Goal: Task Accomplishment & Management: Complete application form

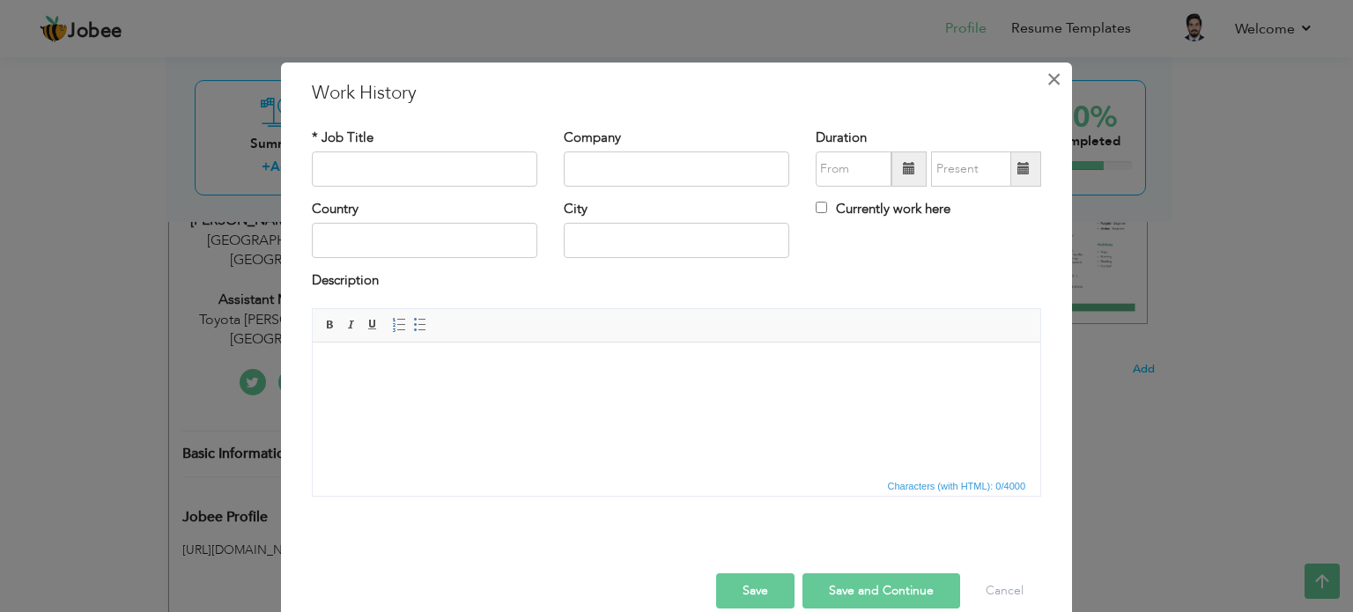
click at [1056, 79] on button "×" at bounding box center [1053, 79] width 28 height 28
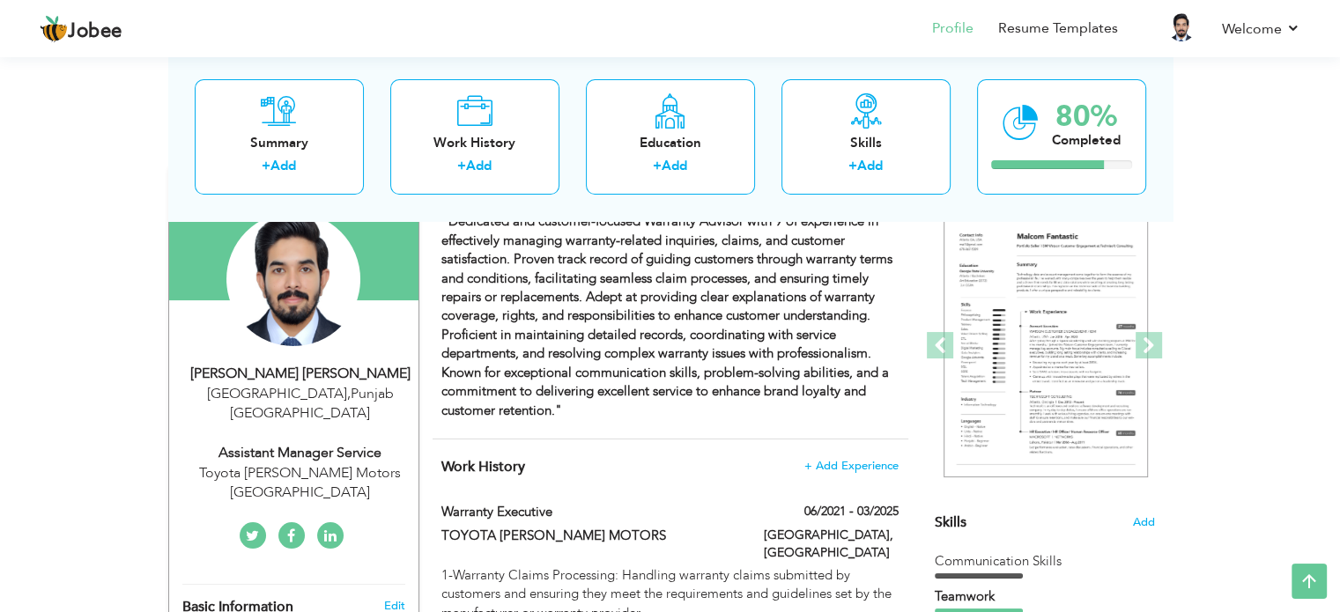
scroll to position [162, 0]
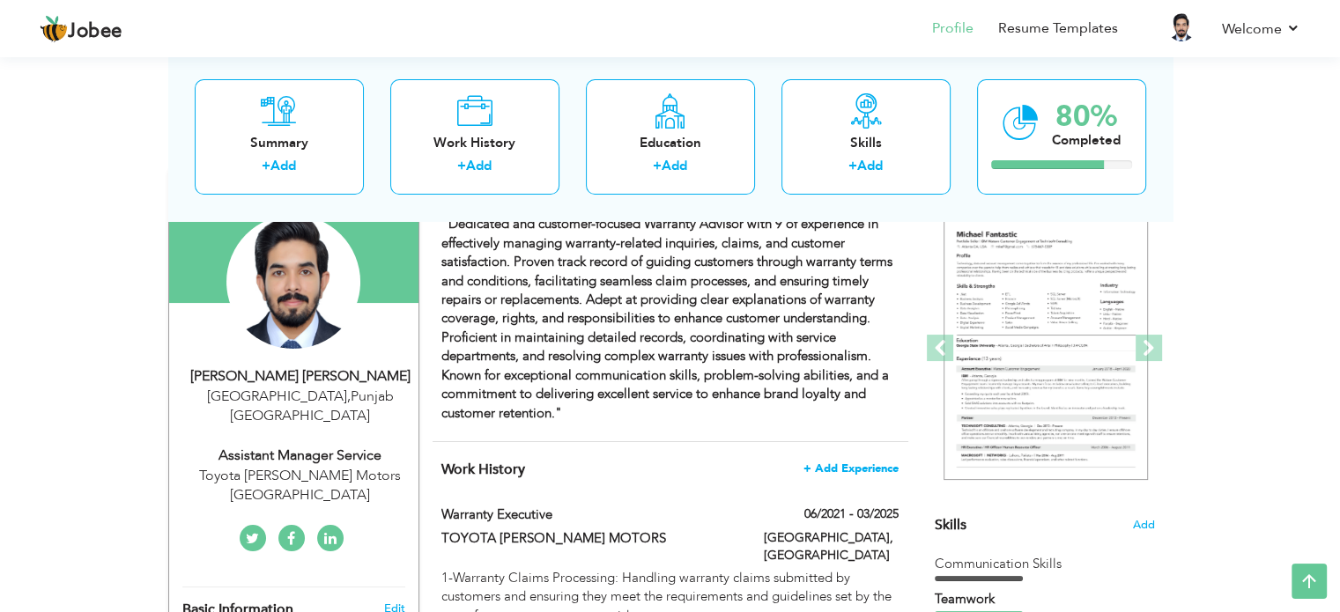
click at [842, 469] on span "+ Add Experience" at bounding box center [850, 468] width 95 height 12
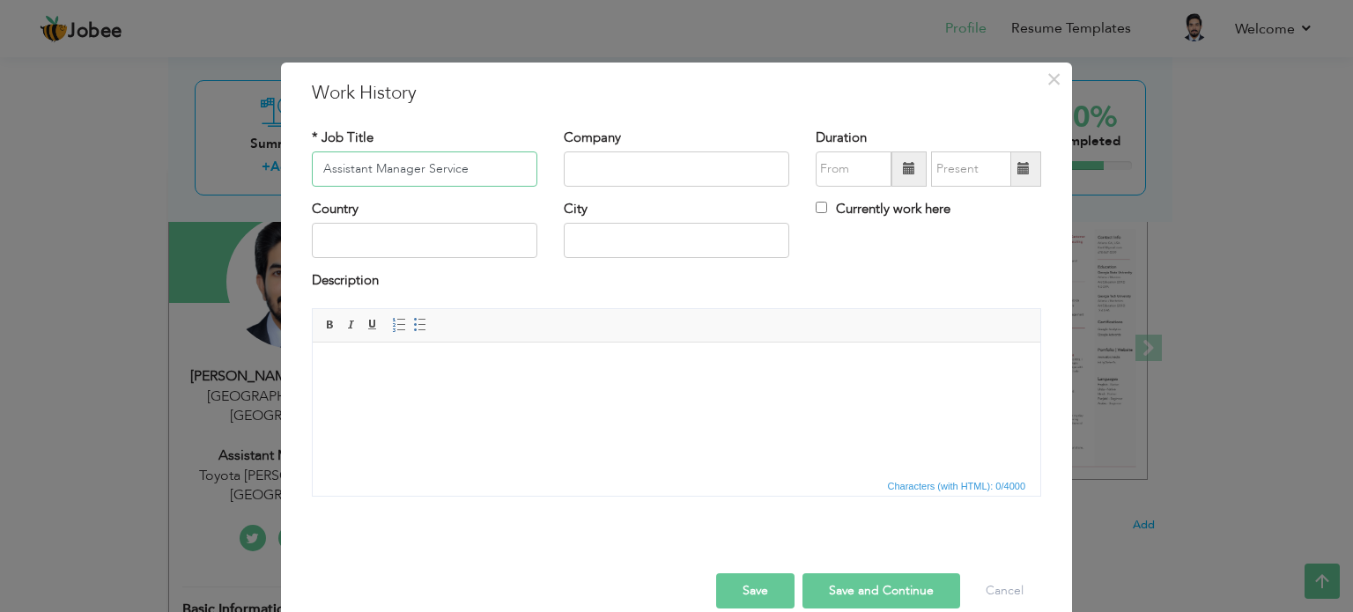
type input "Assistant Manager Service"
click at [624, 176] on input "text" at bounding box center [677, 169] width 226 height 35
type input "Toyota [PERSON_NAME] Motor"
click at [903, 172] on span at bounding box center [909, 168] width 12 height 12
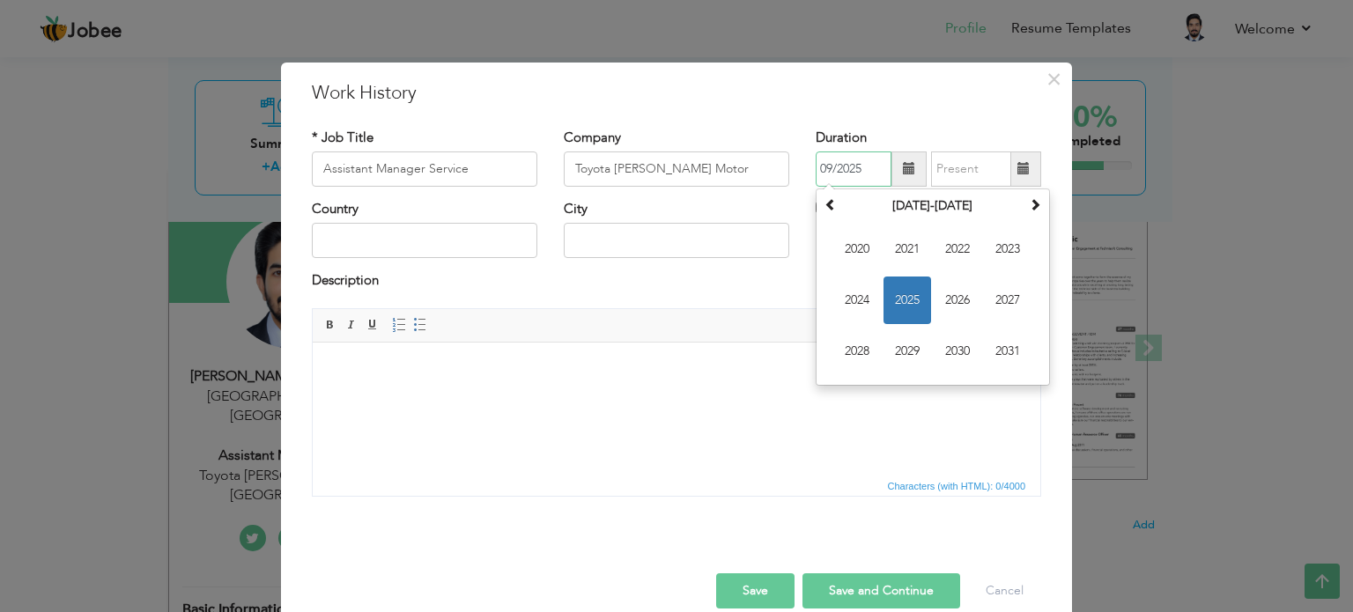
click at [900, 290] on span "2025" at bounding box center [908, 301] width 48 height 48
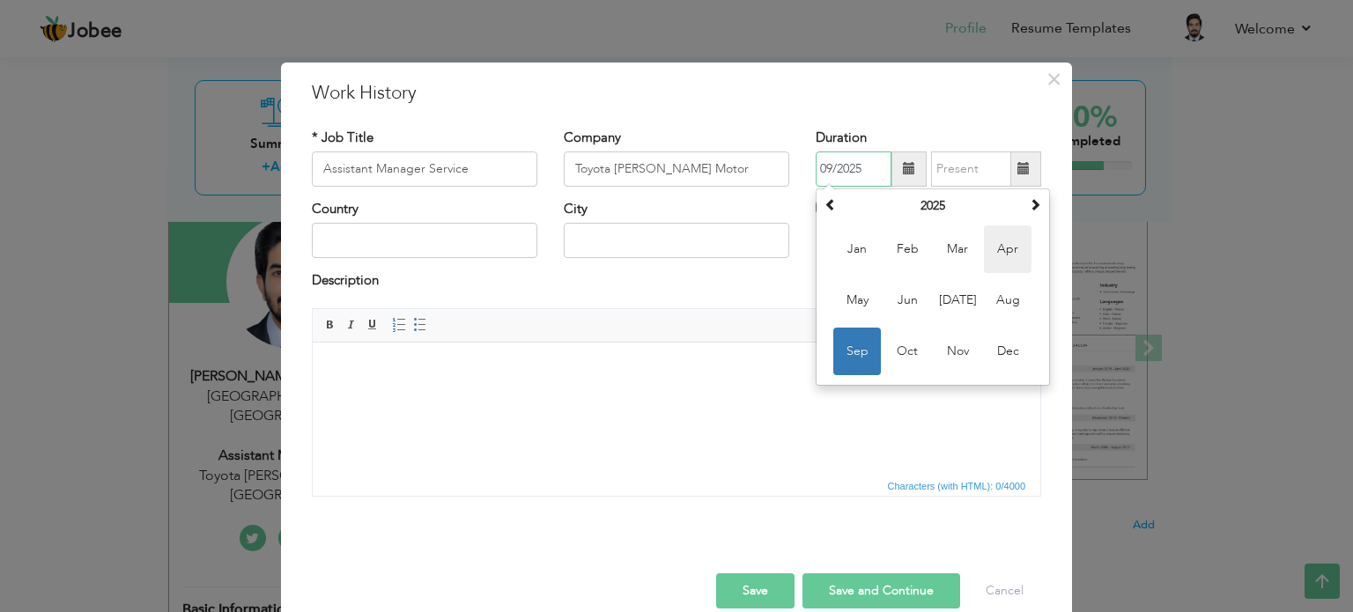
click at [984, 248] on span "Apr" at bounding box center [1008, 250] width 48 height 48
type input "04/2025"
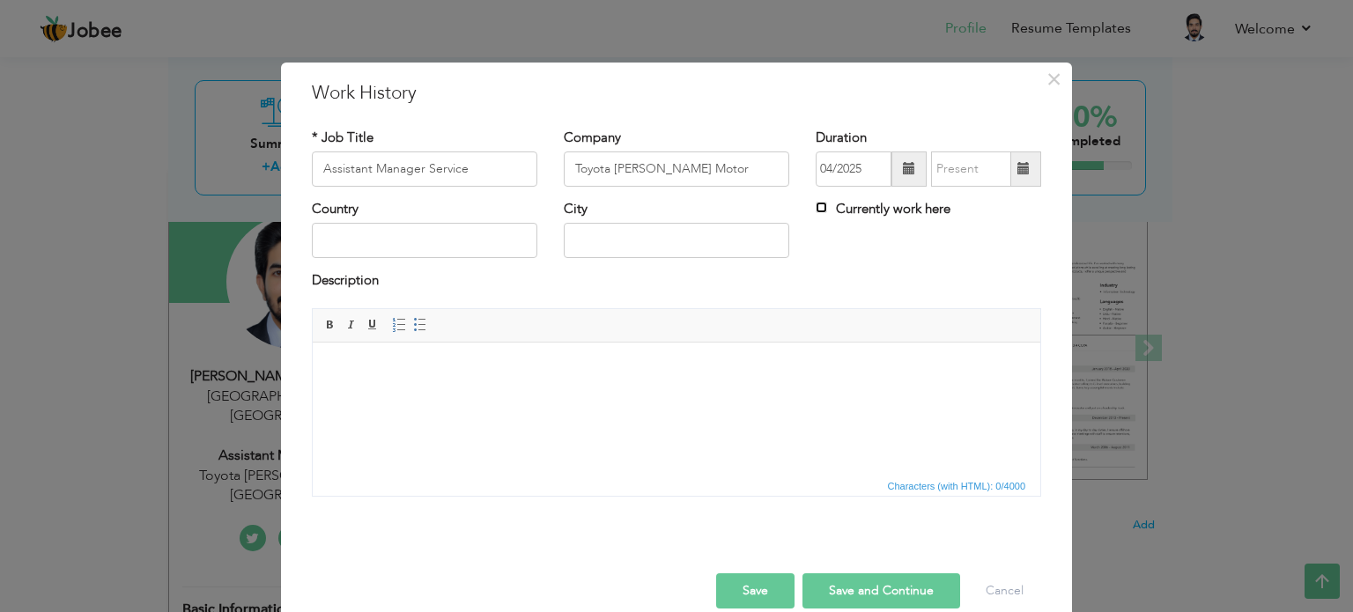
click at [816, 208] on input "Currently work here" at bounding box center [821, 207] width 11 height 11
checkbox input "true"
click at [377, 245] on input "text" at bounding box center [425, 240] width 226 height 35
type input "[GEOGRAPHIC_DATA]"
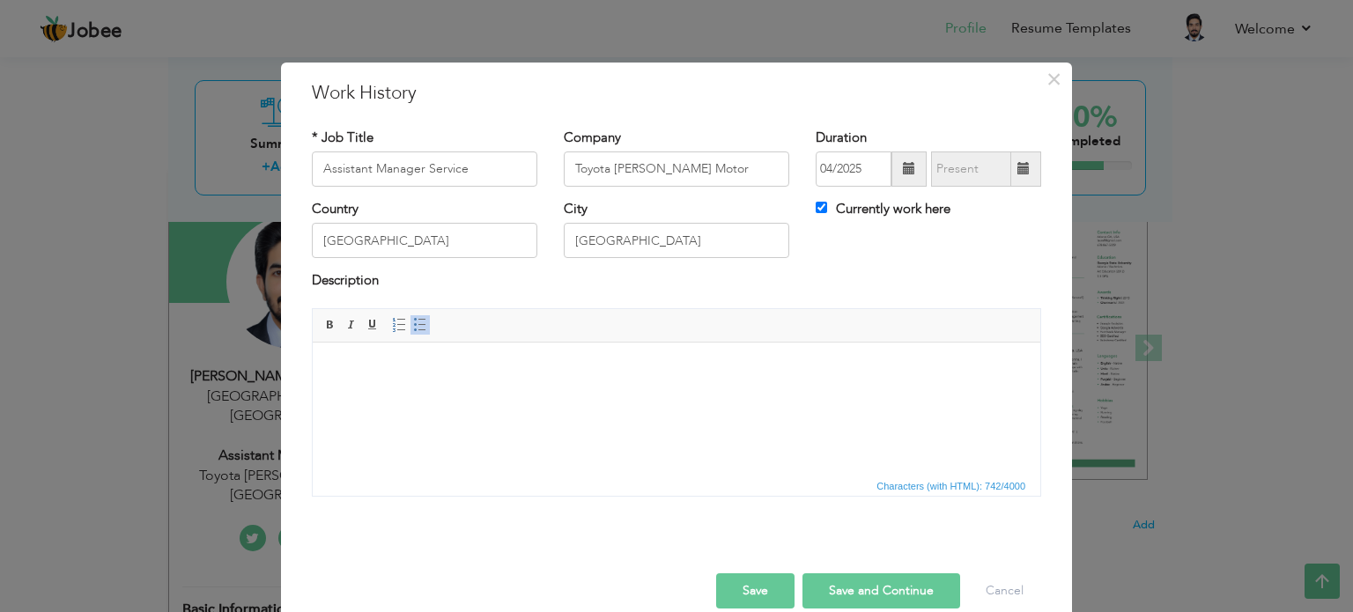
click at [775, 588] on button "Save" at bounding box center [755, 590] width 78 height 35
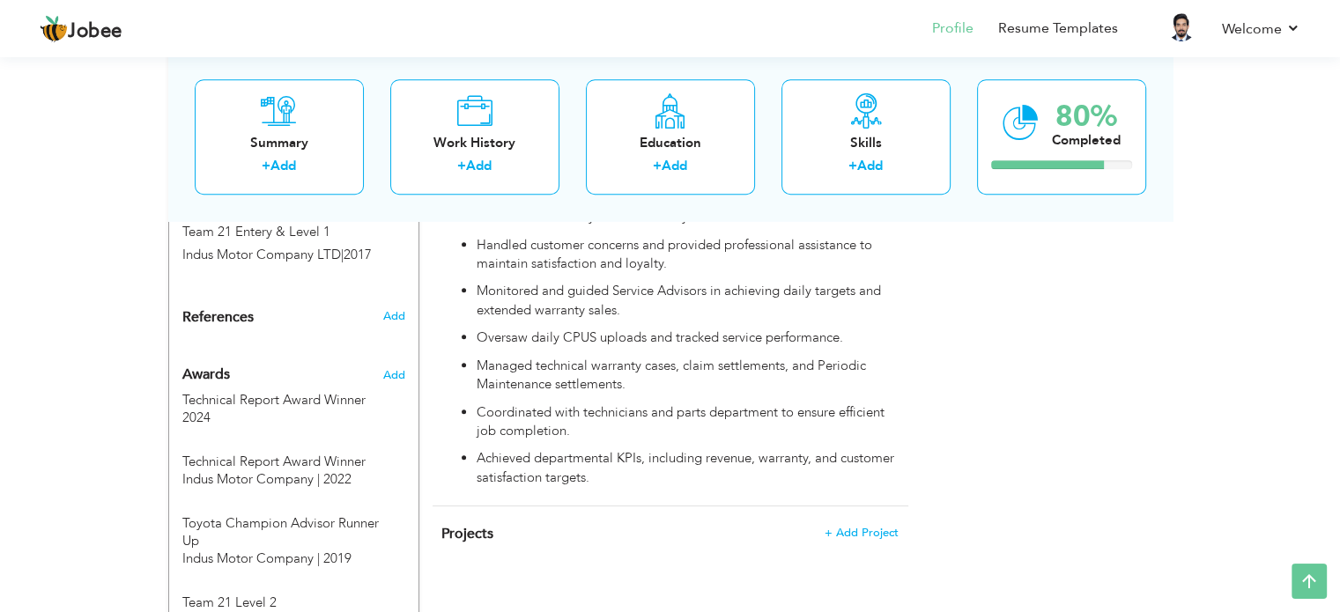
scroll to position [1579, 0]
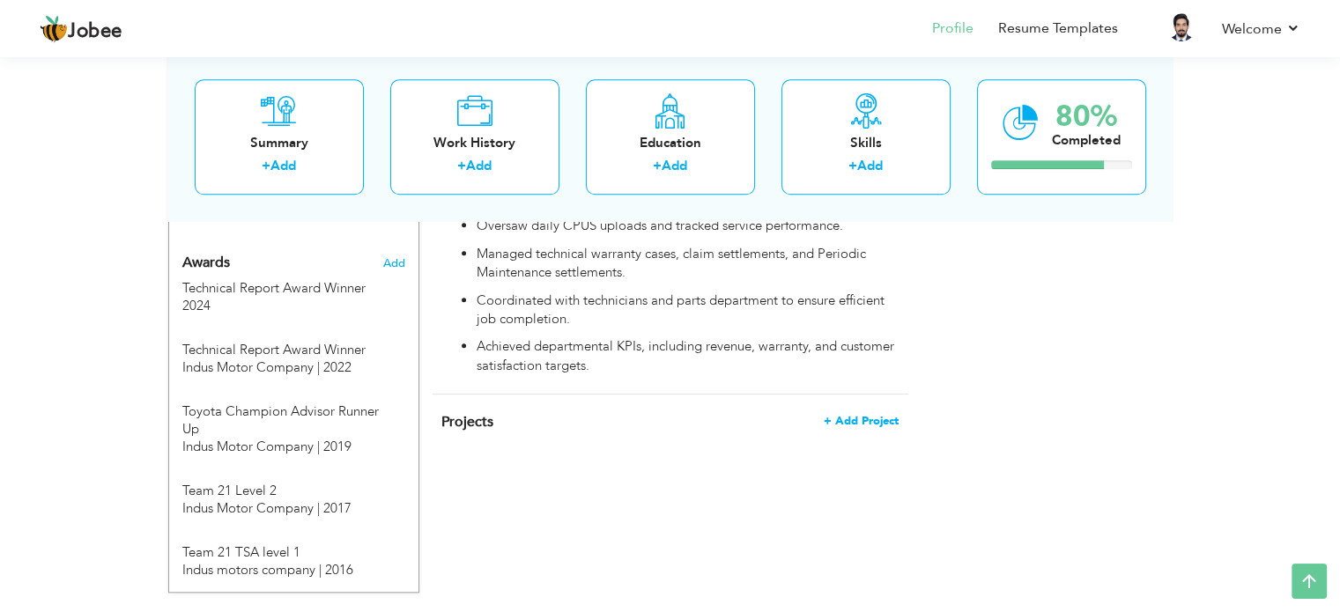
click at [874, 415] on span "+ Add Project" at bounding box center [861, 421] width 75 height 12
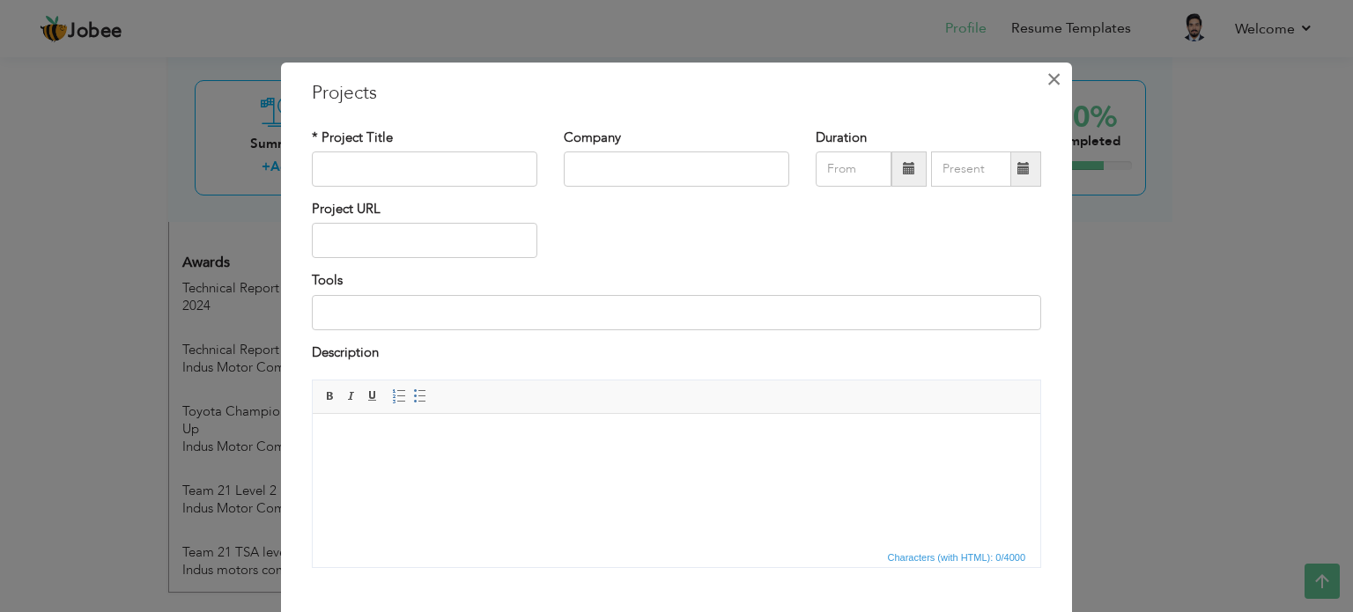
click at [1047, 87] on span "×" at bounding box center [1054, 79] width 15 height 32
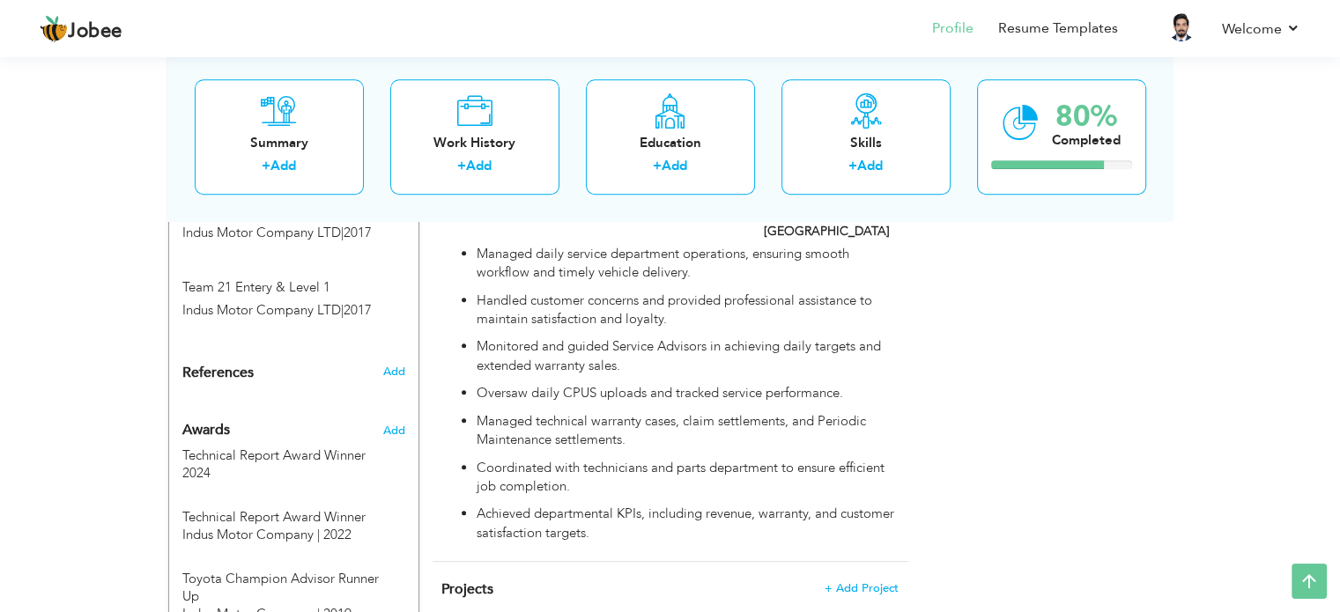
scroll to position [1406, 0]
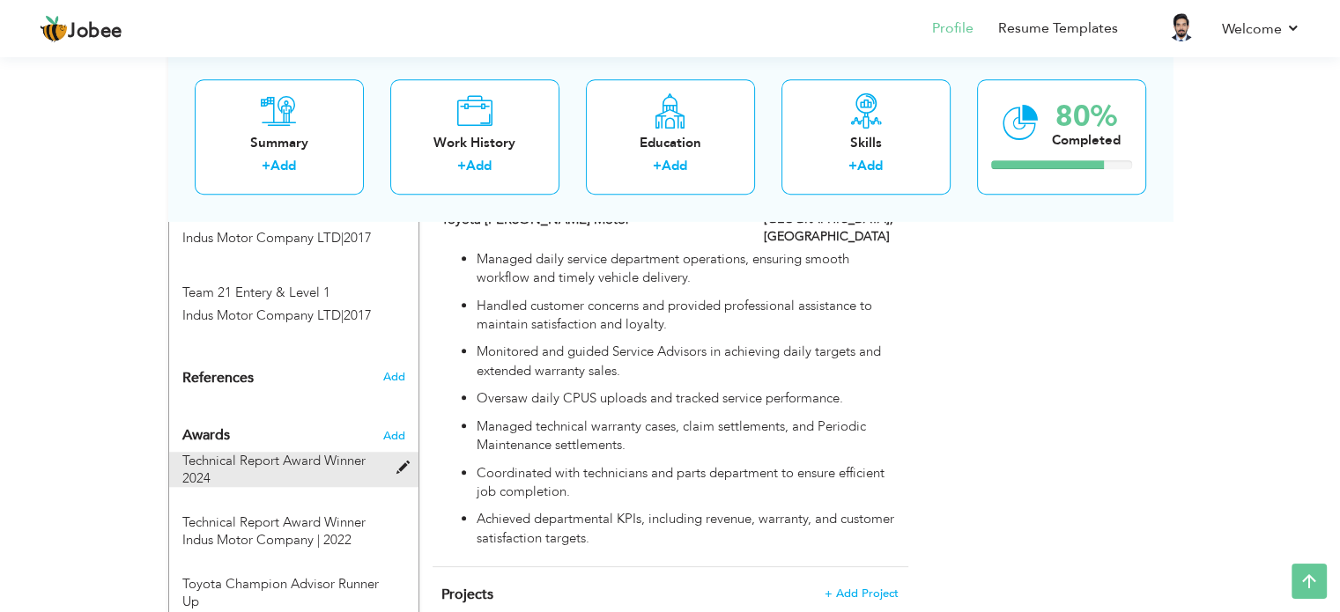
click at [399, 462] on span at bounding box center [407, 468] width 22 height 13
type input "Technical Report Award Winner"
type input "2024"
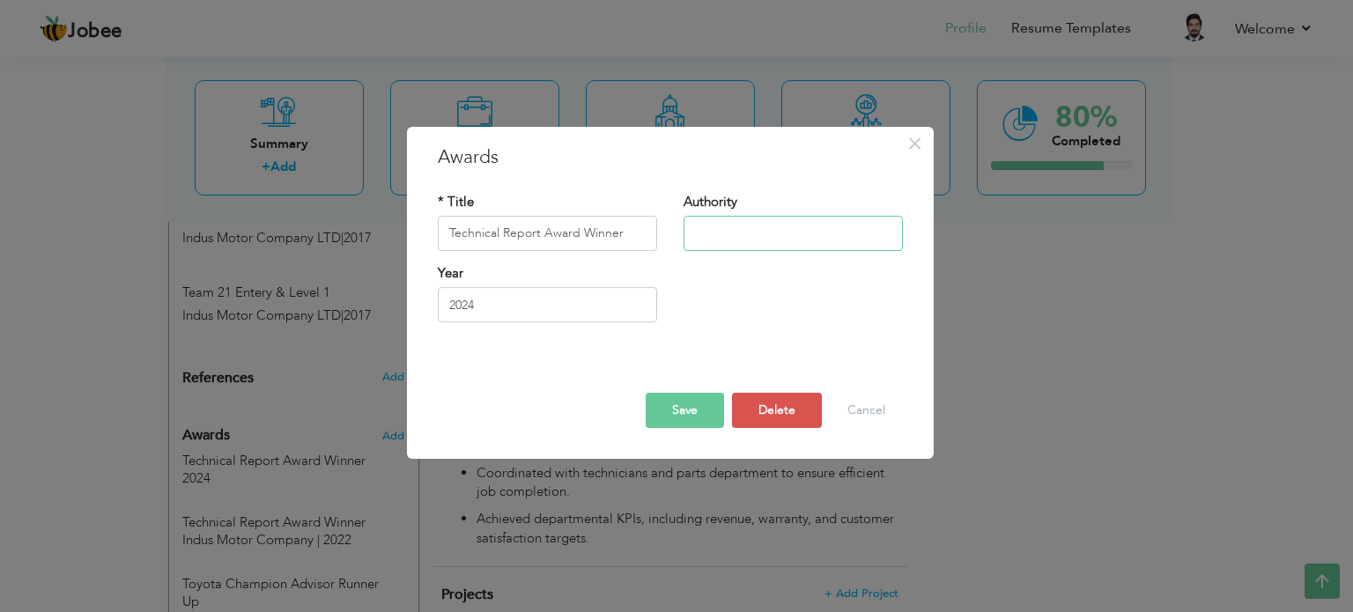
click at [701, 232] on input "text" at bounding box center [793, 233] width 219 height 35
type input "Indus Motor Company"
click at [692, 425] on button "Save" at bounding box center [685, 410] width 78 height 35
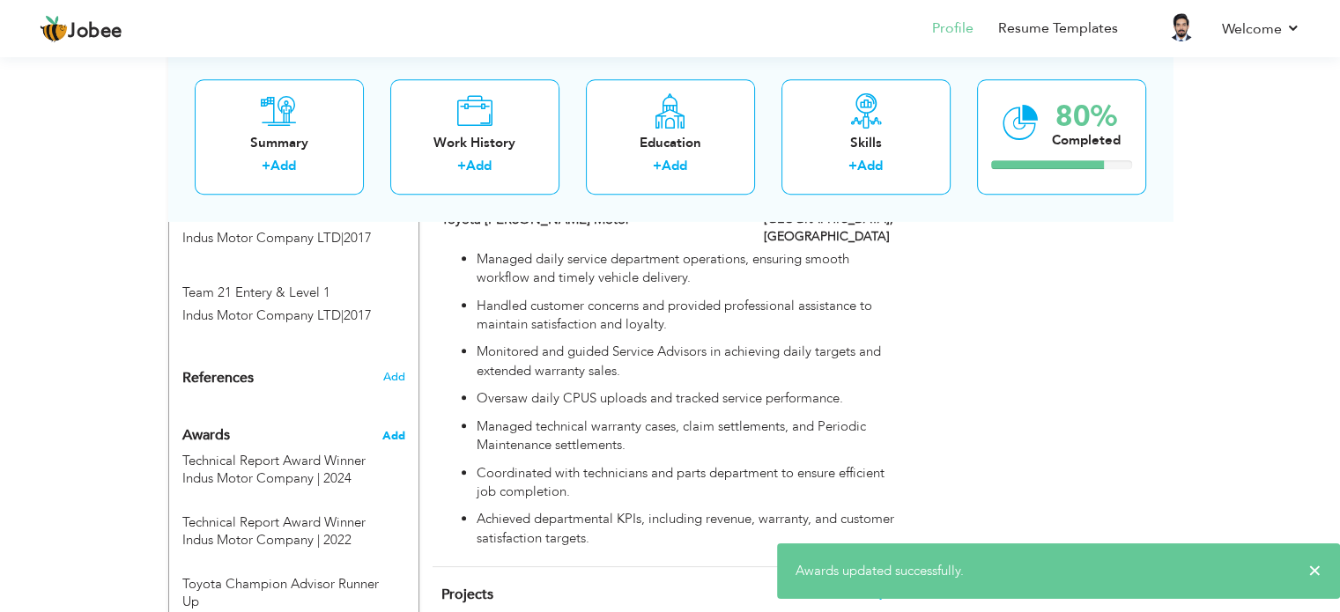
click at [388, 428] on span "Add" at bounding box center [392, 436] width 23 height 16
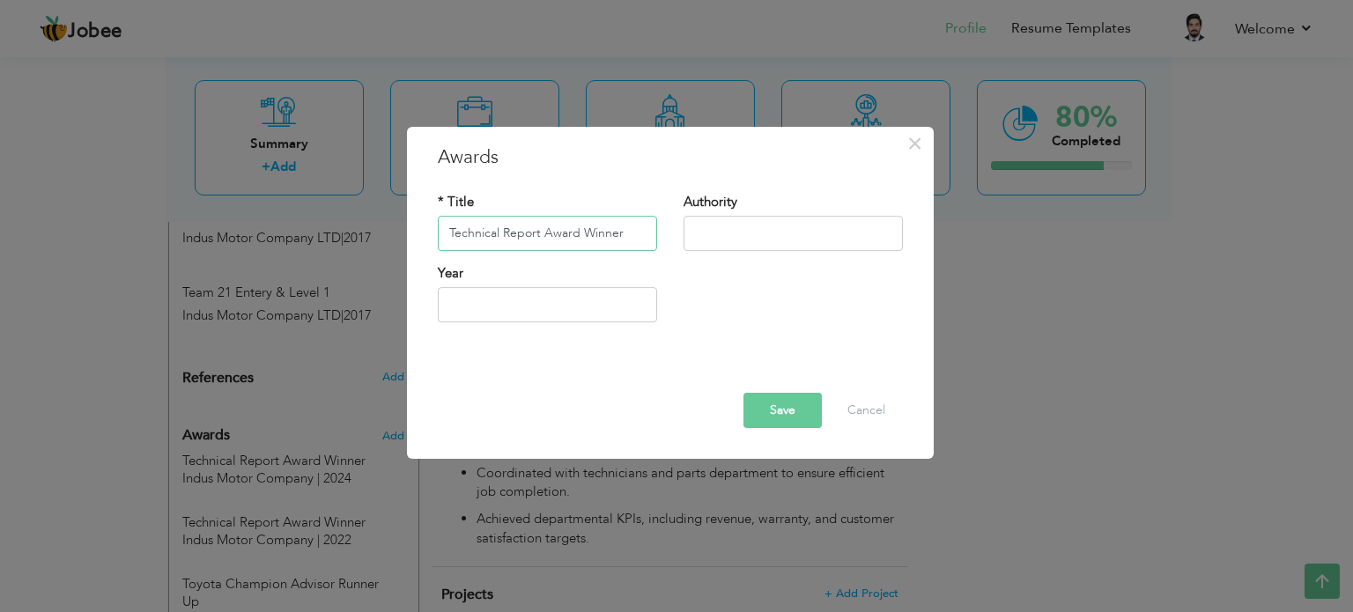
type input "Technical Report Award Winner"
type input "Indus Motor Company"
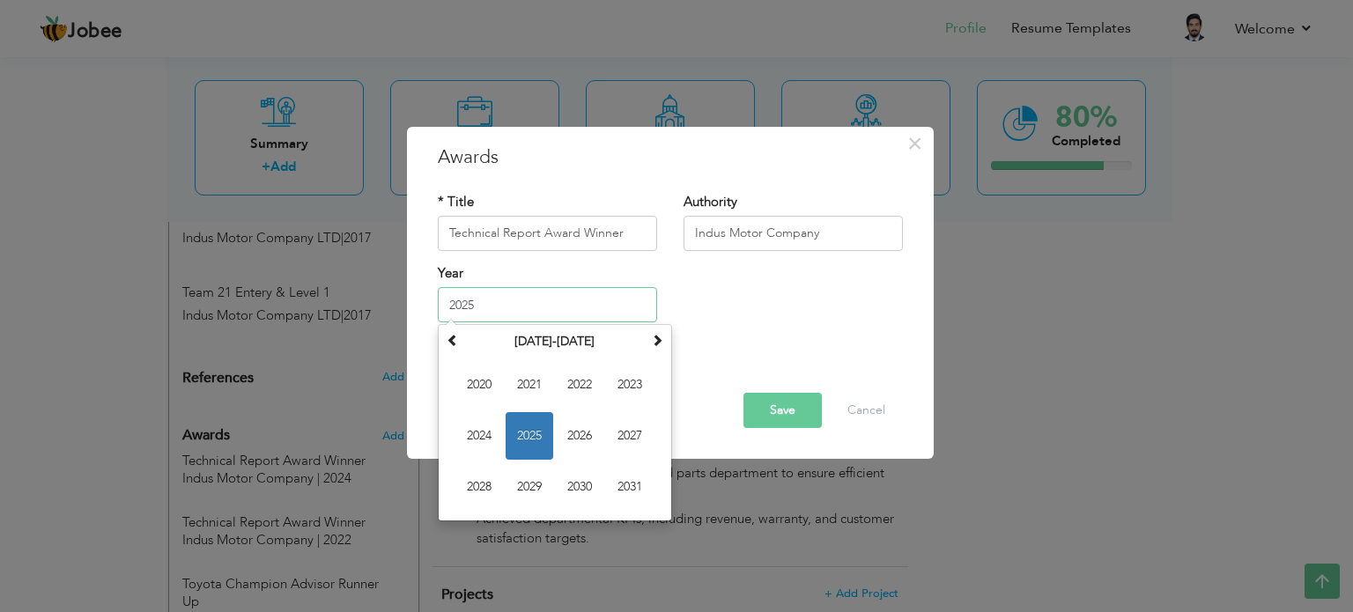
click at [527, 445] on span "2025" at bounding box center [530, 436] width 48 height 48
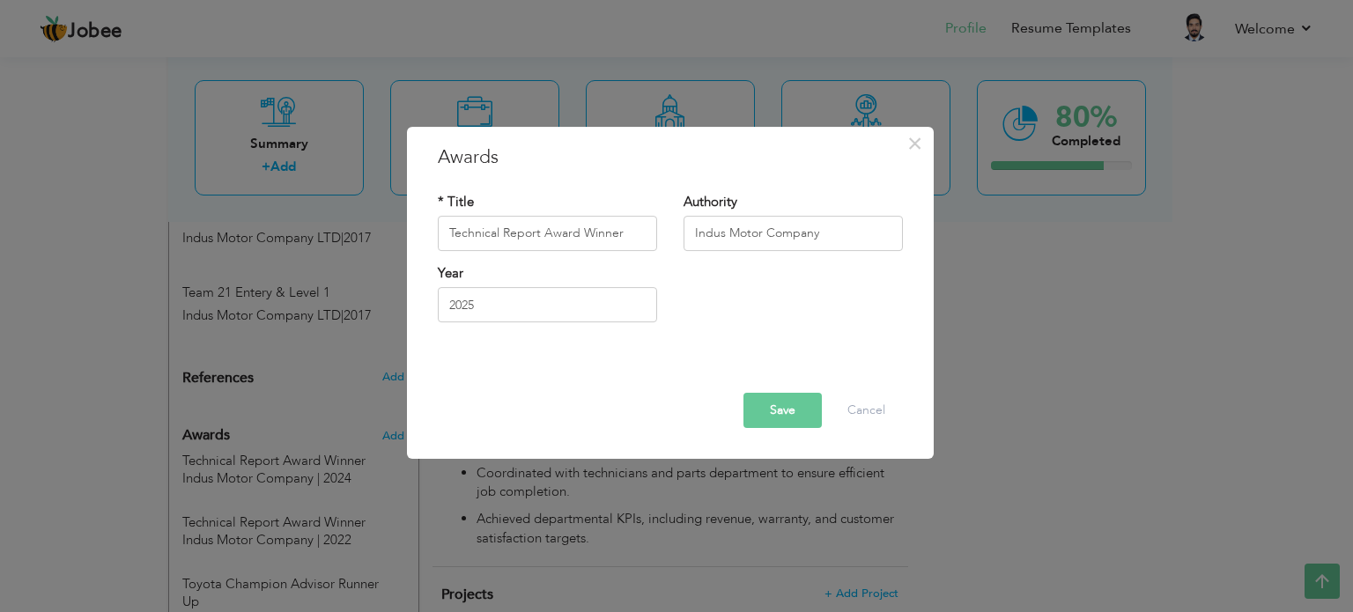
click at [776, 421] on button "Save" at bounding box center [782, 410] width 78 height 35
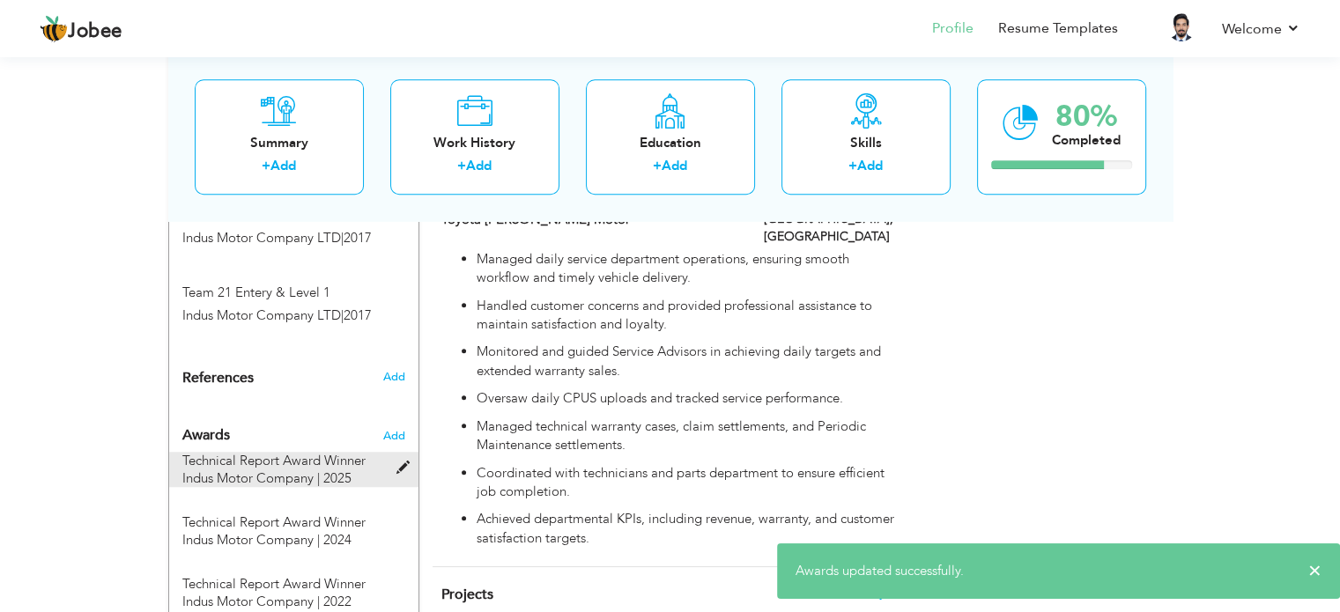
click at [403, 462] on span at bounding box center [407, 468] width 22 height 13
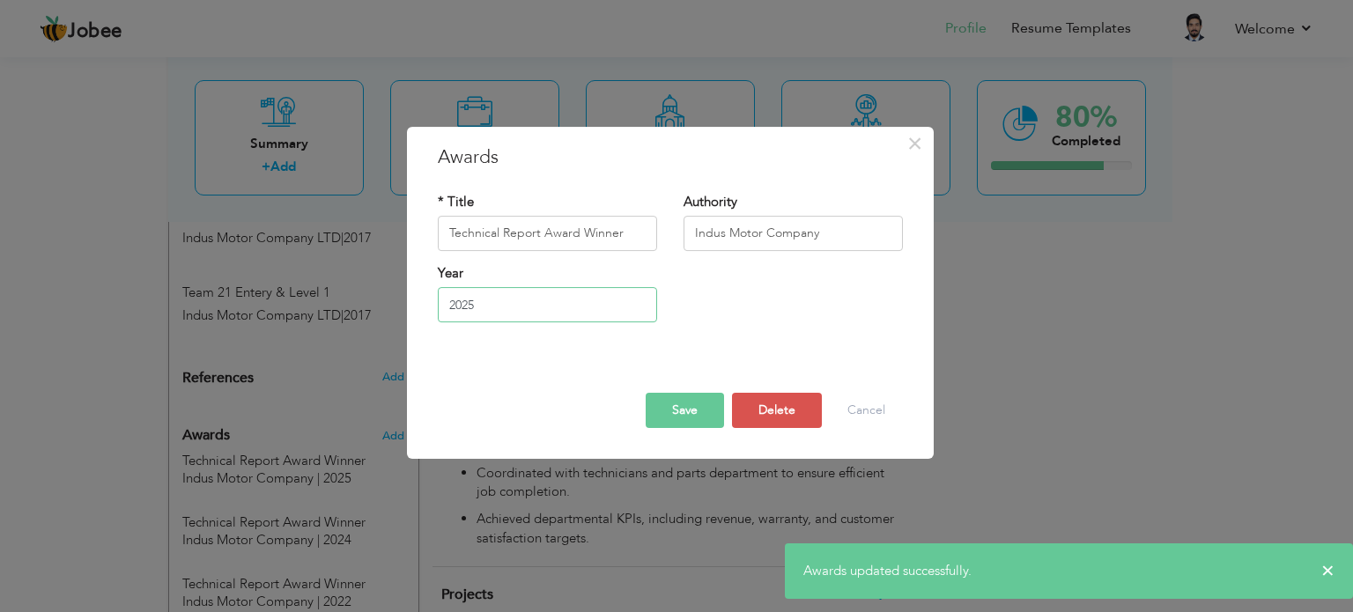
click at [531, 309] on input "2025" at bounding box center [547, 304] width 219 height 35
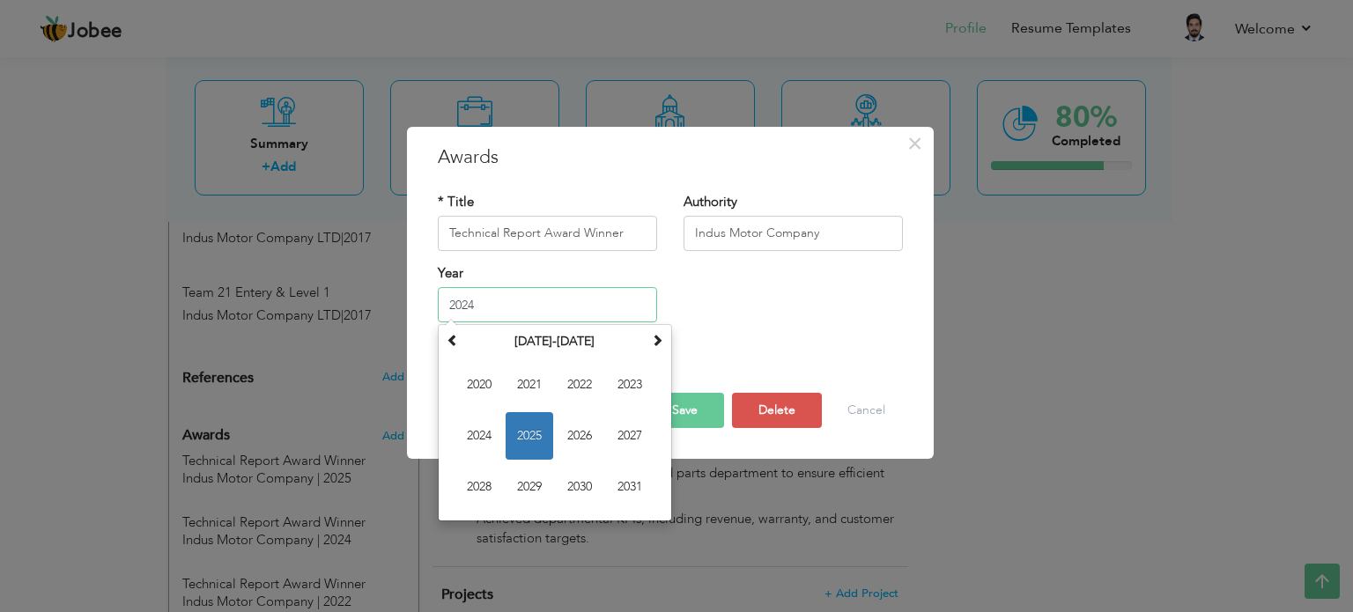
type input "2024"
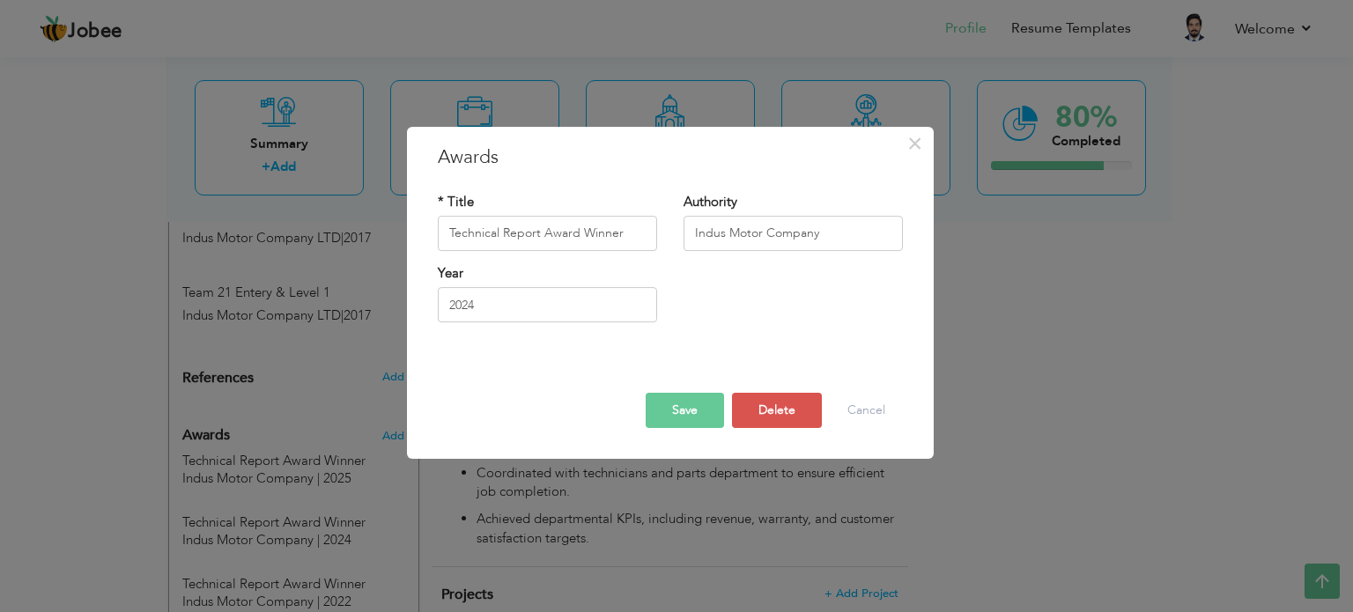
click at [684, 401] on button "Save" at bounding box center [685, 410] width 78 height 35
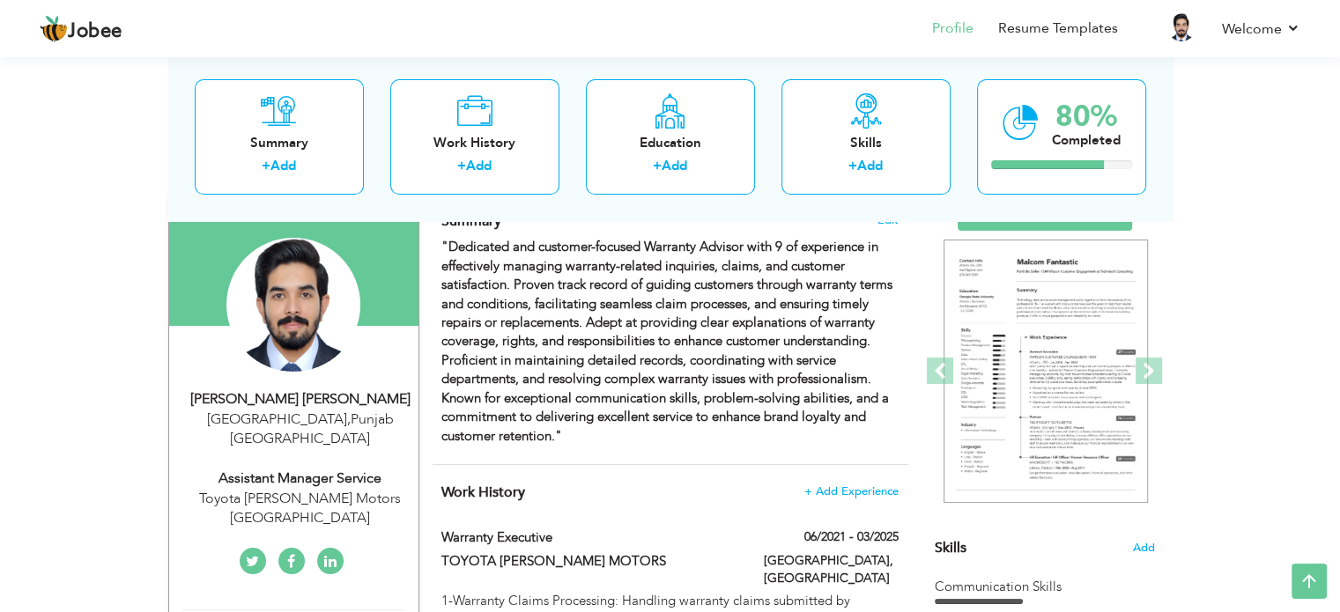
scroll to position [49, 0]
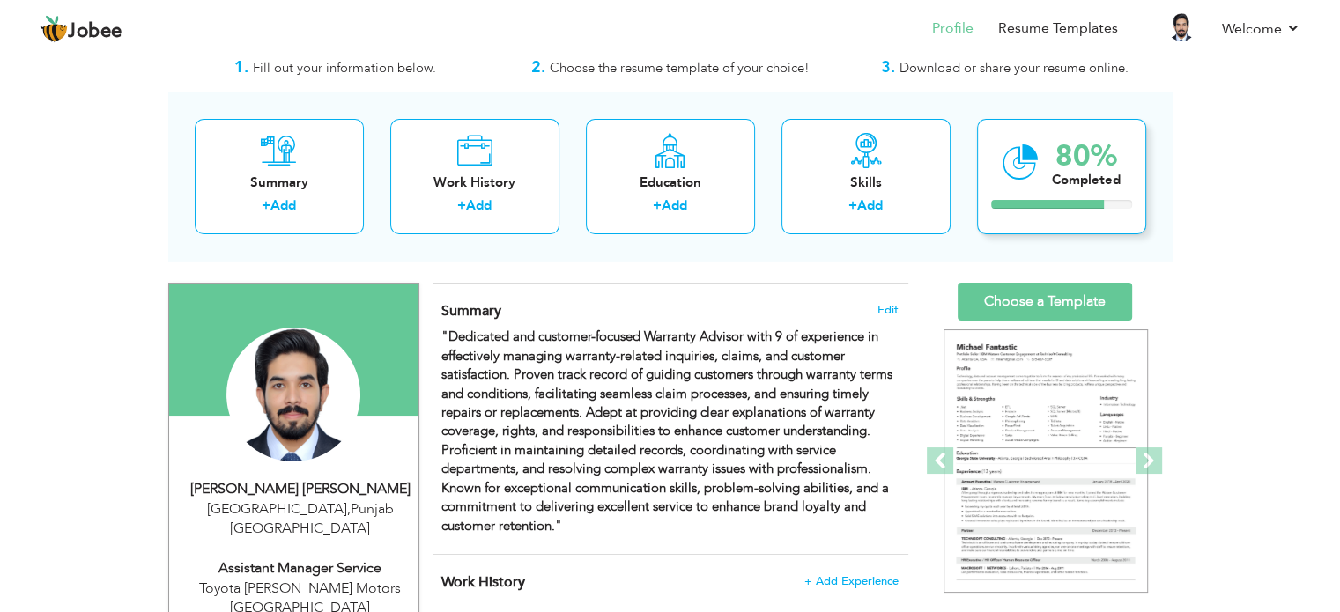
click at [1058, 157] on div "80%" at bounding box center [1086, 156] width 69 height 29
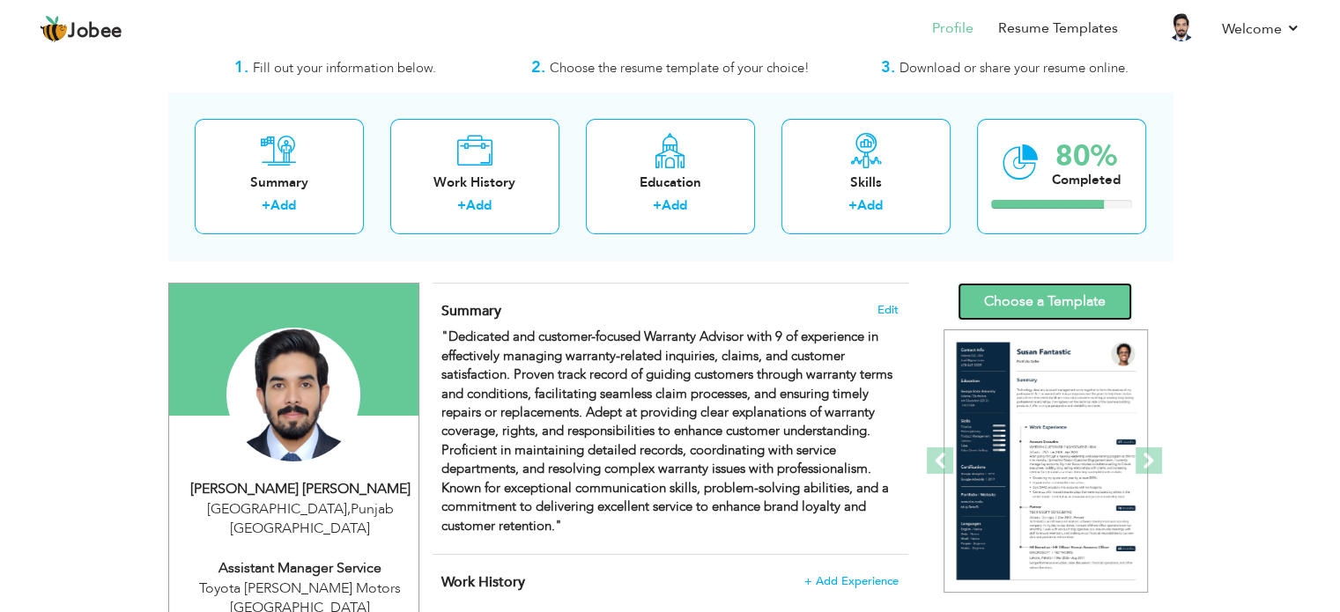
click at [1019, 314] on link "Choose a Template" at bounding box center [1045, 302] width 174 height 38
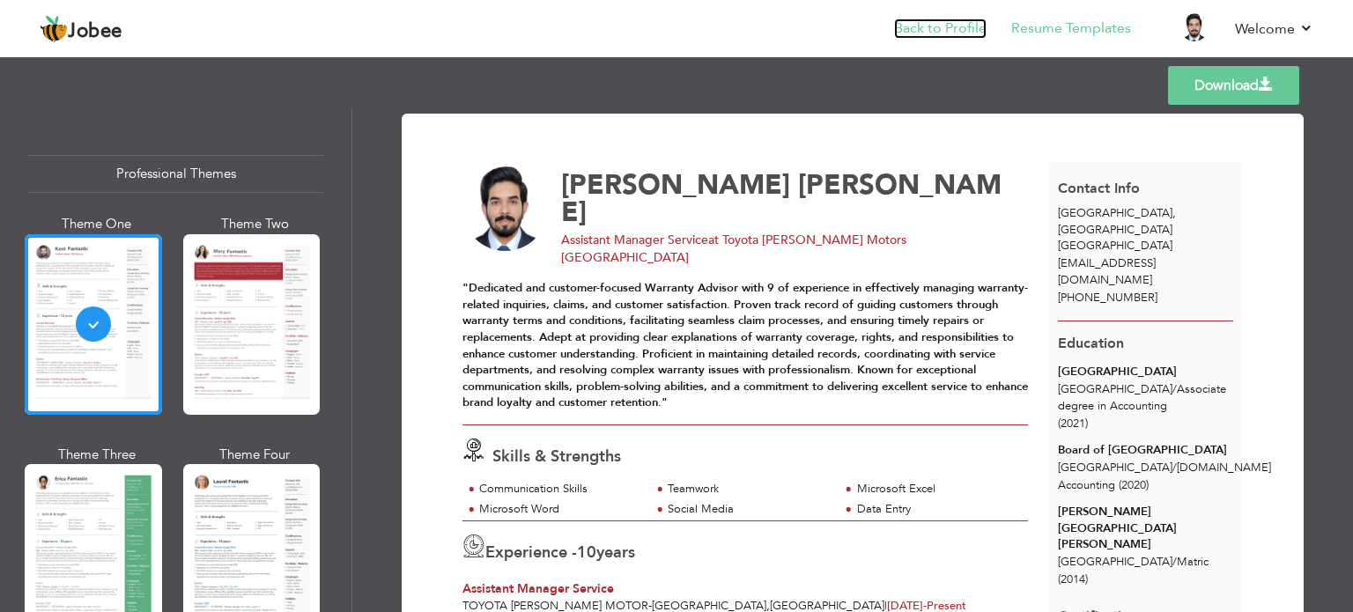
click at [966, 25] on link "Back to Profile" at bounding box center [940, 28] width 92 height 20
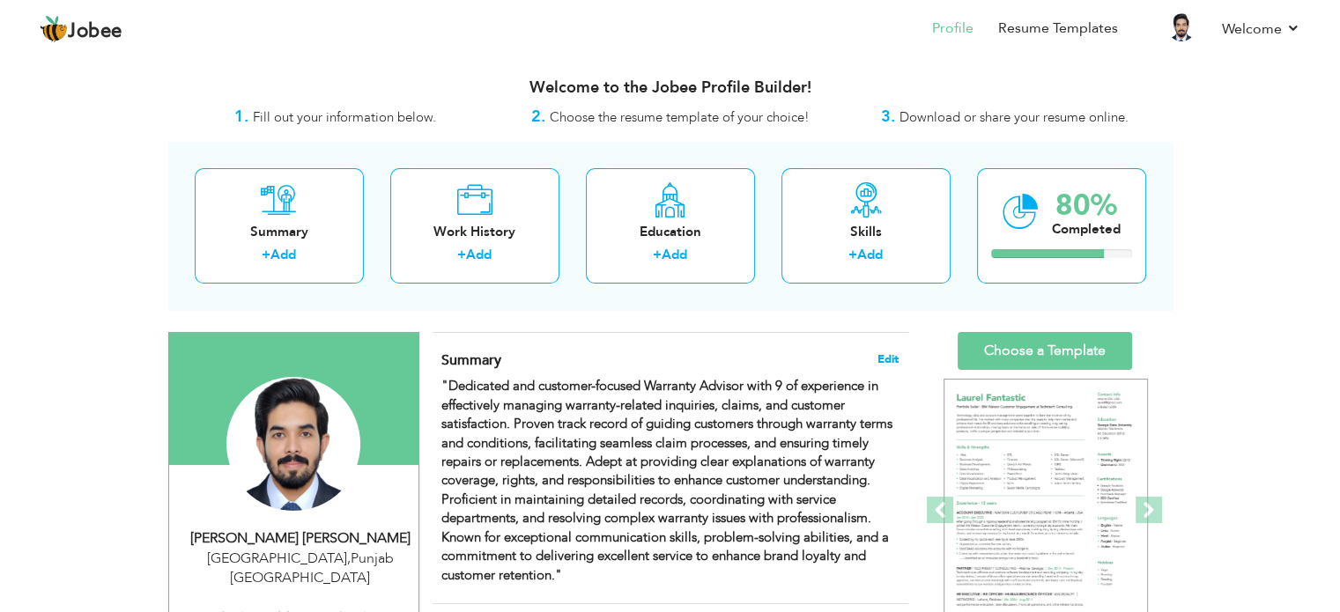
click at [891, 358] on span "Edit" at bounding box center [887, 359] width 21 height 12
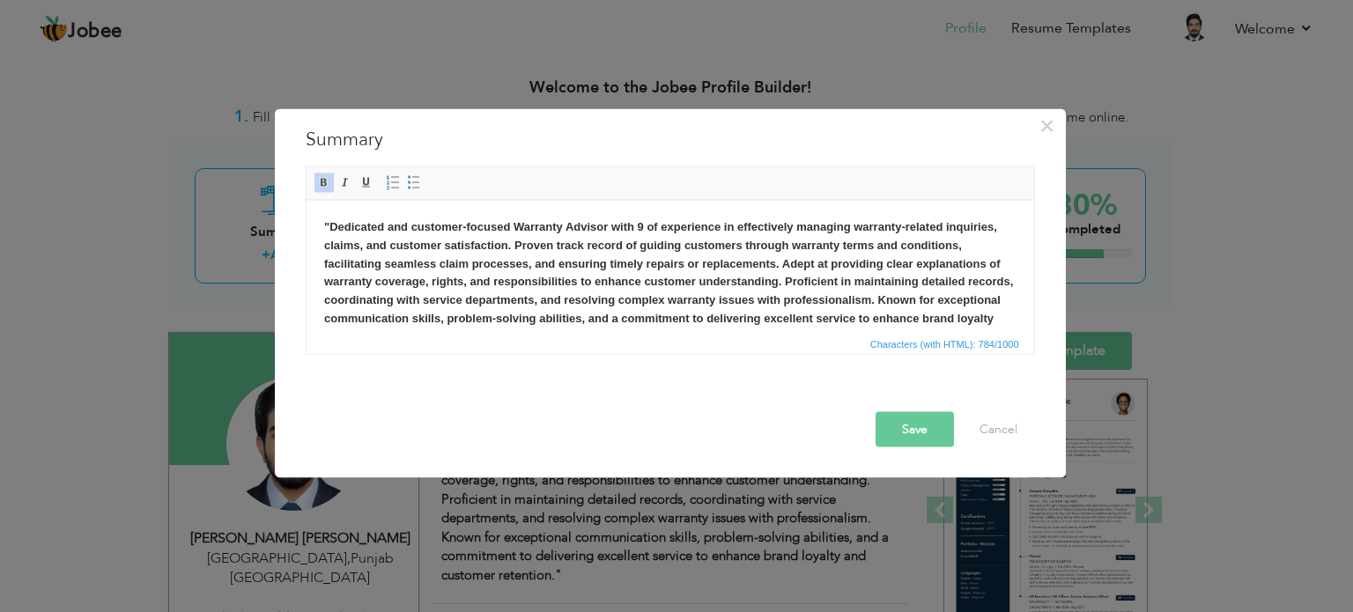
click at [784, 341] on span "Characters (with HTML): 784/1000" at bounding box center [671, 342] width 728 height 21
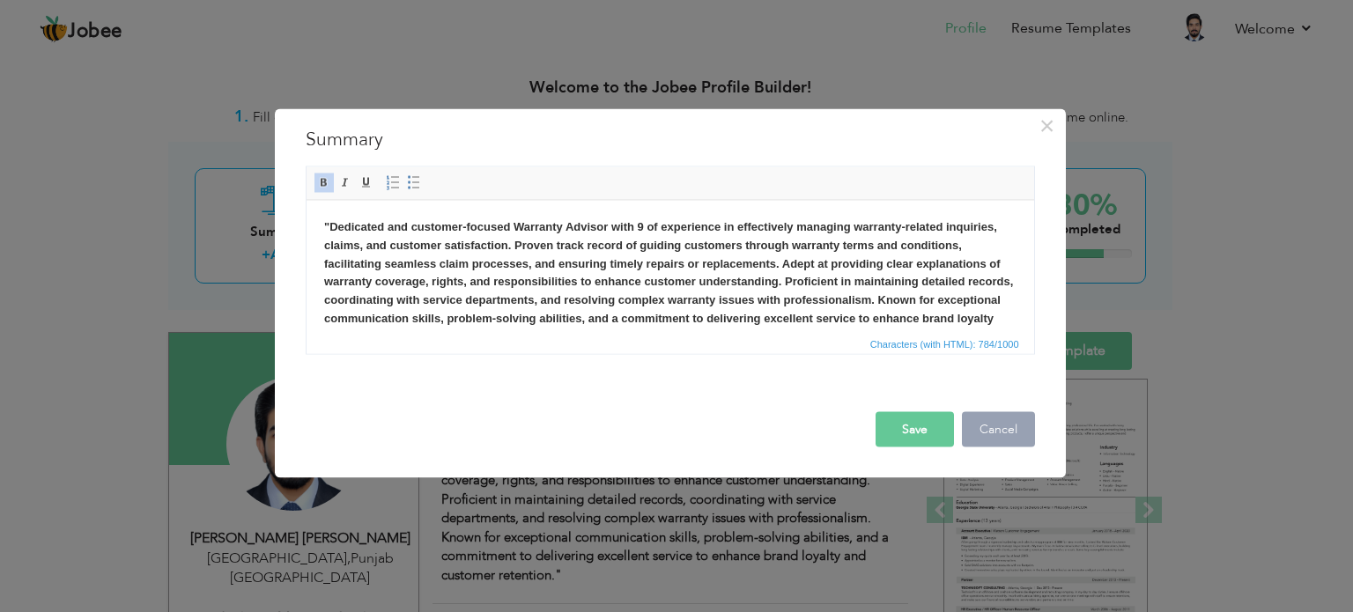
click at [993, 425] on button "Cancel" at bounding box center [998, 428] width 73 height 35
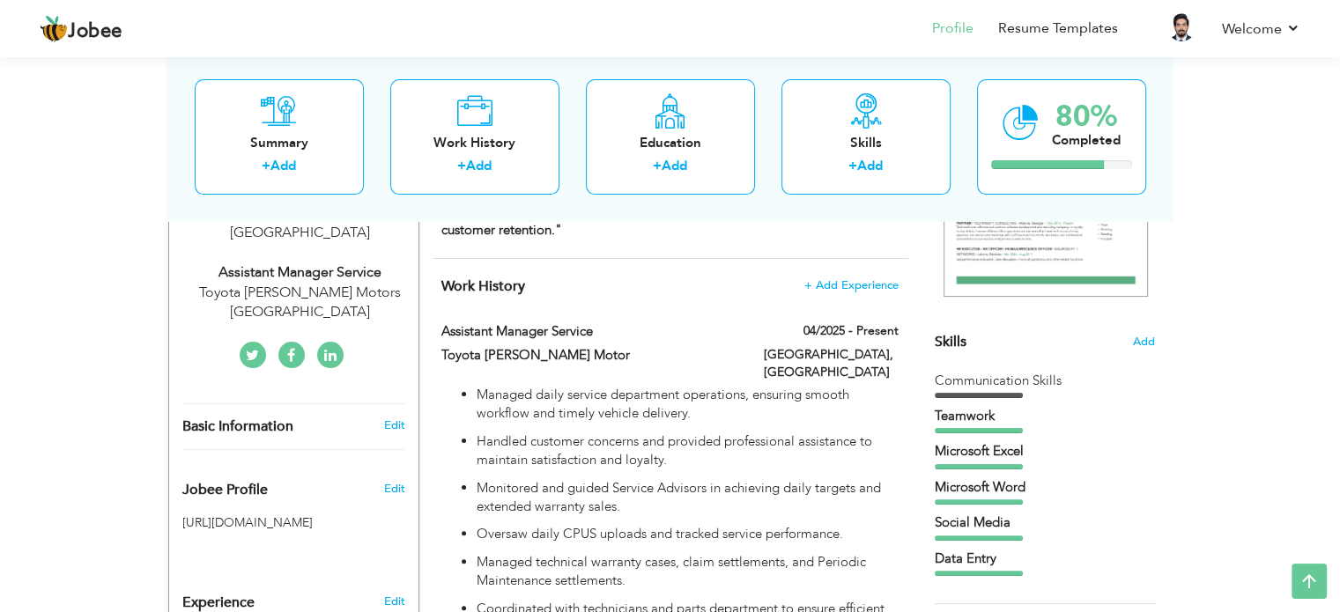
scroll to position [342, 0]
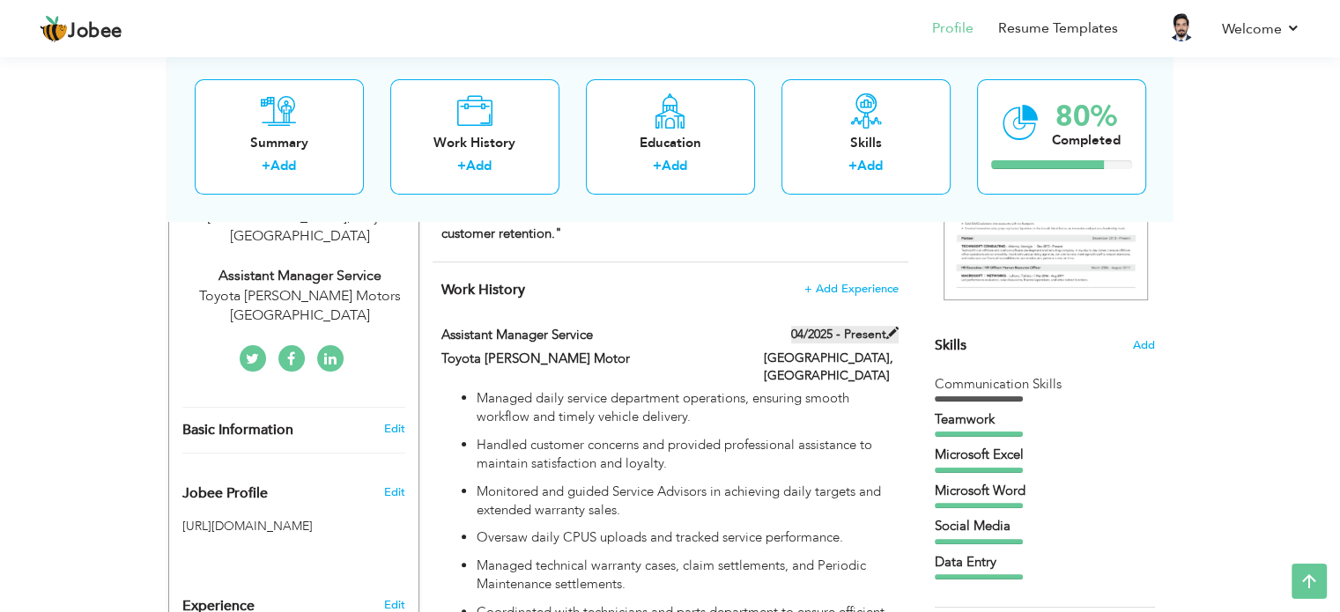
click at [895, 334] on span at bounding box center [892, 333] width 12 height 12
type input "Assistant Manager Service"
type input "Toyota [PERSON_NAME] Motor"
type input "04/2025"
type input "[GEOGRAPHIC_DATA]"
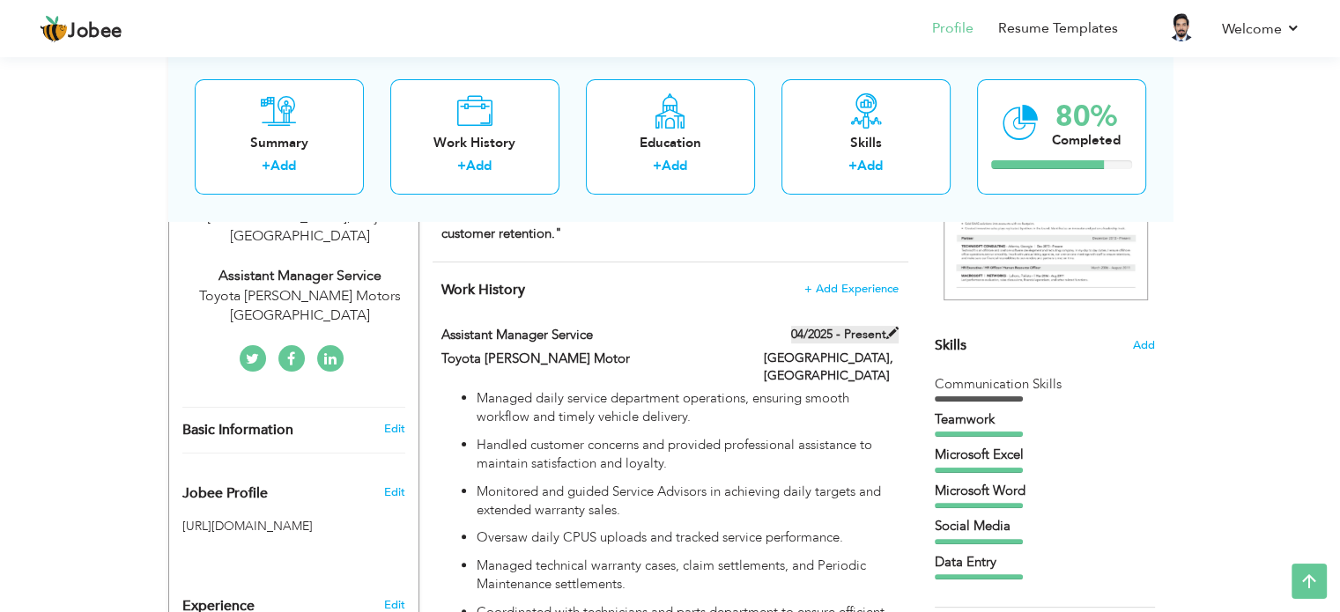
type input "[GEOGRAPHIC_DATA]"
checkbox input "true"
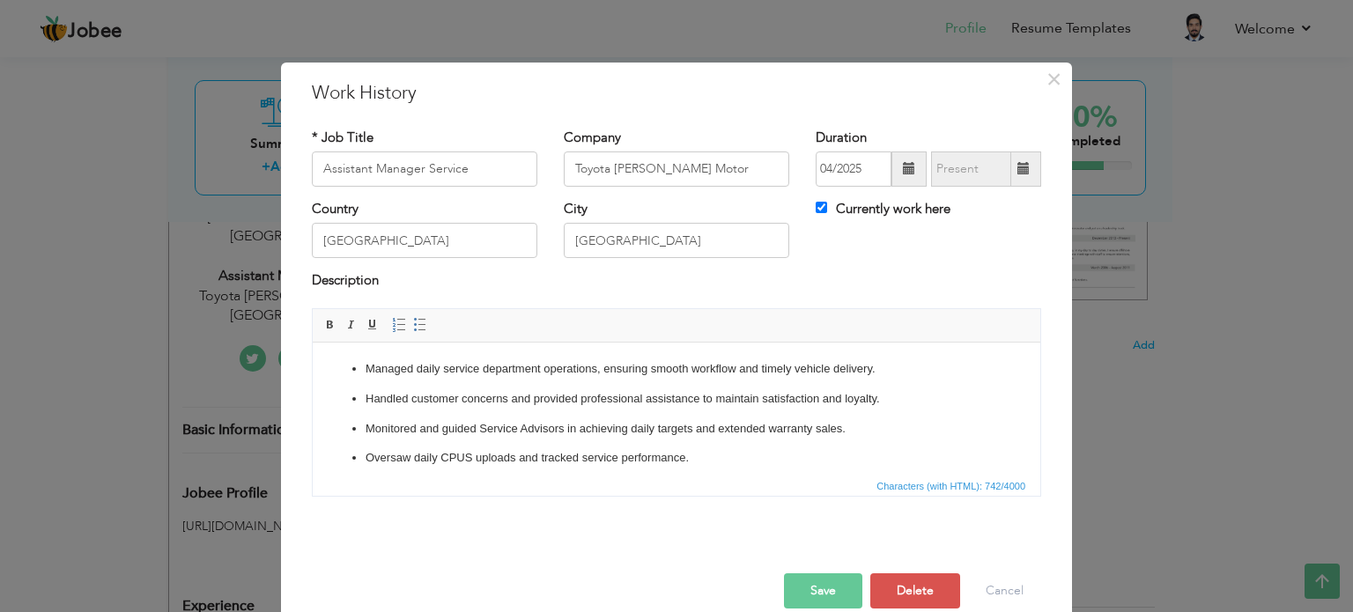
click at [903, 174] on span at bounding box center [909, 168] width 12 height 12
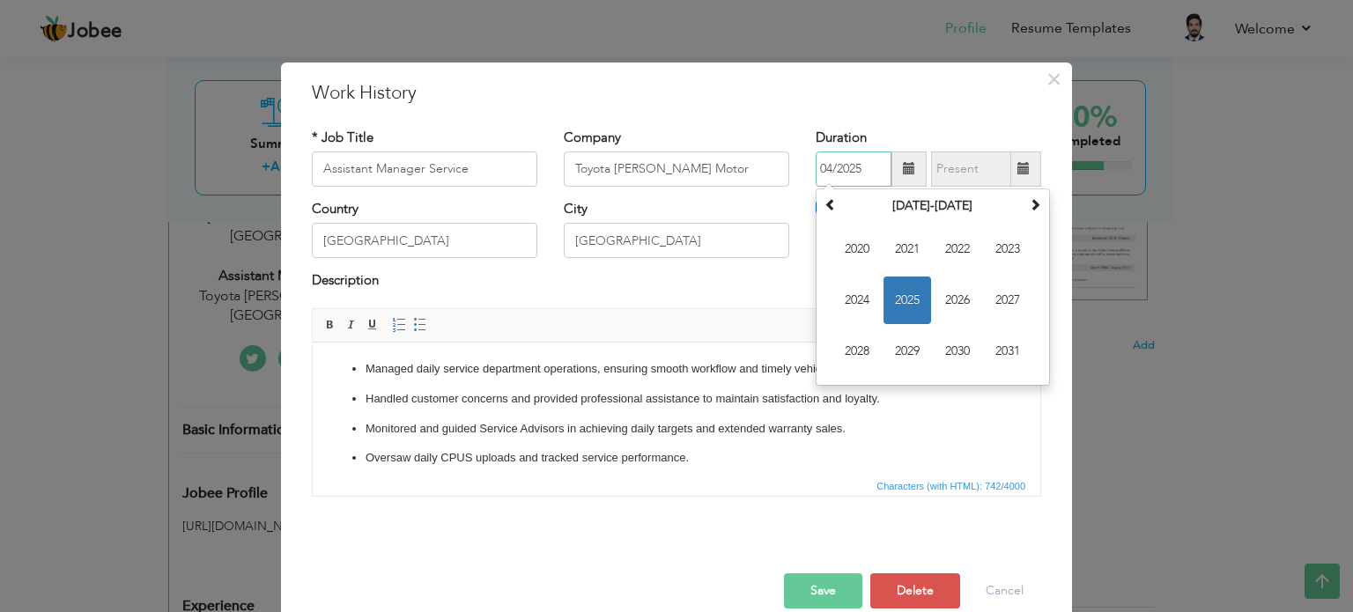
click at [899, 292] on span "2025" at bounding box center [908, 301] width 48 height 48
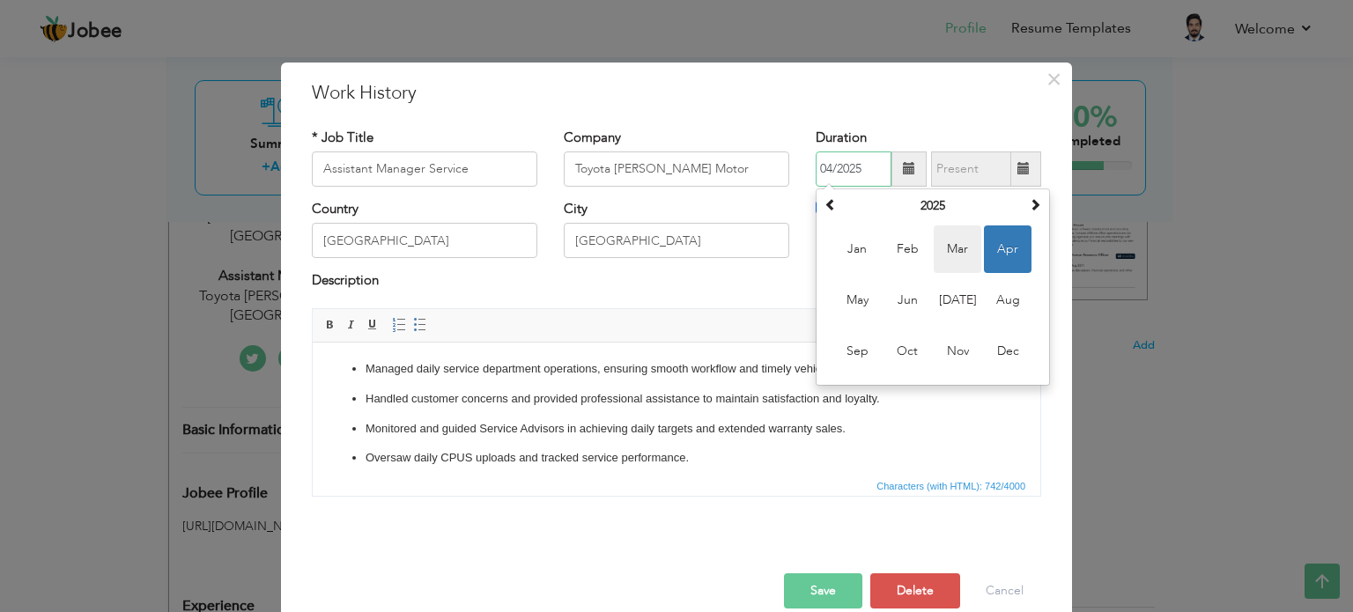
click at [946, 255] on span "Mar" at bounding box center [958, 250] width 48 height 48
type input "03/2025"
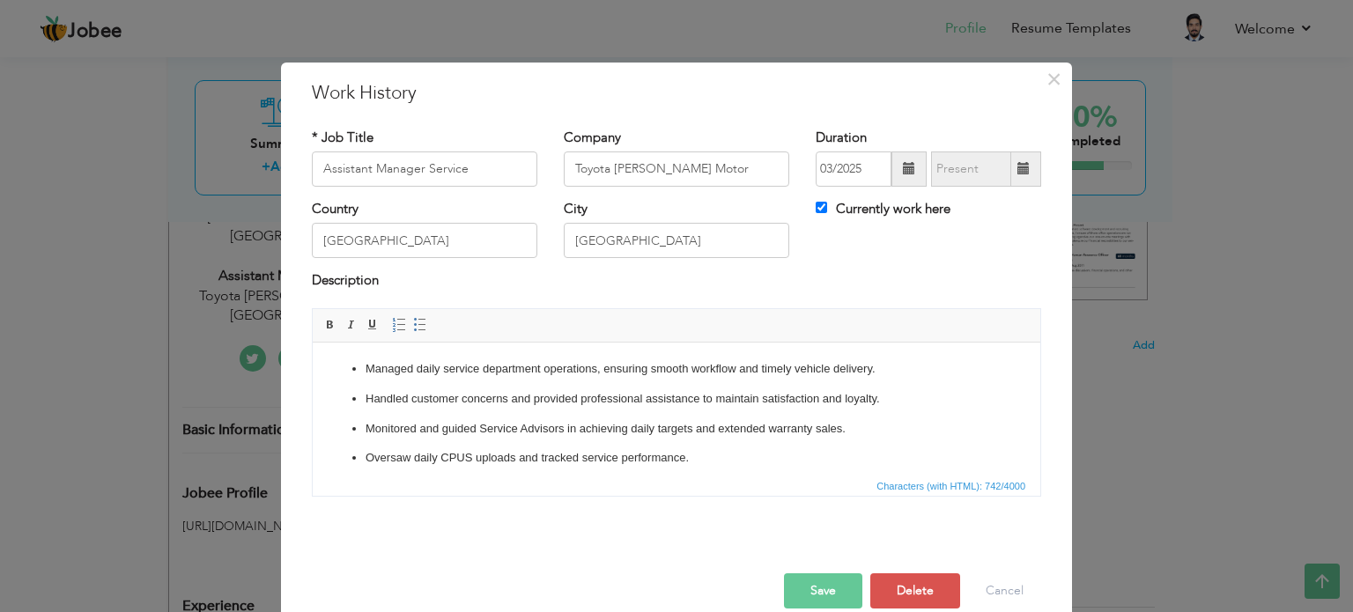
click at [842, 587] on button "Save" at bounding box center [823, 590] width 78 height 35
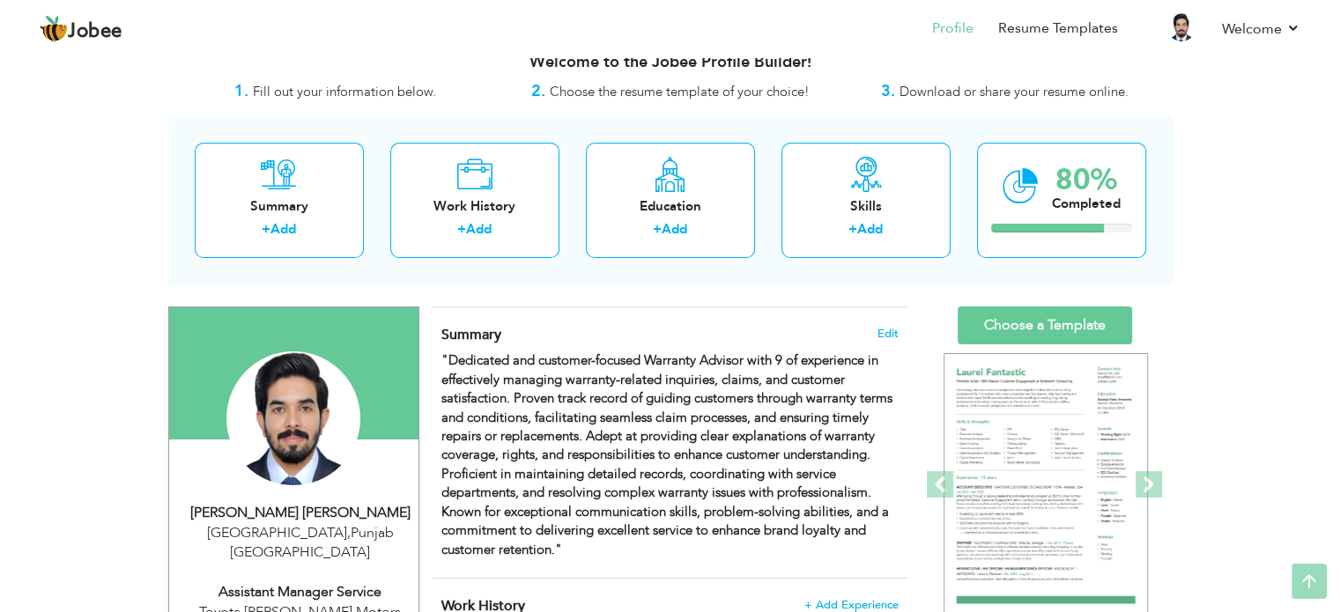
scroll to position [0, 0]
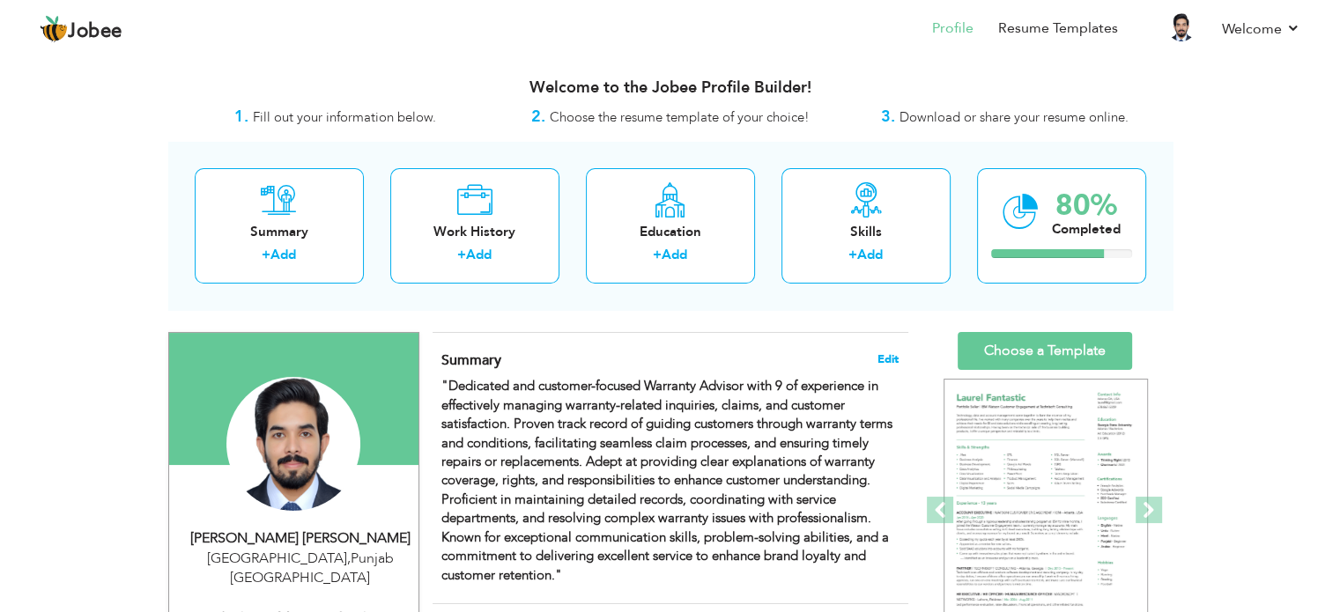
click at [885, 356] on span "Edit" at bounding box center [887, 359] width 21 height 12
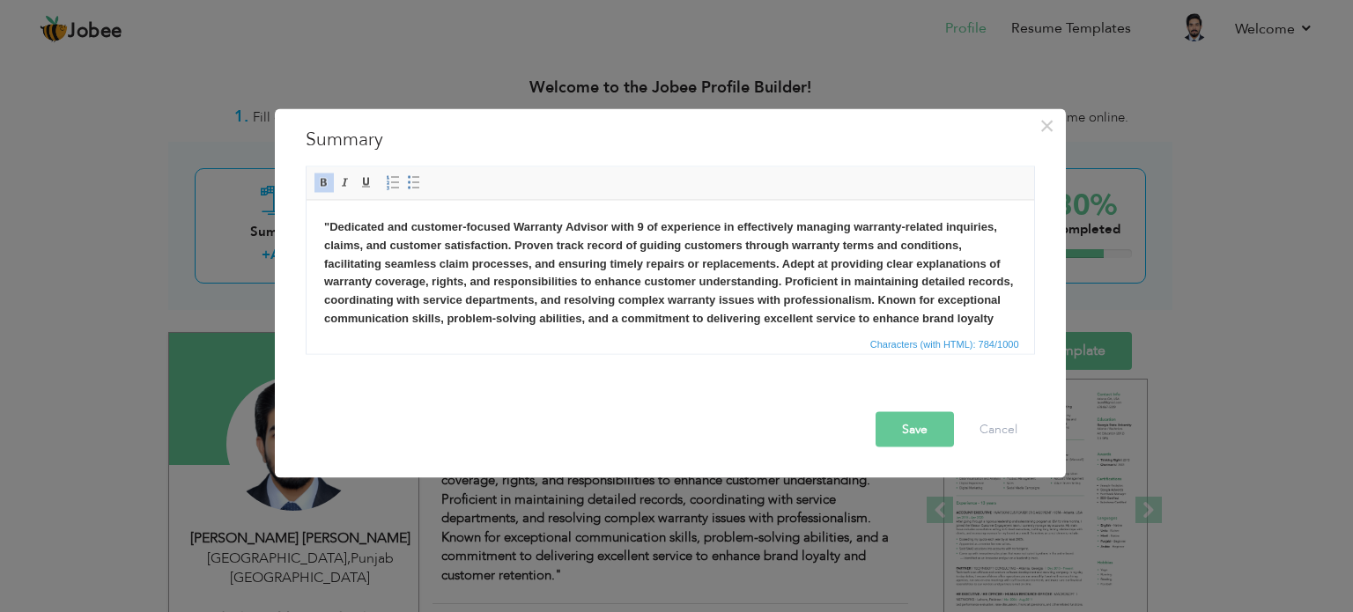
click at [994, 322] on body ""Dedicated and customer-focused Warranty Advisor with 9 of experience in effect…" at bounding box center [669, 282] width 692 height 129
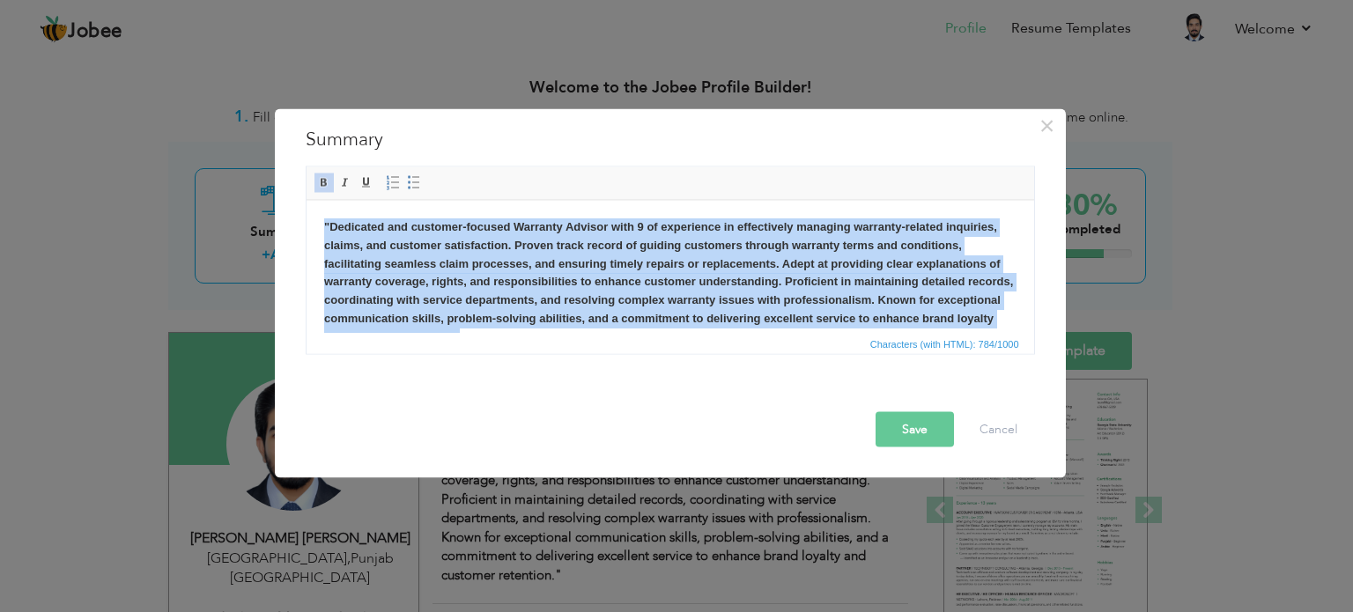
click at [994, 322] on body ""Dedicated and customer-focused Warranty Advisor with 9 of experience in effect…" at bounding box center [669, 282] width 692 height 129
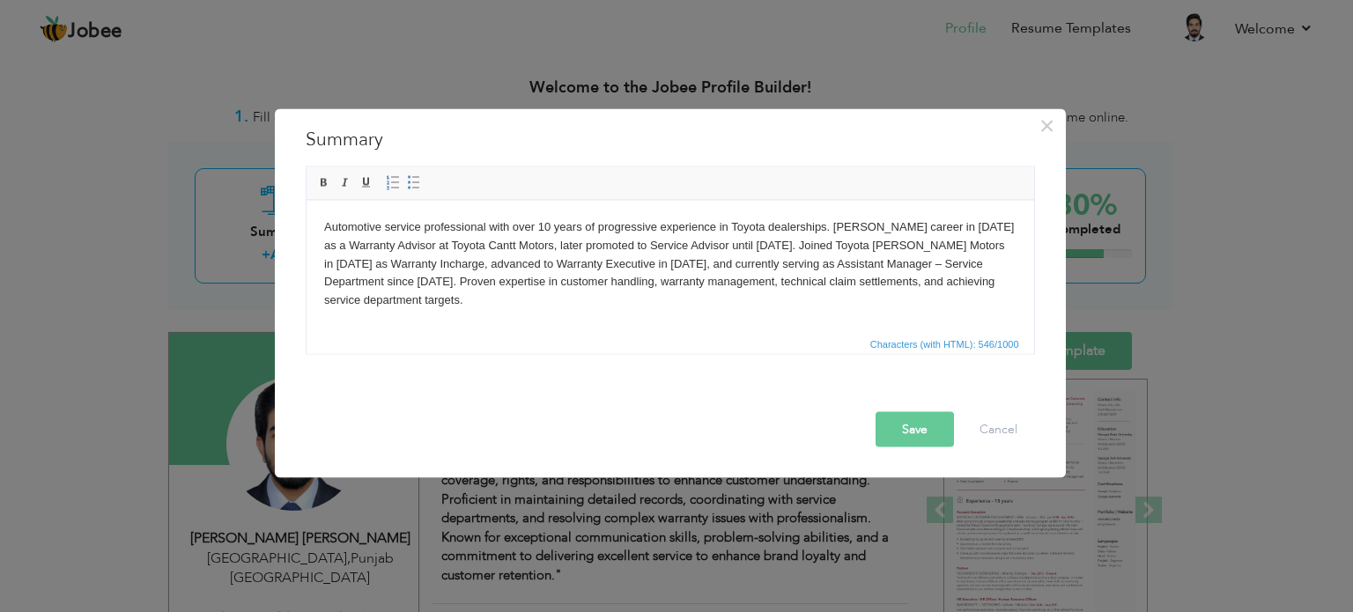
click at [482, 310] on html "Automotive service professional with over 10 years of progressive experience in…" at bounding box center [670, 263] width 728 height 127
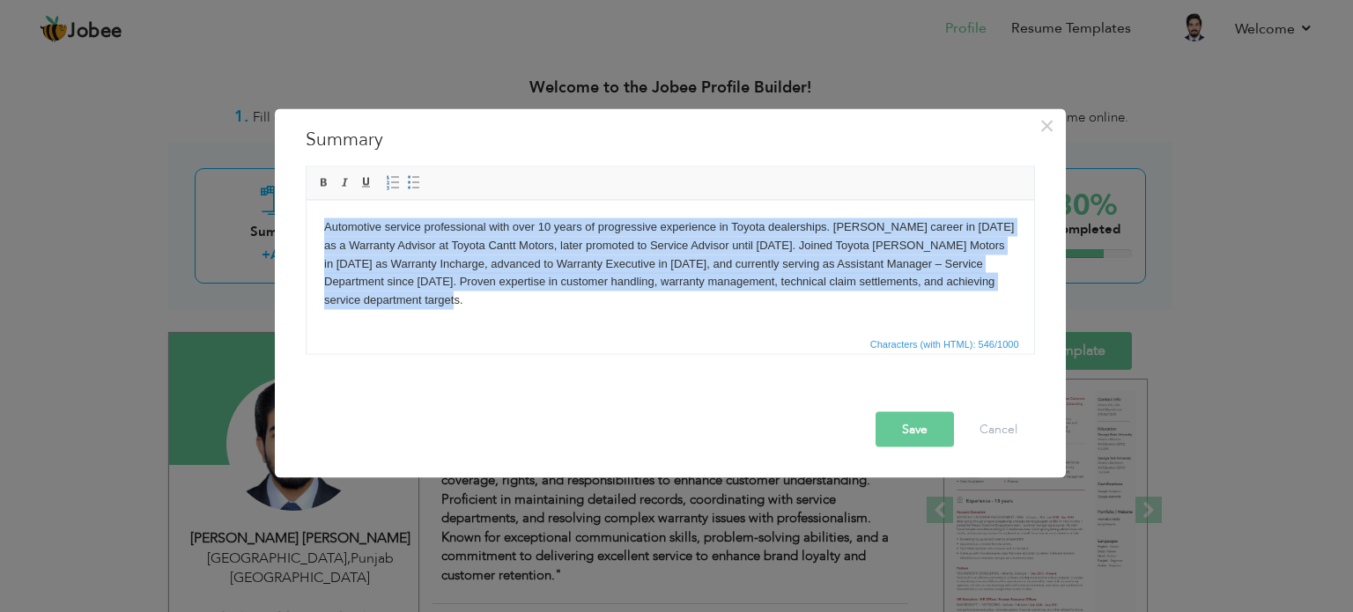
click at [482, 310] on html "Automotive service professional with over 10 years of progressive experience in…" at bounding box center [670, 263] width 728 height 127
click at [326, 180] on span at bounding box center [324, 182] width 14 height 14
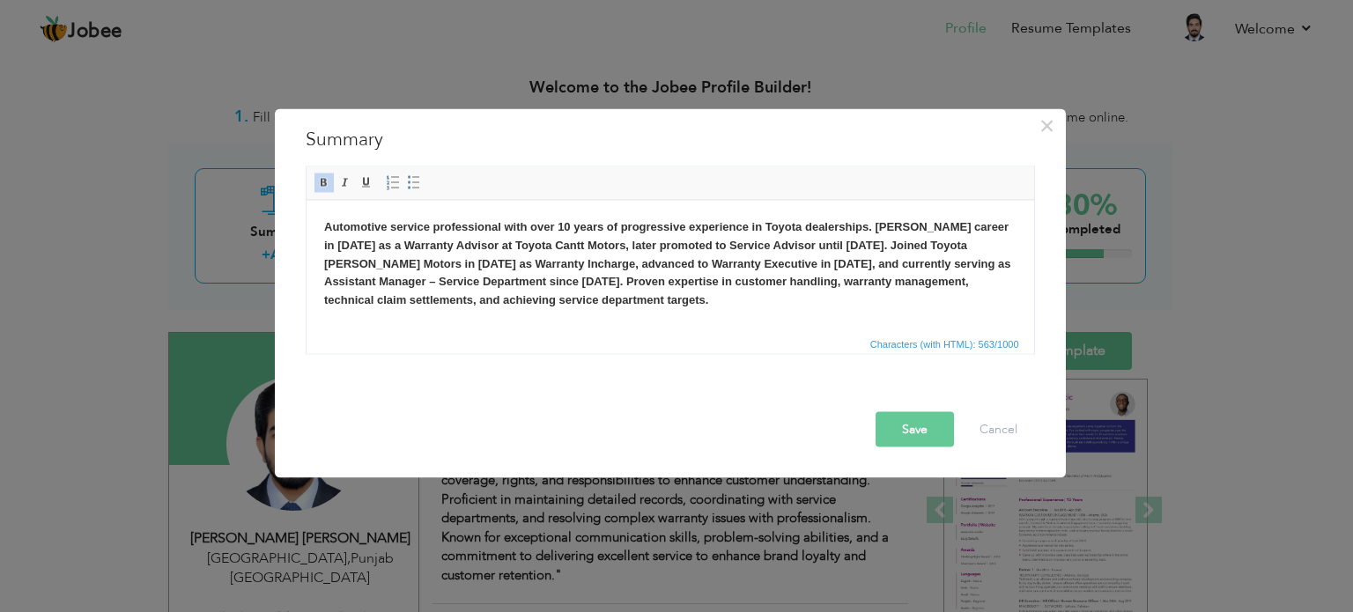
click at [736, 298] on body "Automotive service professional with over 10 years of progressive experience in…" at bounding box center [669, 264] width 692 height 92
click at [902, 422] on button "Save" at bounding box center [915, 428] width 78 height 35
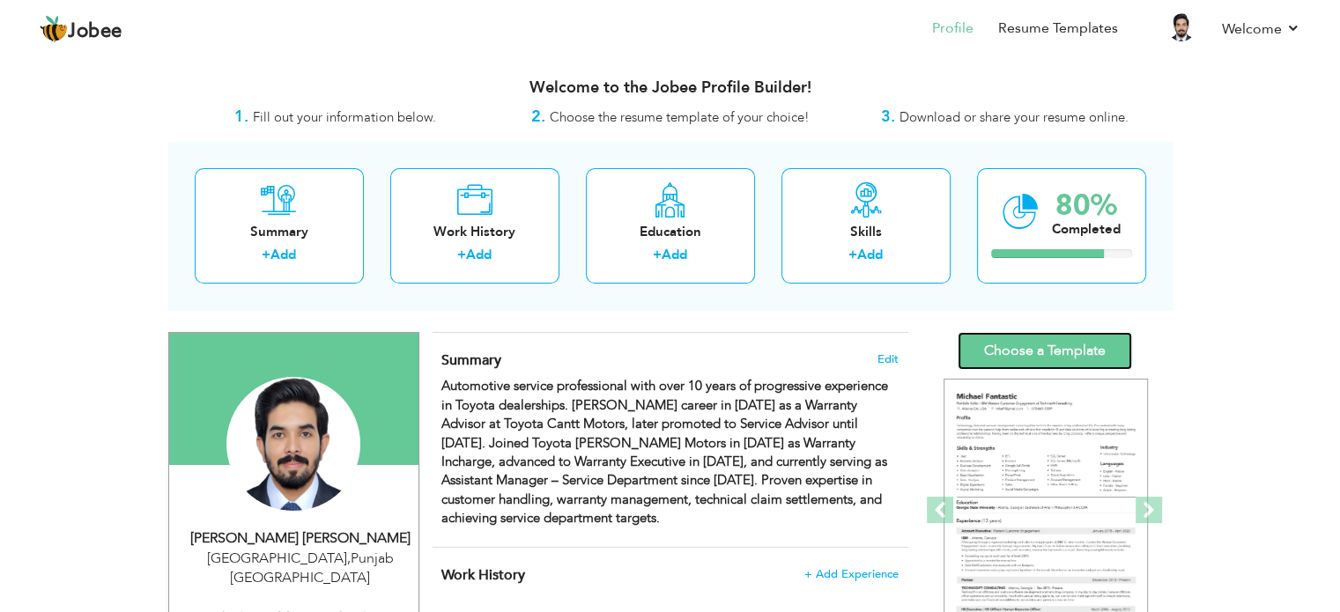
click at [1014, 351] on link "Choose a Template" at bounding box center [1045, 351] width 174 height 38
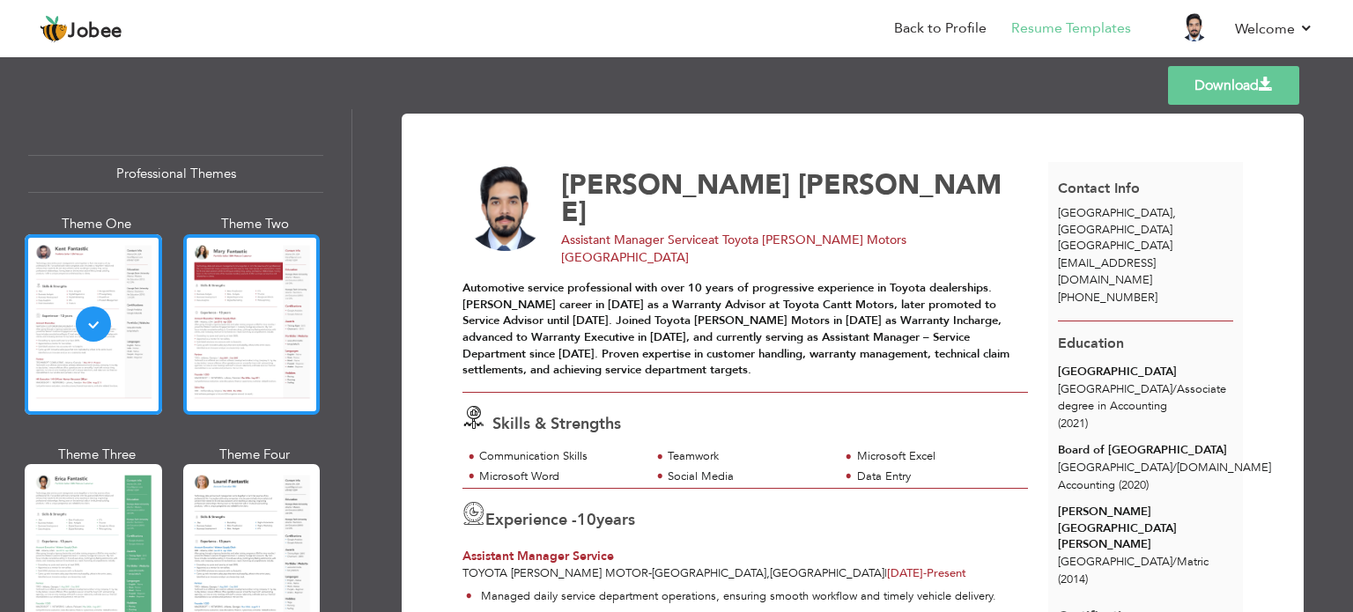
click at [240, 301] on div at bounding box center [251, 324] width 137 height 181
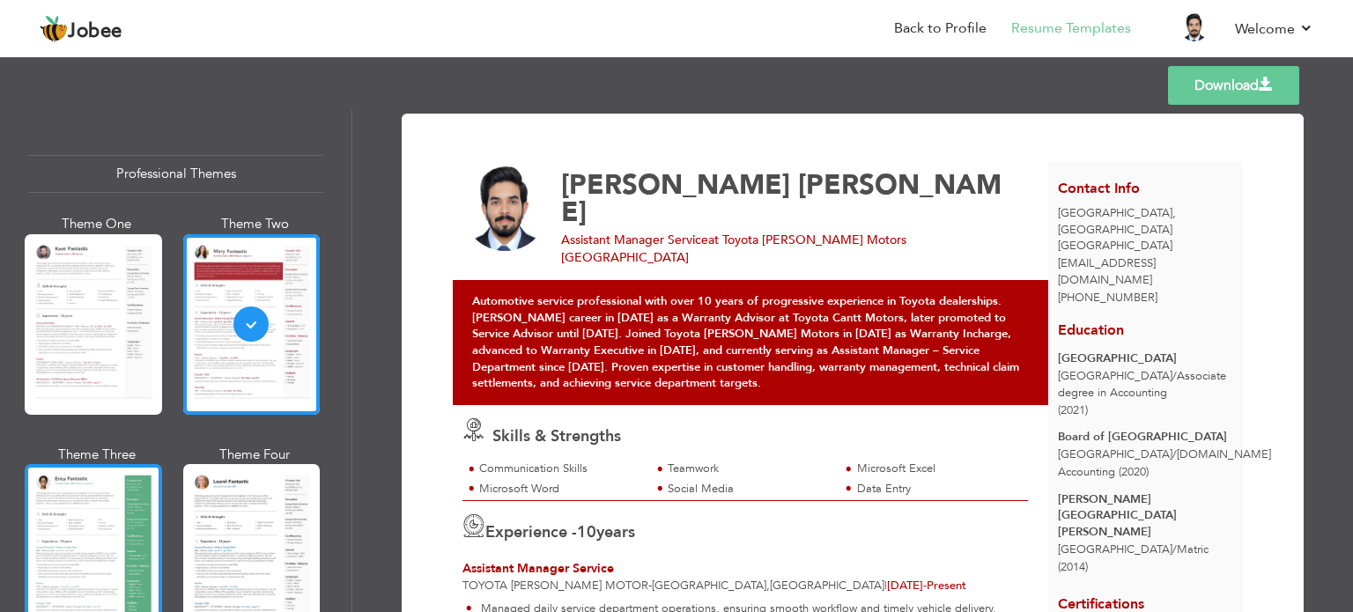
click at [70, 518] on div at bounding box center [93, 554] width 137 height 181
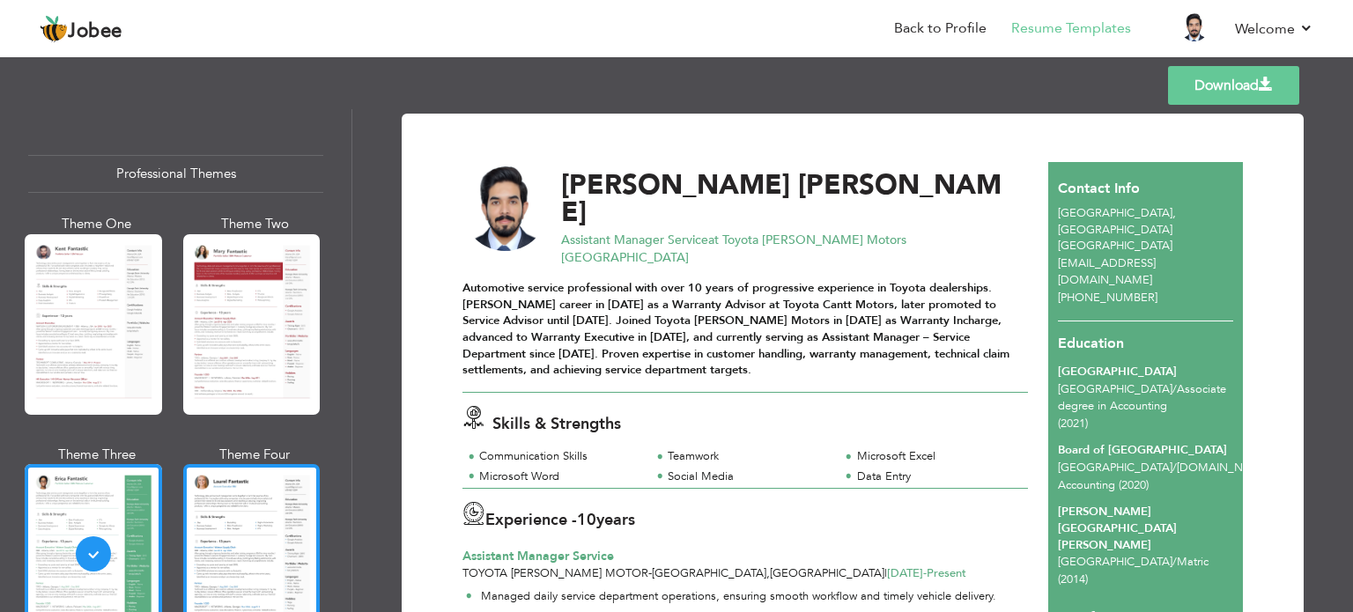
click at [255, 535] on div at bounding box center [251, 554] width 137 height 181
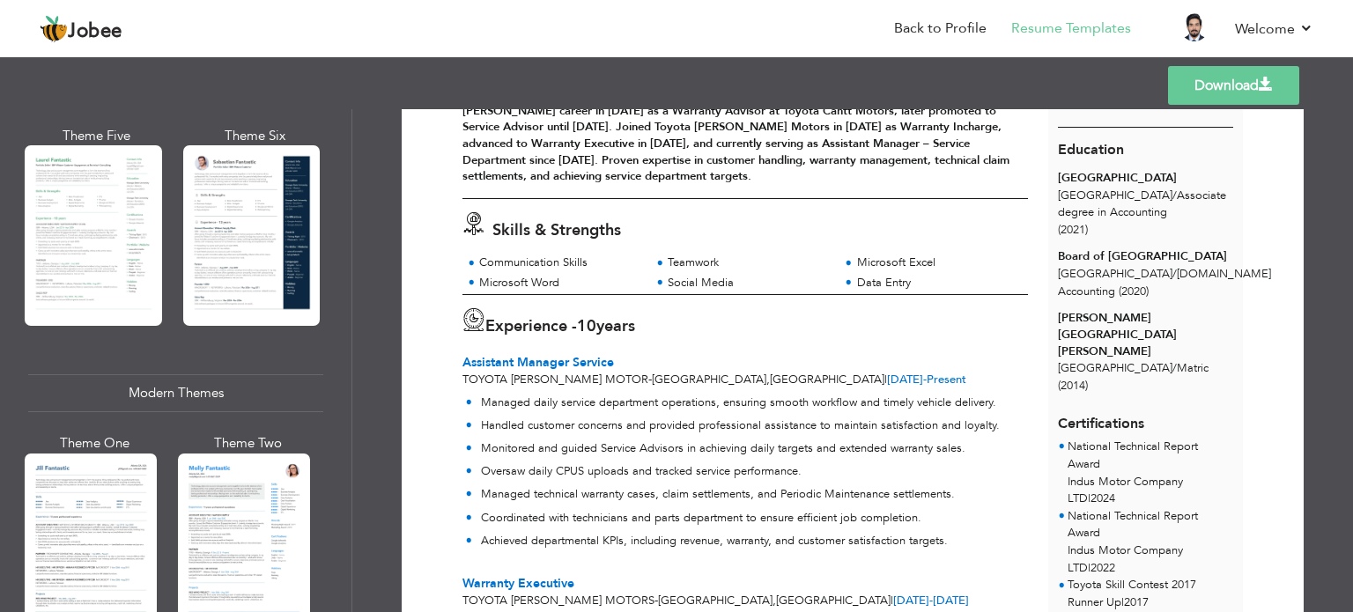
scroll to position [558, 0]
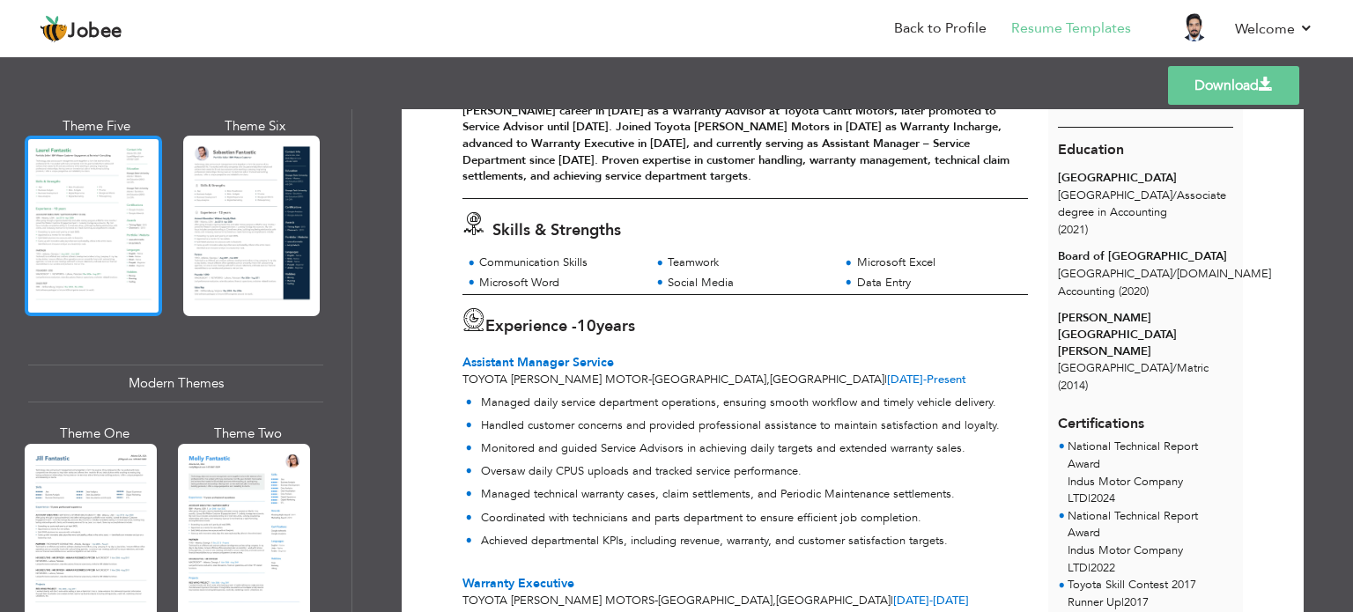
click at [63, 218] on div at bounding box center [93, 226] width 137 height 181
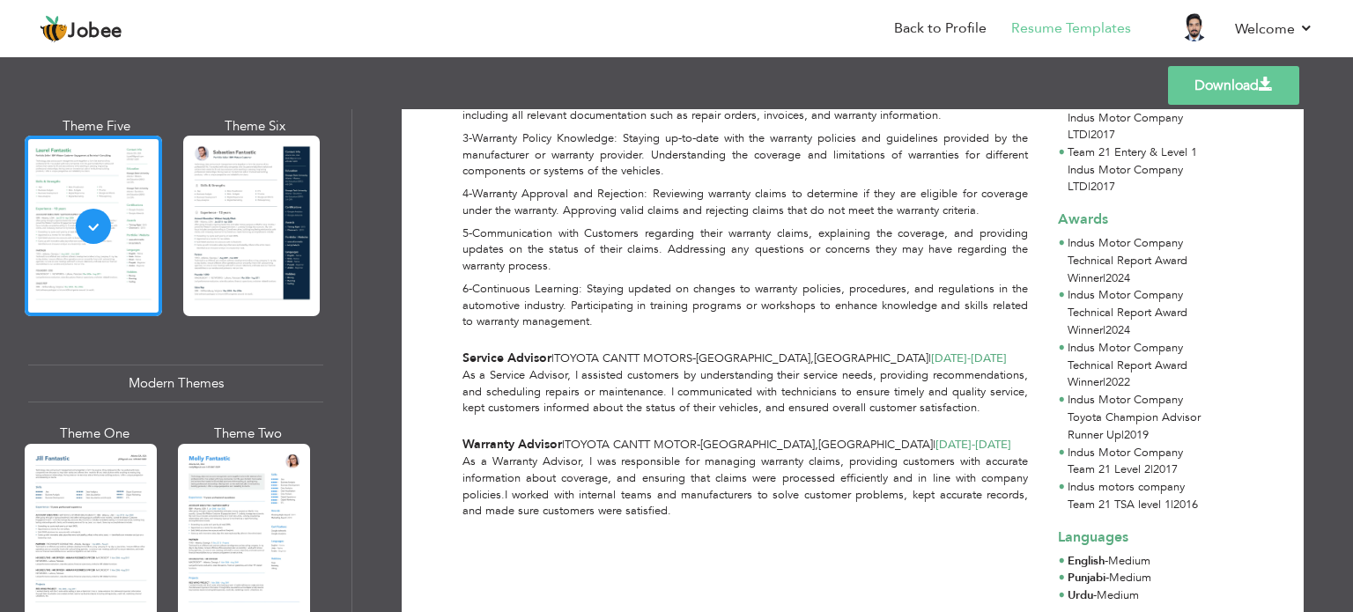
scroll to position [794, 0]
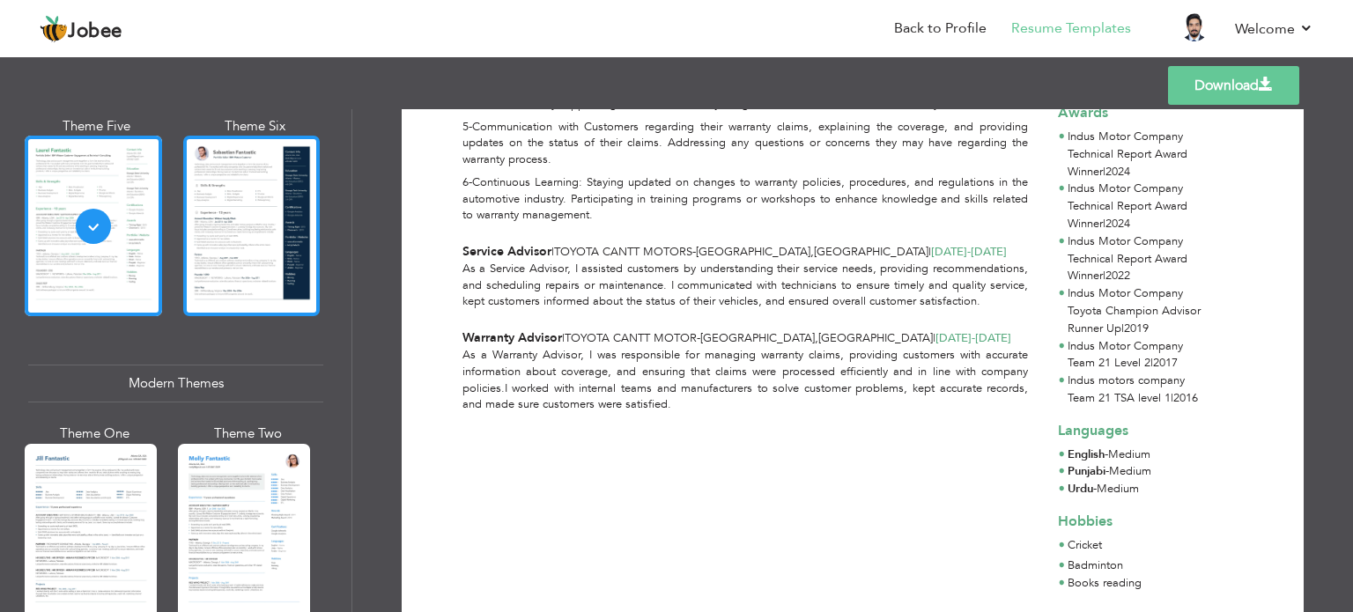
click at [283, 263] on div at bounding box center [251, 226] width 137 height 181
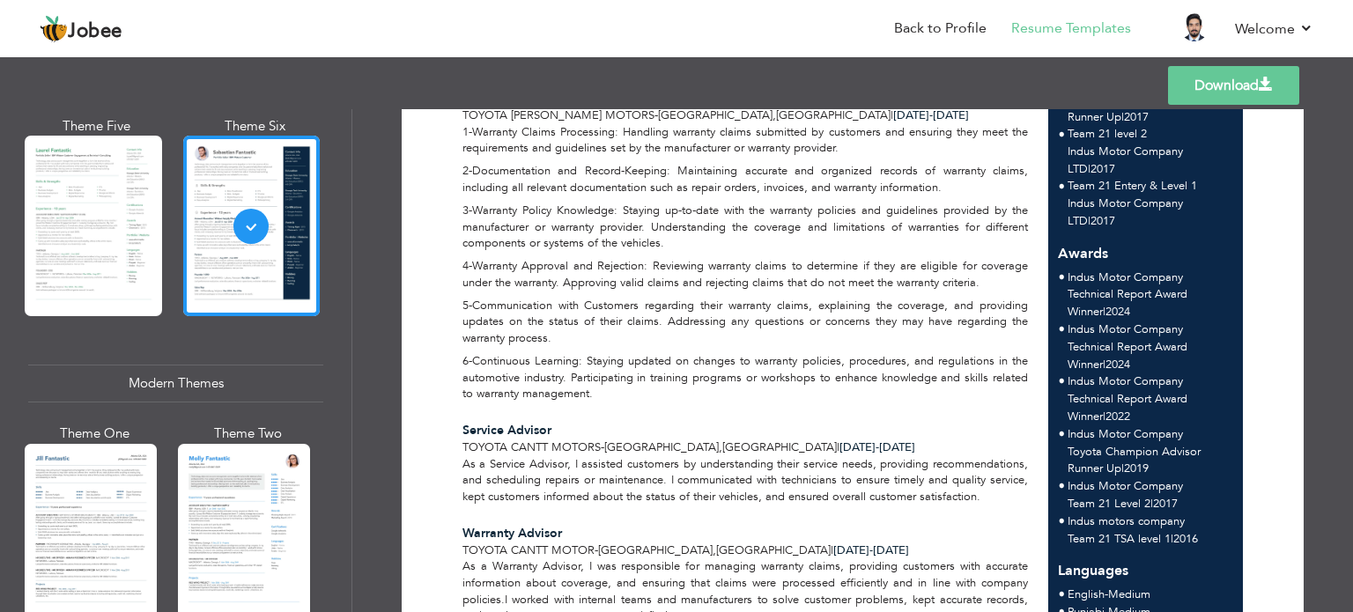
scroll to position [820, 0]
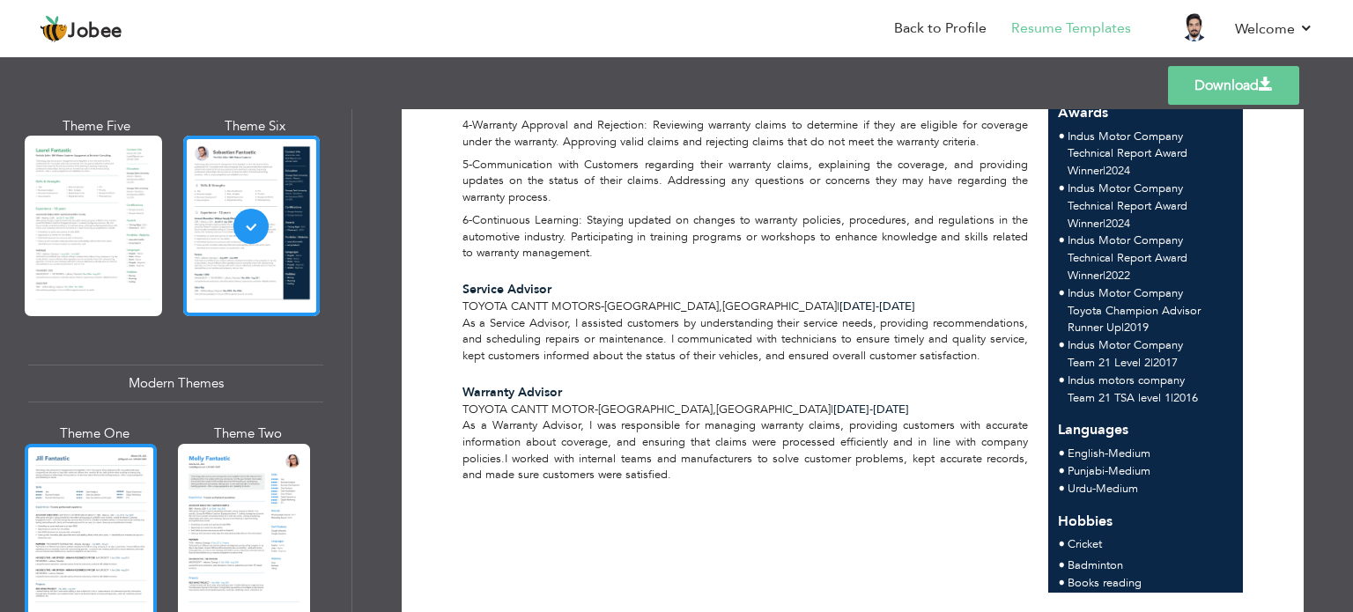
click at [83, 524] on div at bounding box center [91, 531] width 132 height 174
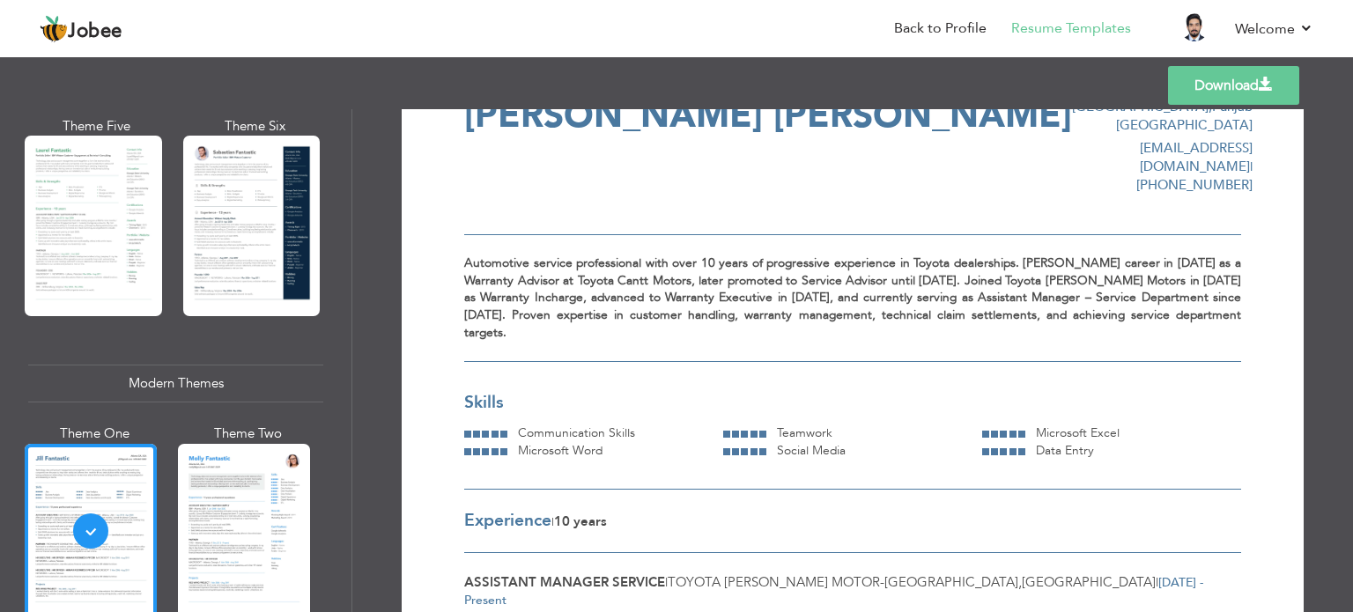
scroll to position [0, 0]
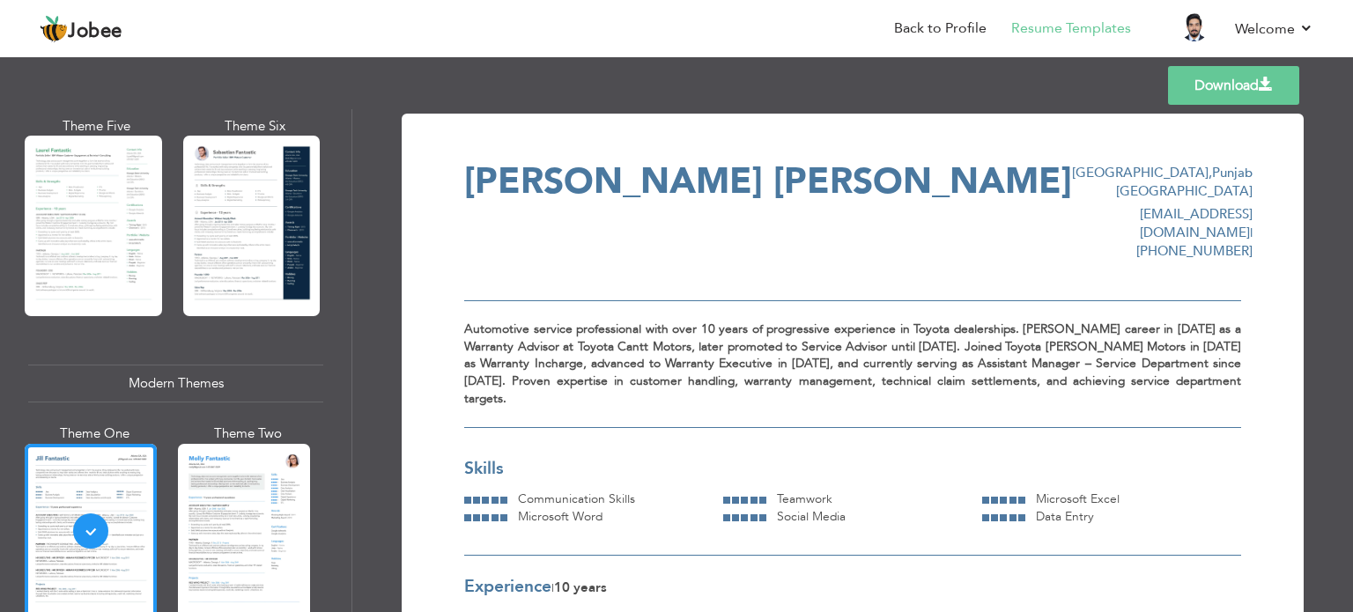
click at [1214, 96] on link "Download" at bounding box center [1233, 85] width 131 height 39
click at [229, 498] on div at bounding box center [244, 531] width 132 height 174
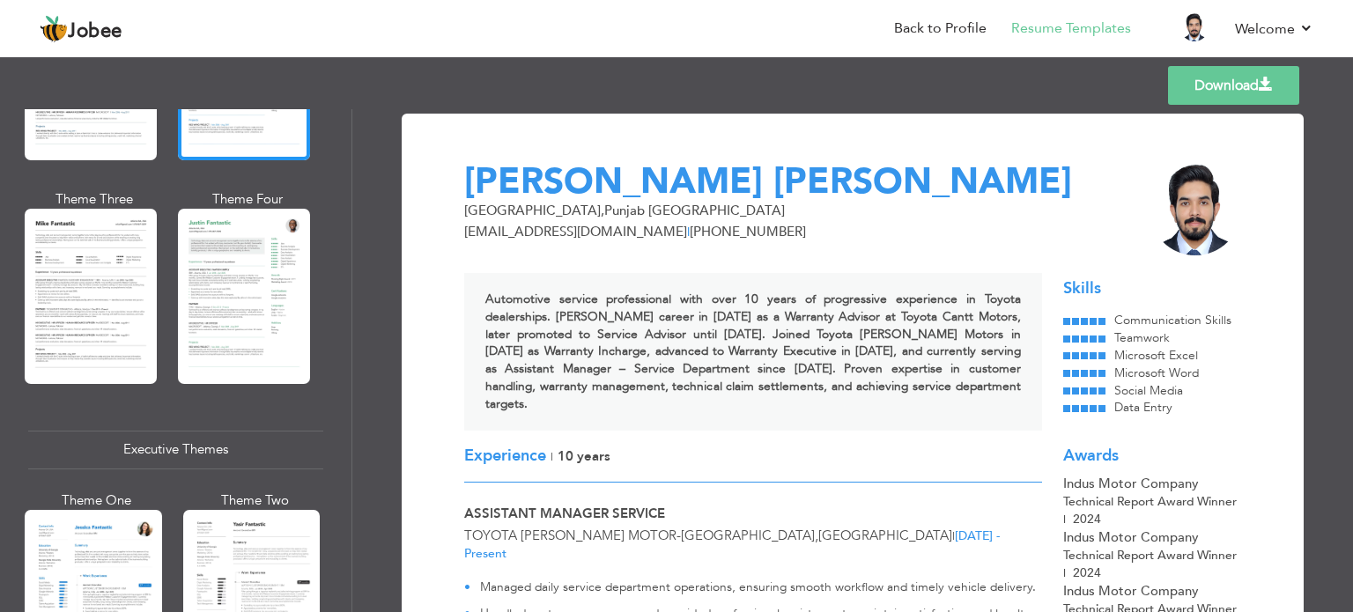
scroll to position [992, 0]
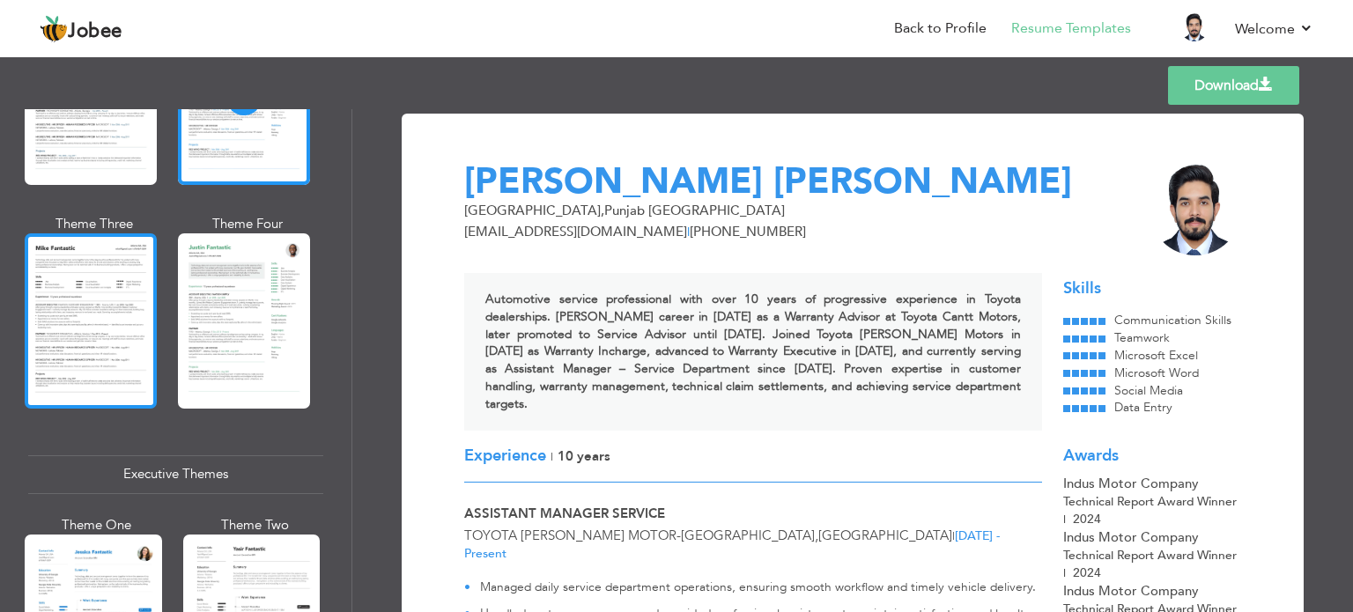
click at [67, 270] on div at bounding box center [91, 320] width 132 height 174
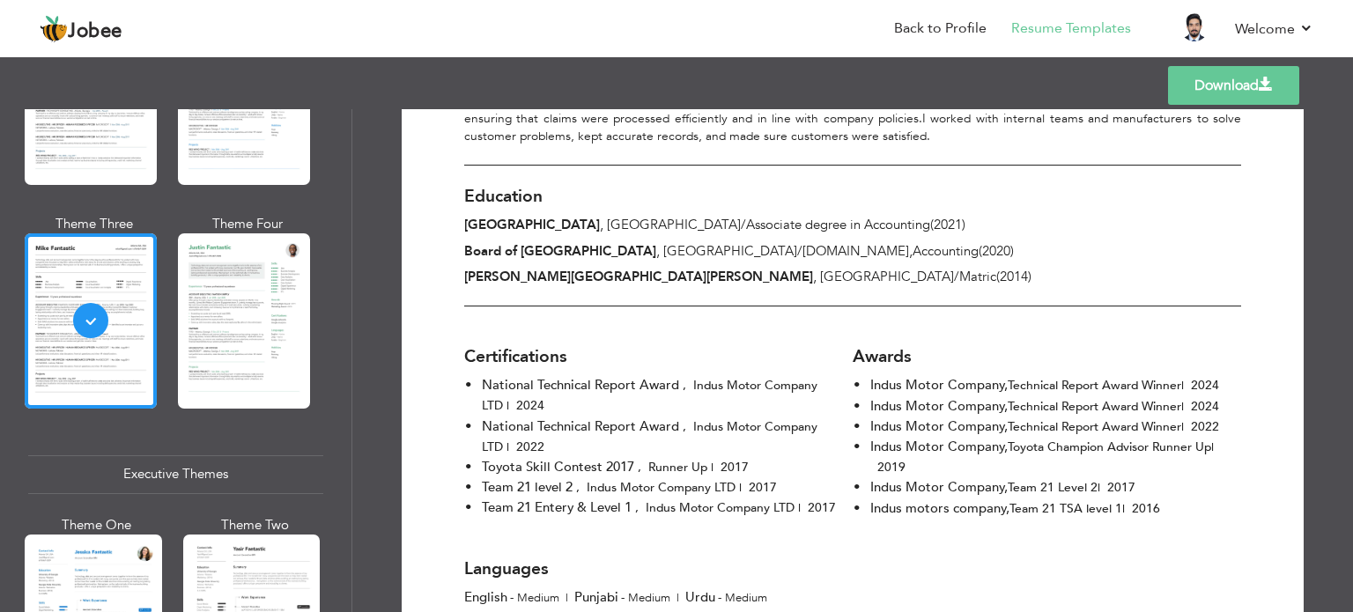
scroll to position [1253, 0]
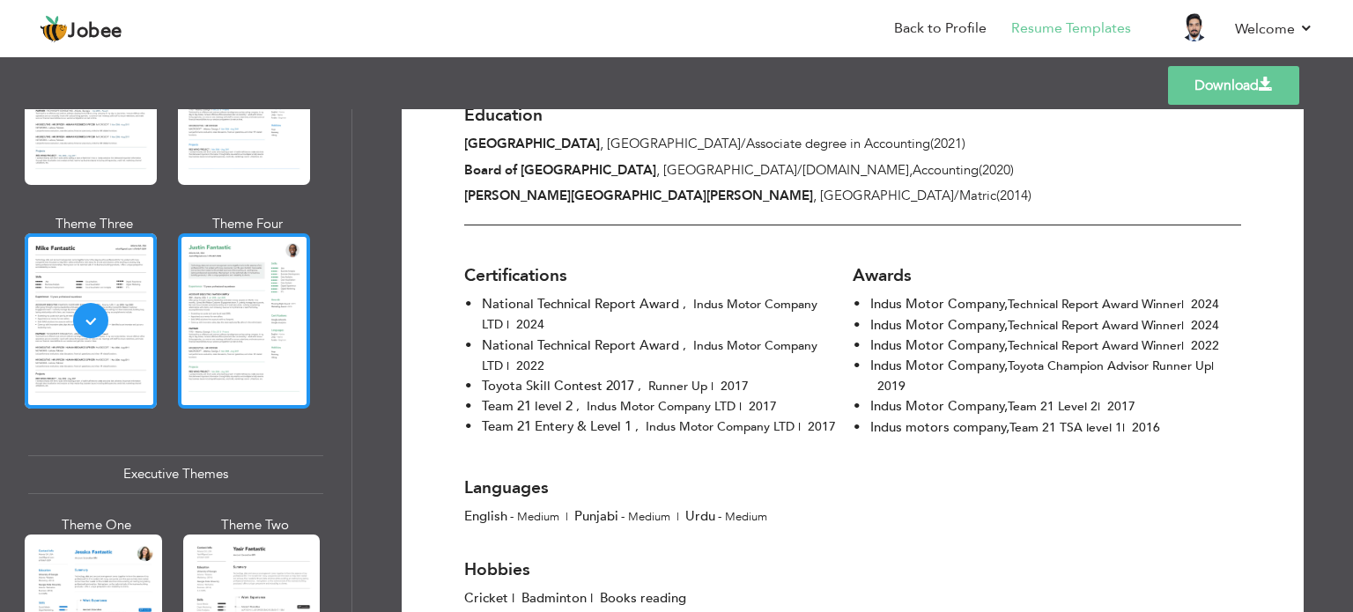
click at [258, 274] on div at bounding box center [244, 320] width 132 height 174
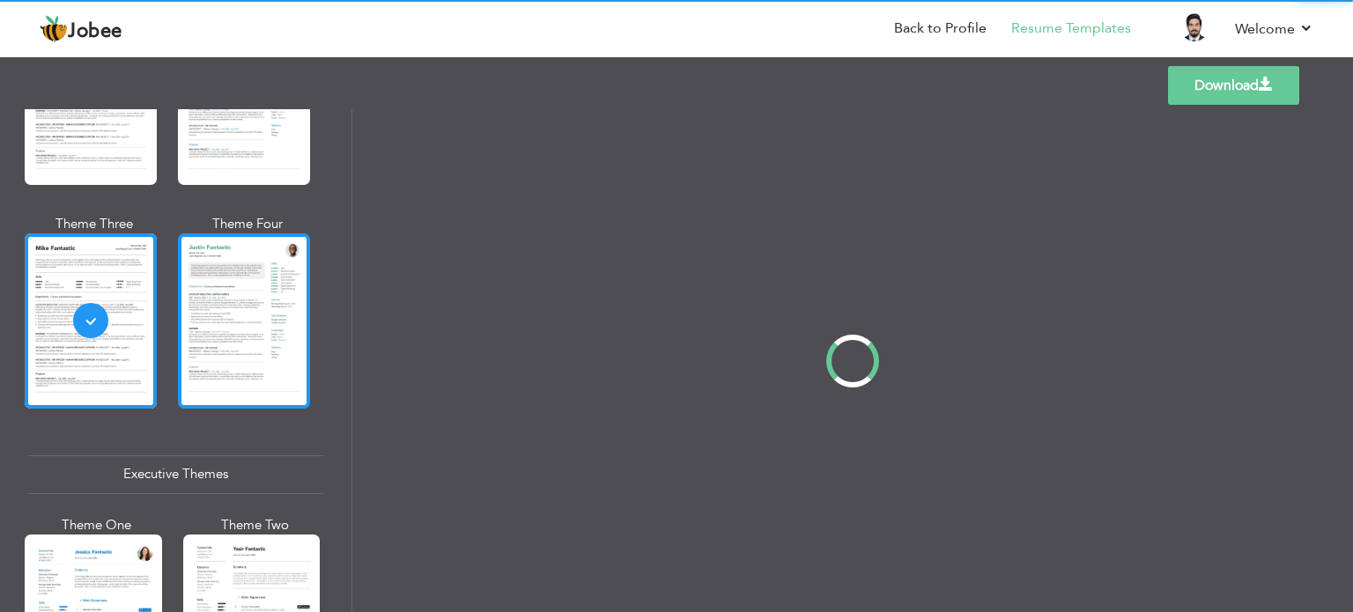
scroll to position [0, 0]
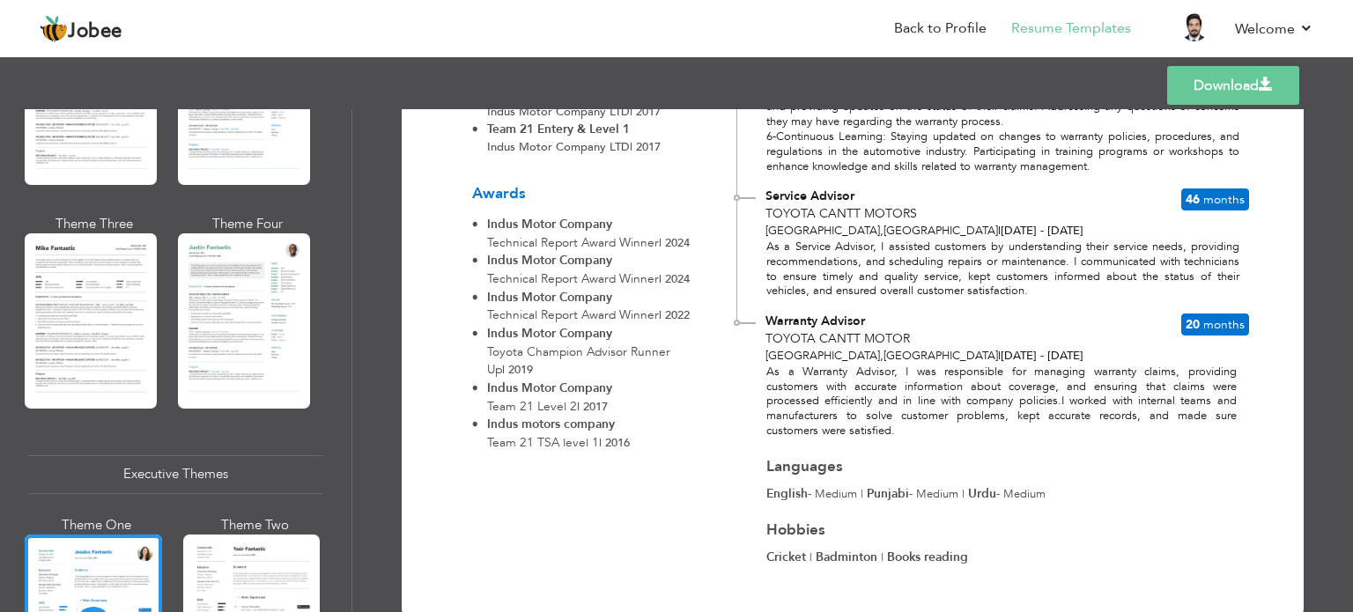
scroll to position [913, 0]
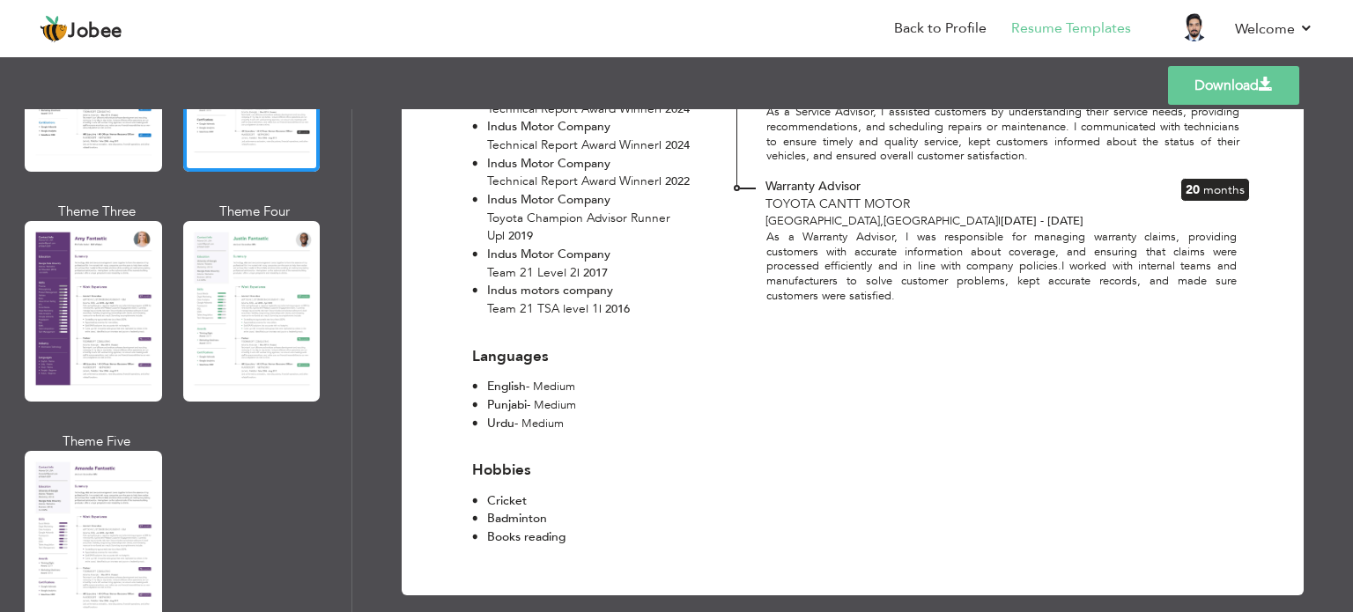
scroll to position [1540, 0]
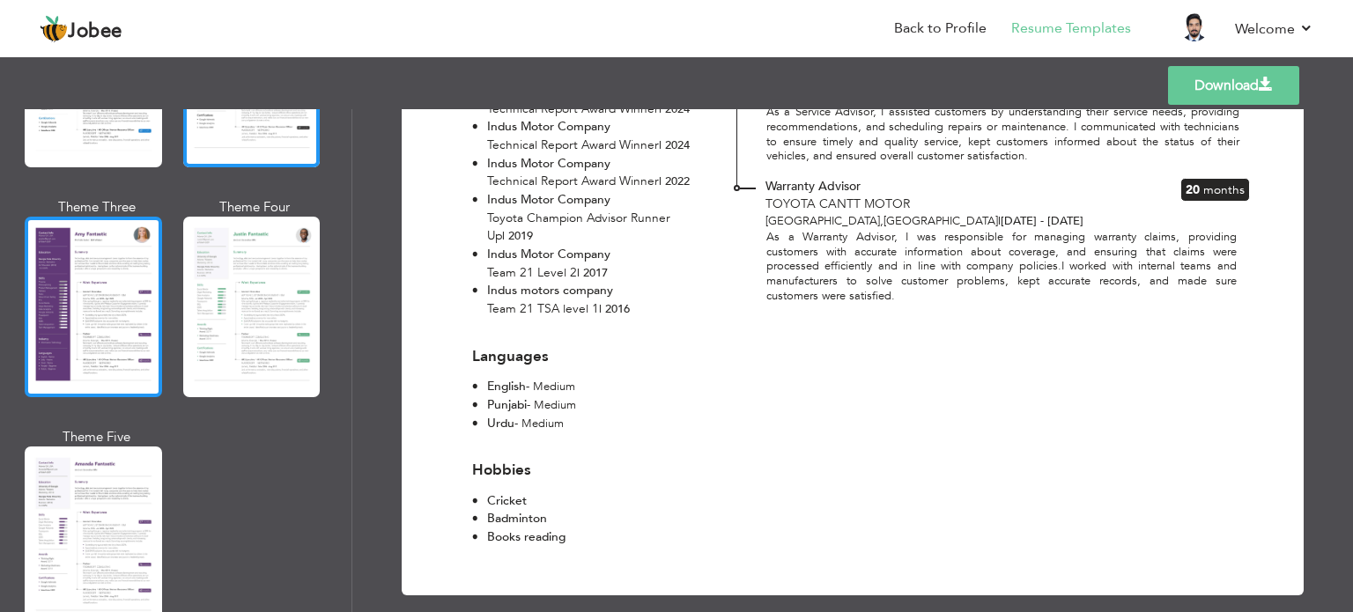
click at [111, 278] on div at bounding box center [93, 307] width 137 height 181
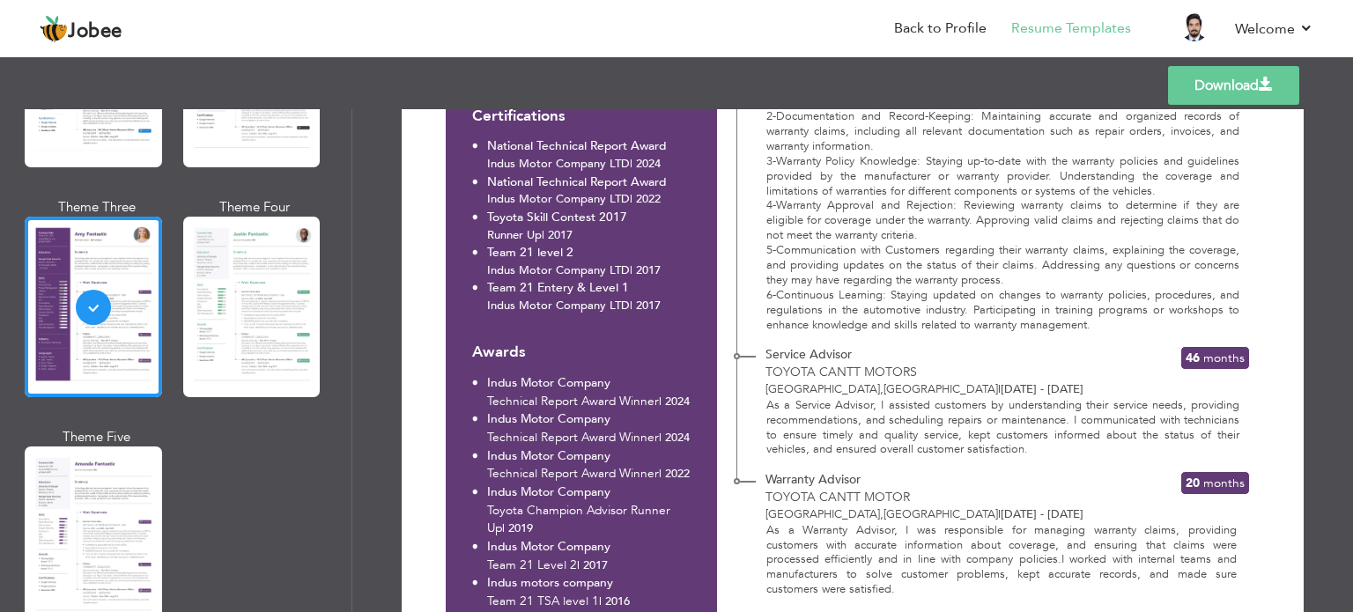
scroll to position [708, 0]
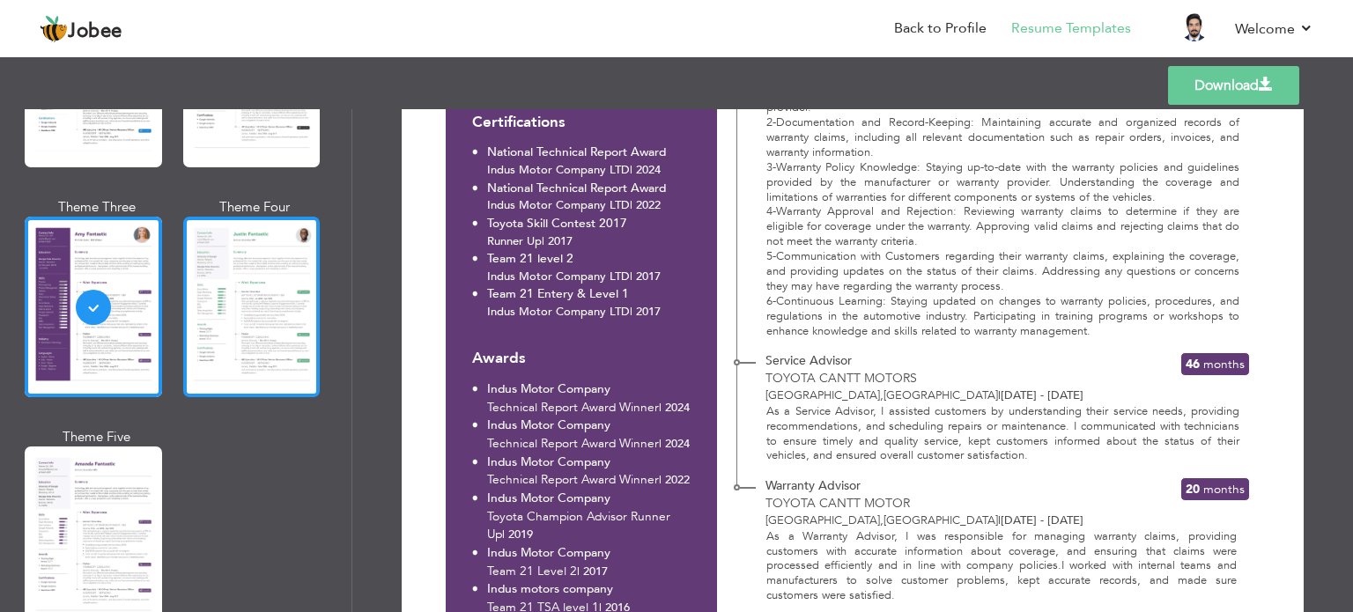
click at [270, 292] on div at bounding box center [251, 307] width 137 height 181
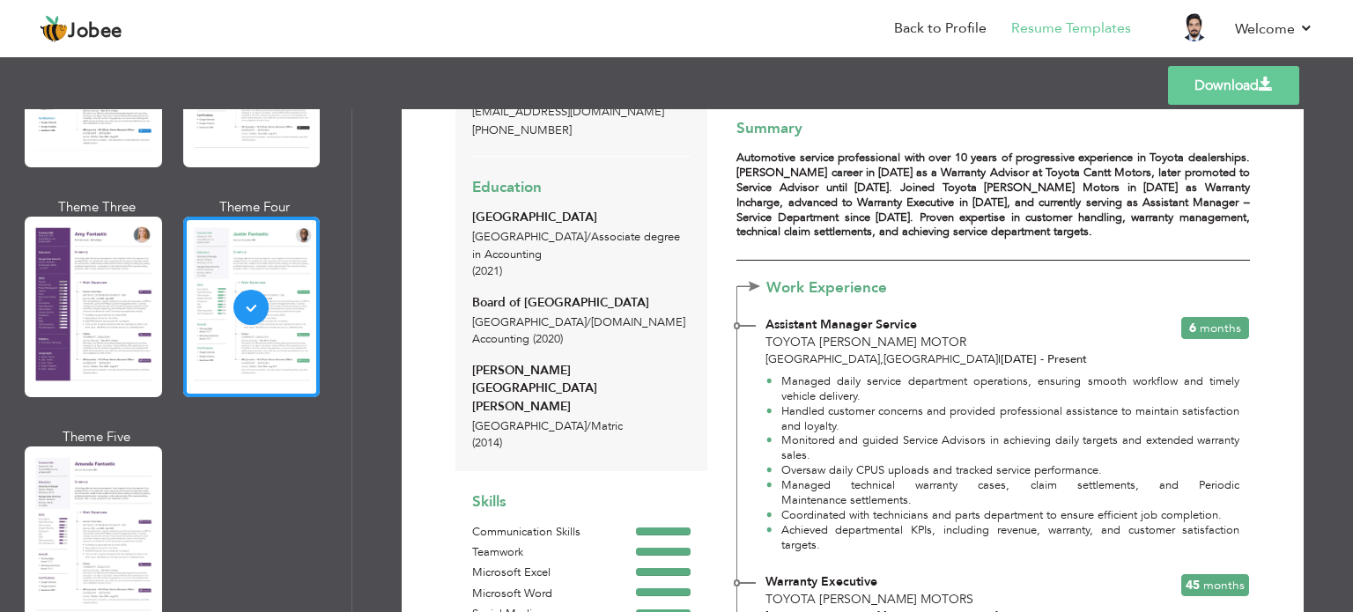
scroll to position [0, 0]
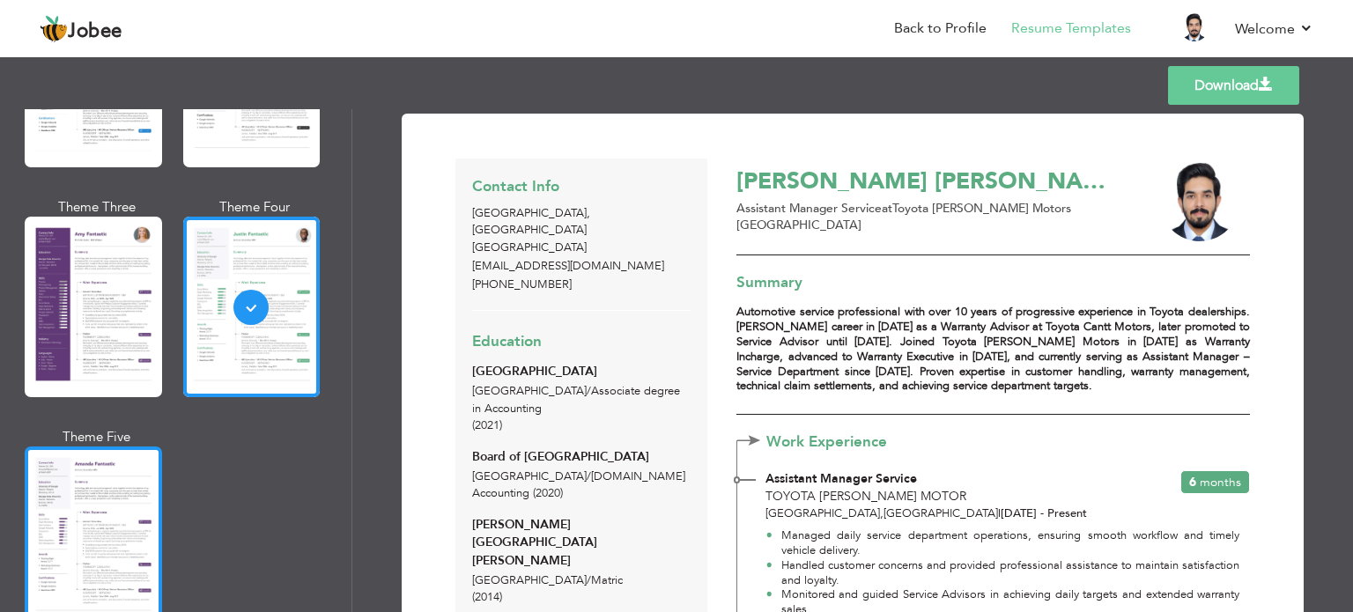
click at [89, 485] on div at bounding box center [93, 537] width 137 height 181
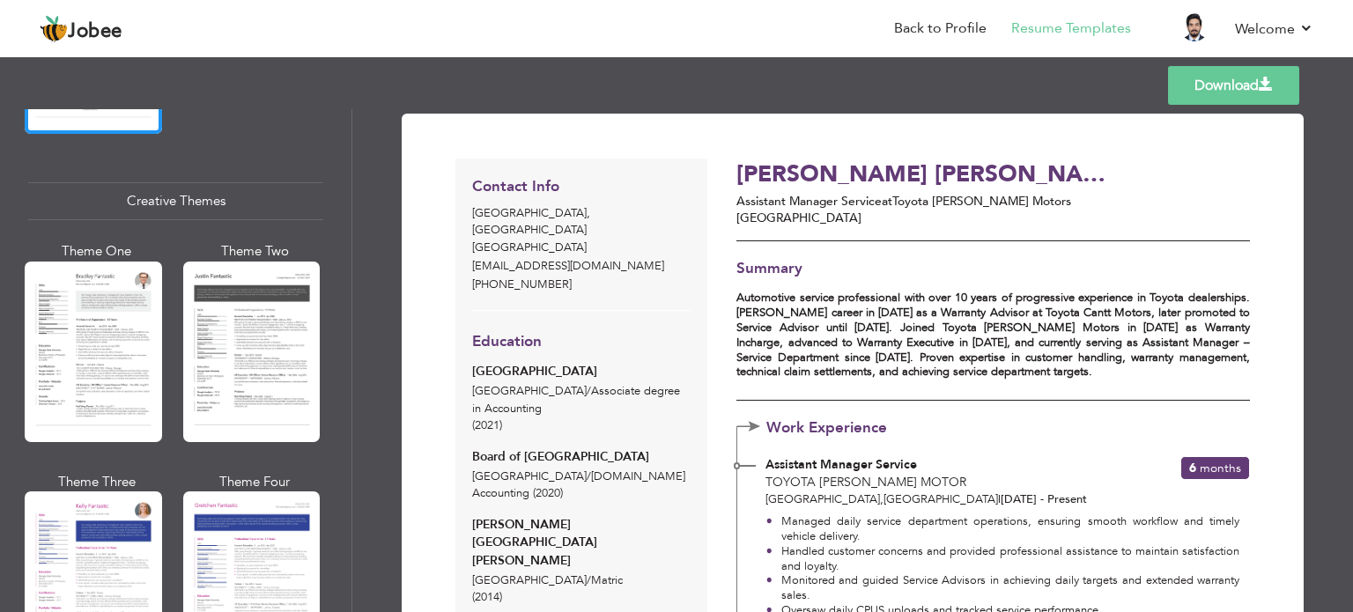
scroll to position [2019, 0]
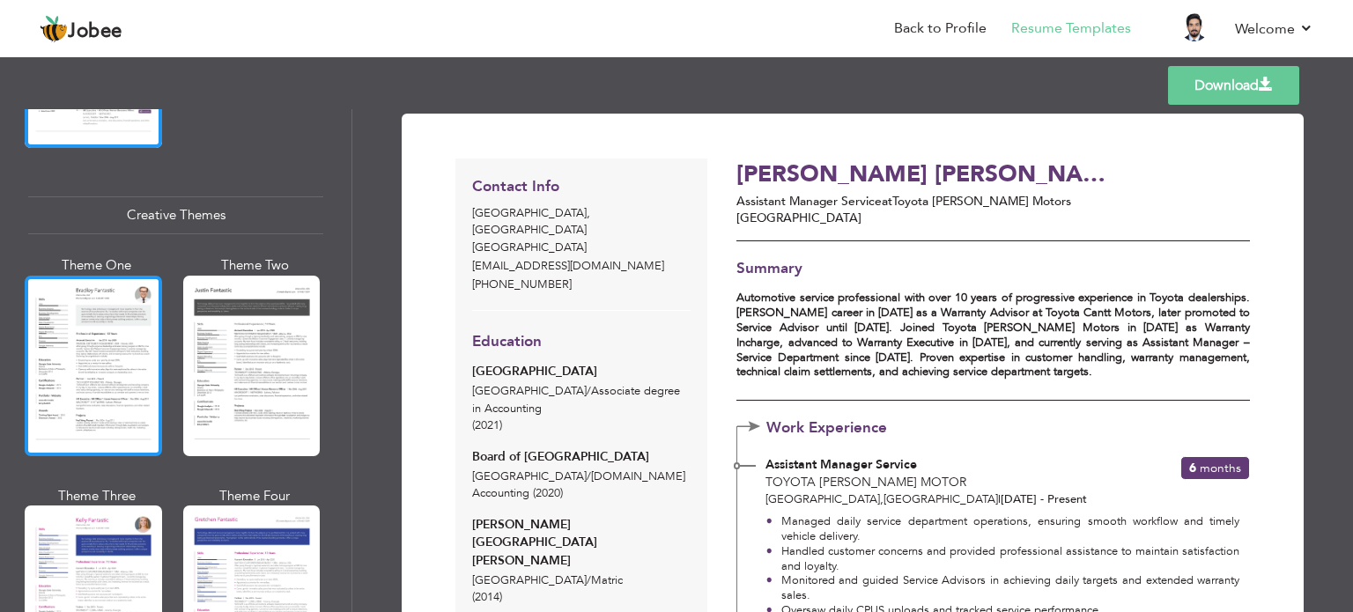
click at [58, 373] on div at bounding box center [93, 366] width 137 height 181
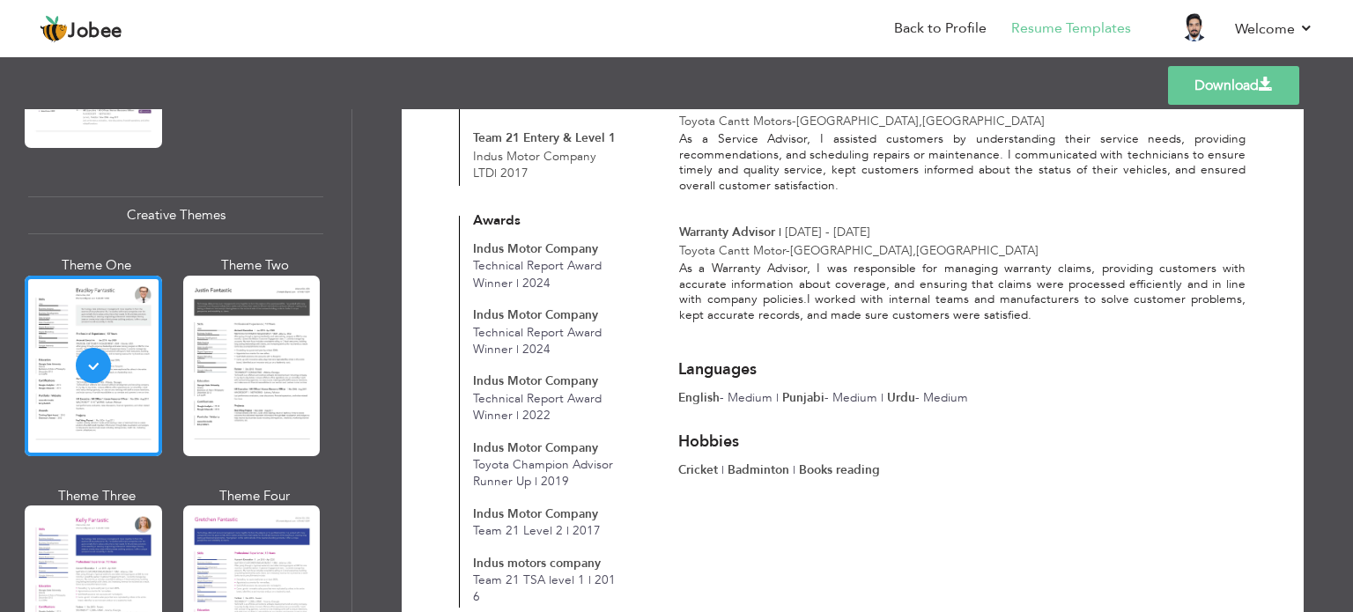
scroll to position [1008, 0]
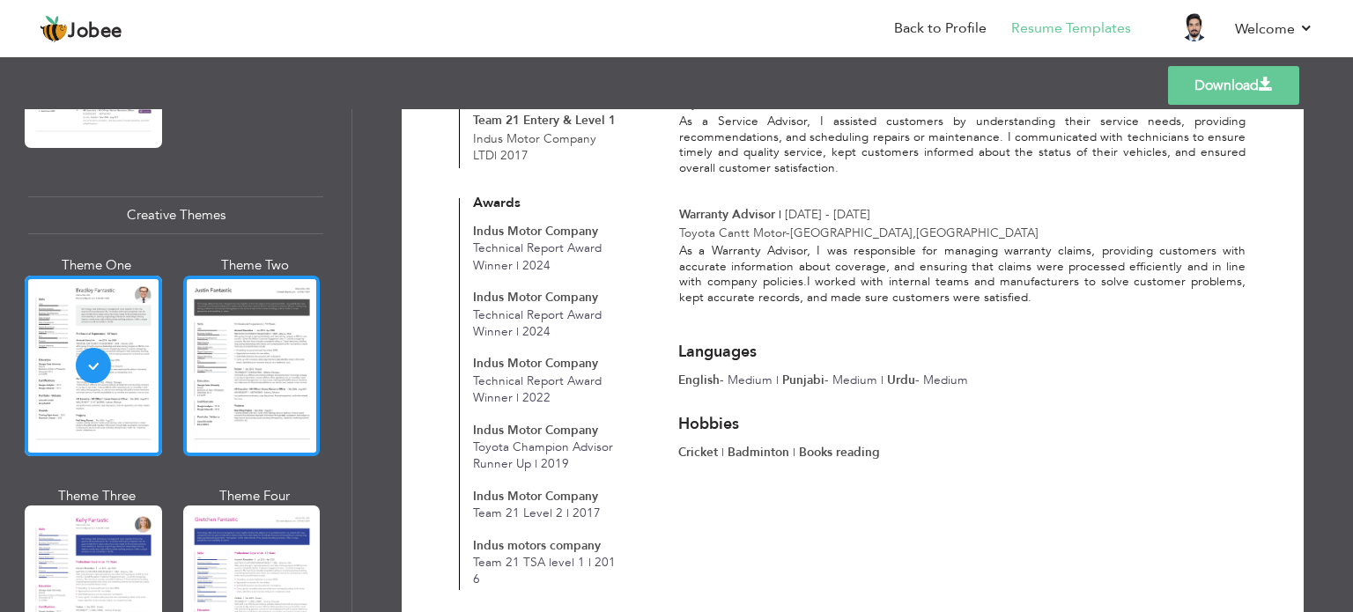
click at [296, 371] on div at bounding box center [251, 366] width 137 height 181
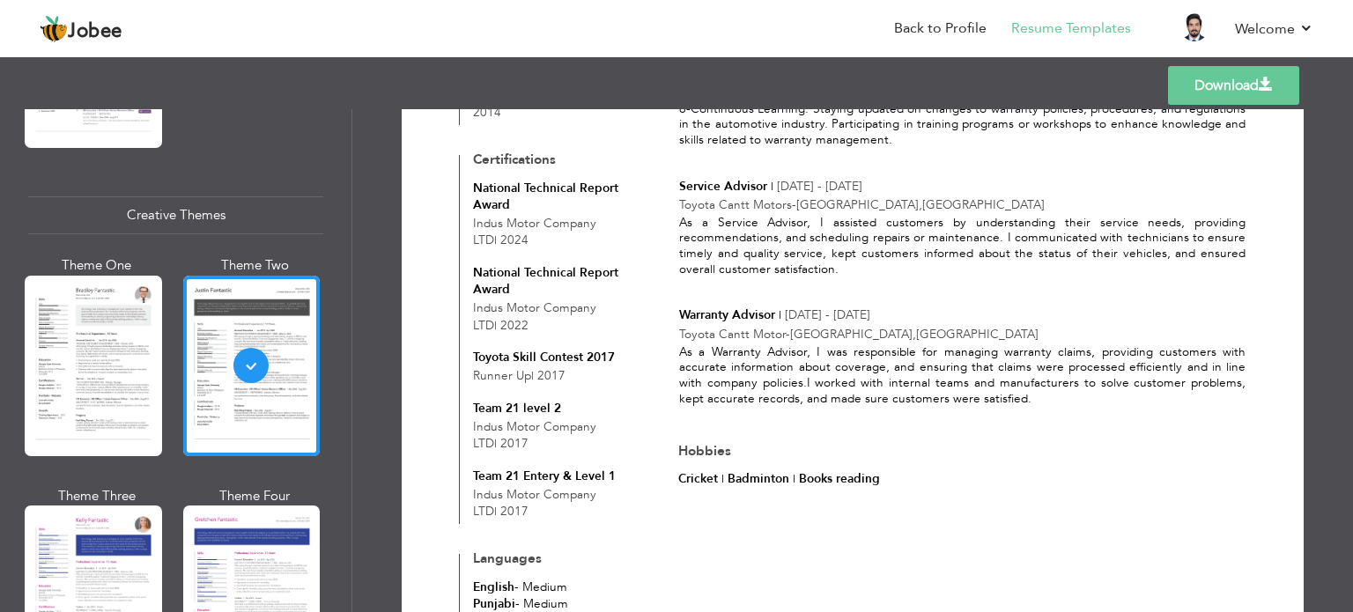
scroll to position [921, 0]
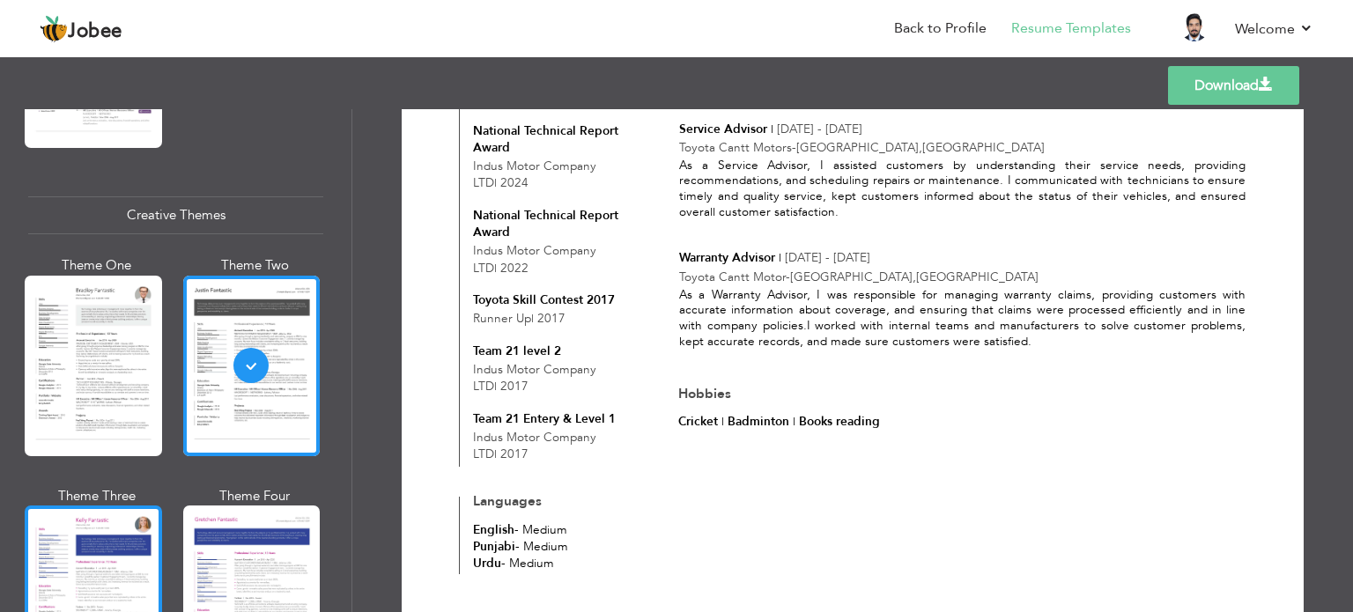
click at [63, 567] on div at bounding box center [93, 596] width 137 height 181
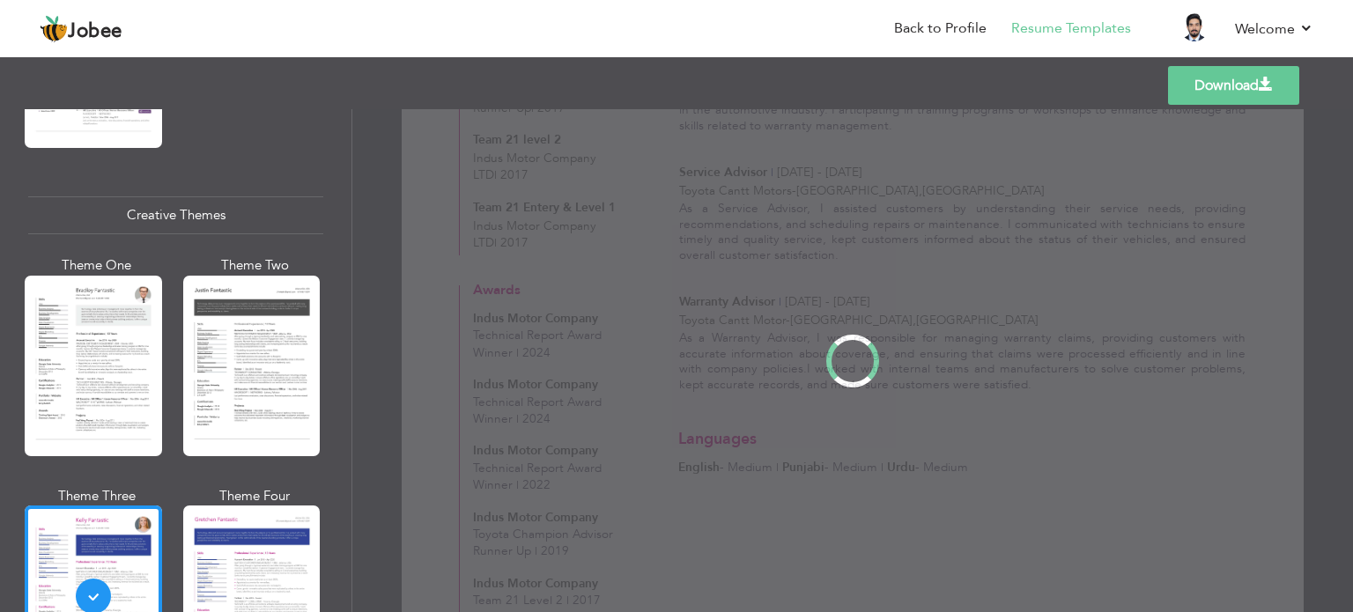
scroll to position [0, 0]
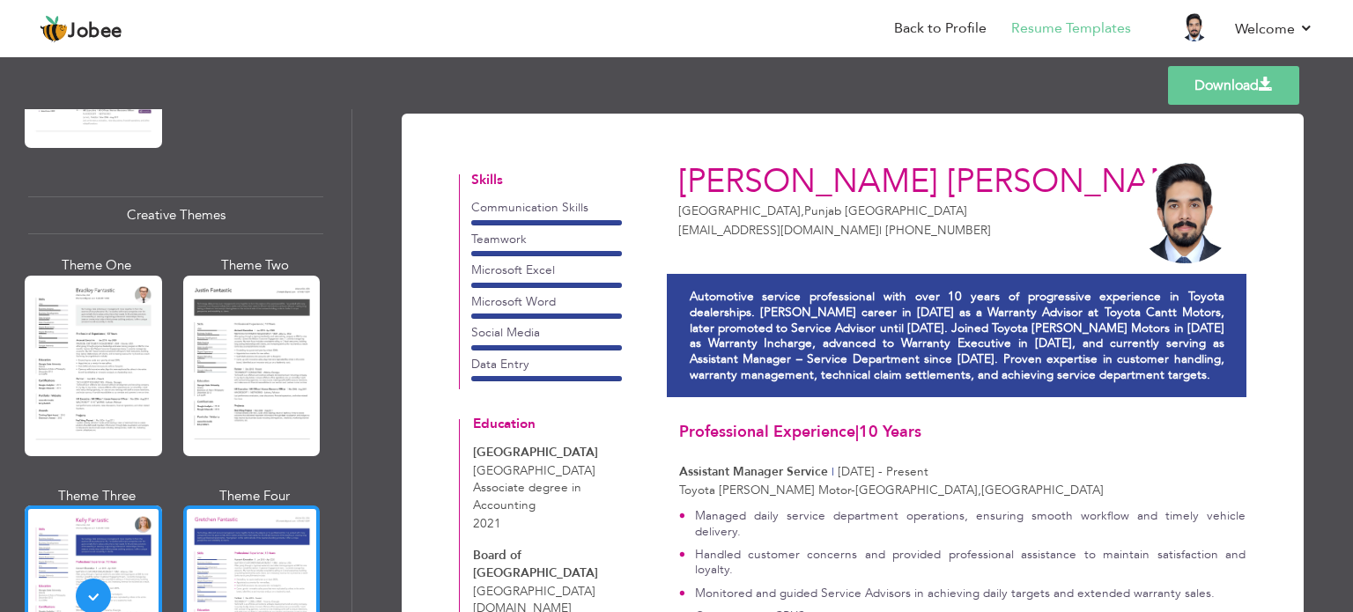
click at [266, 506] on div at bounding box center [251, 596] width 137 height 181
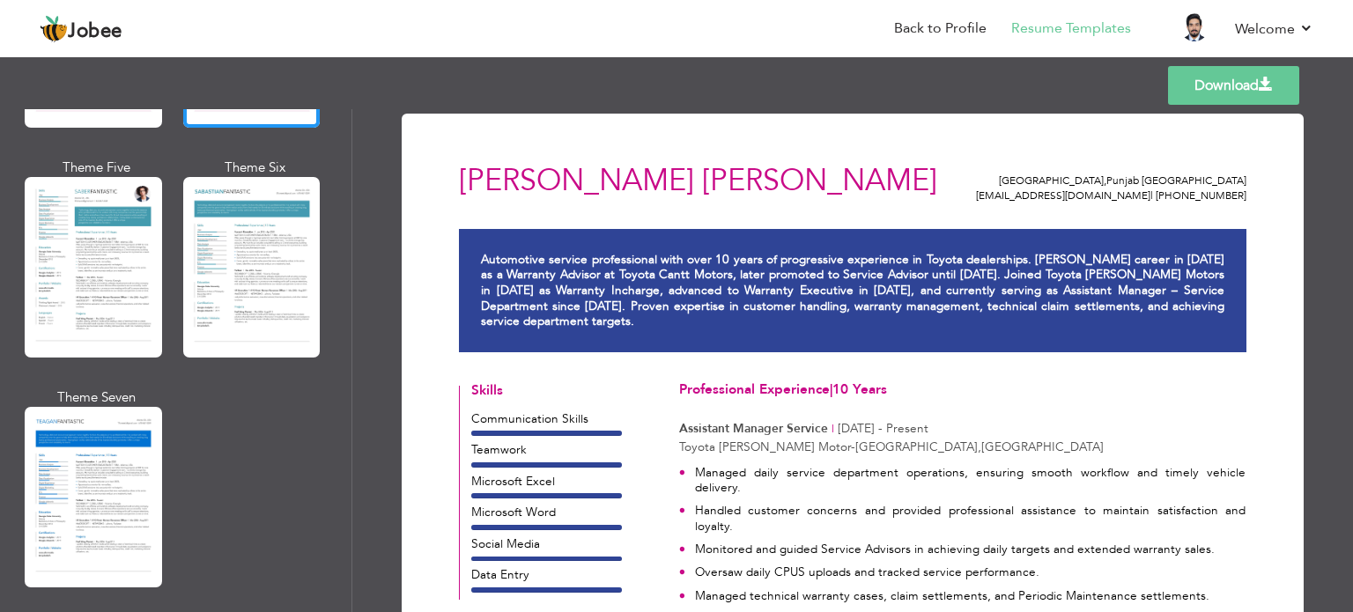
scroll to position [2588, 0]
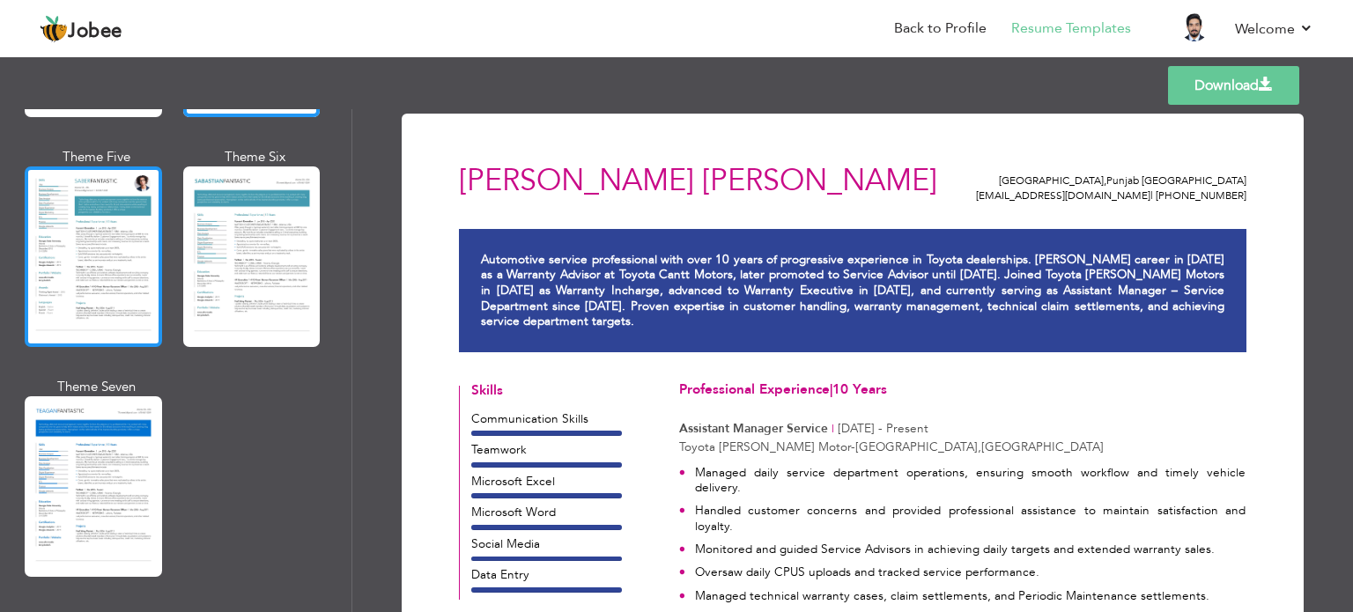
click at [118, 182] on div at bounding box center [93, 256] width 137 height 181
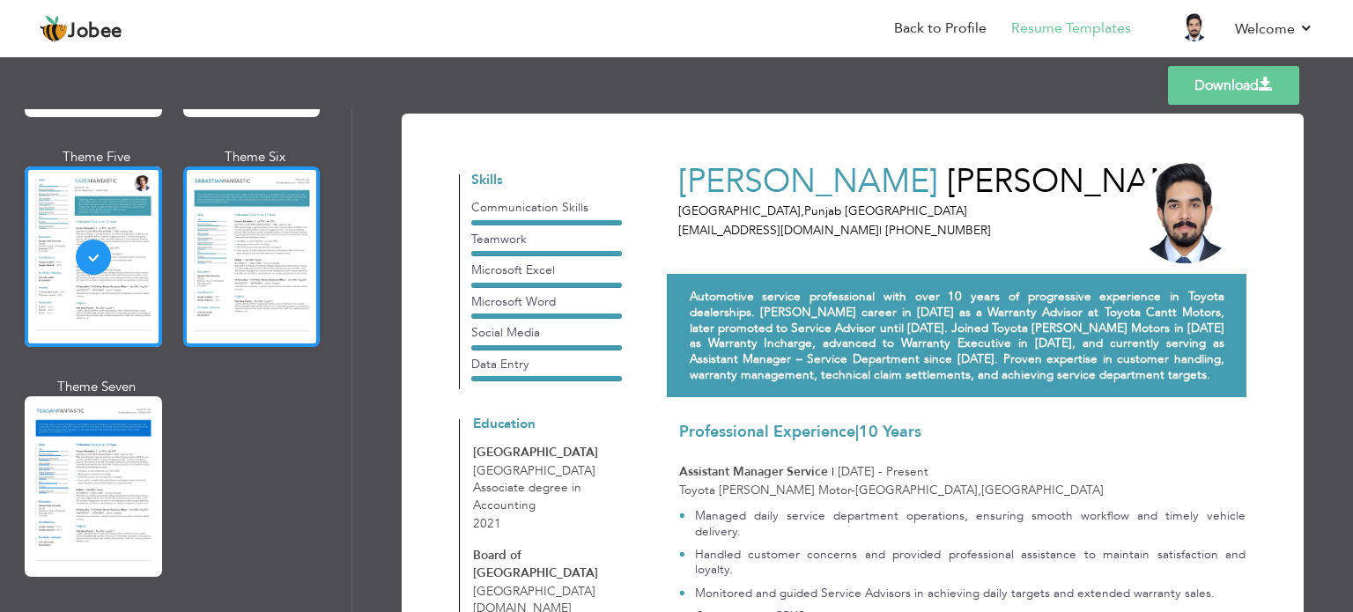
click at [310, 245] on div at bounding box center [251, 256] width 137 height 181
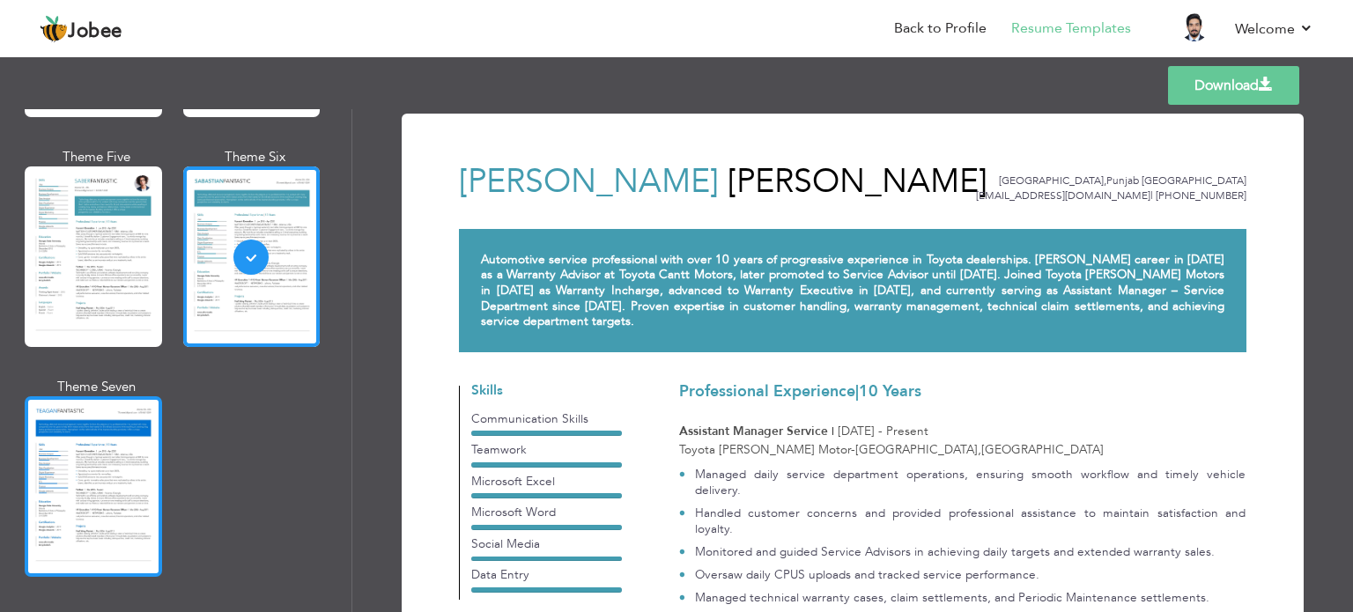
click at [70, 437] on div at bounding box center [93, 486] width 137 height 181
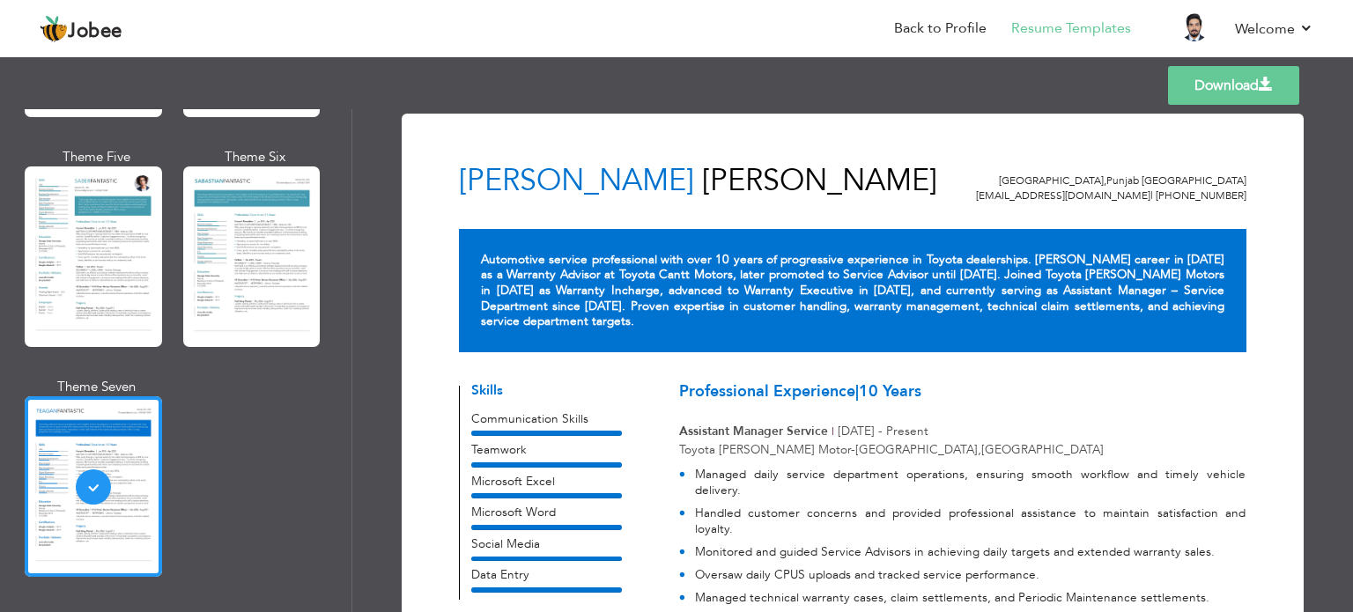
drag, startPoint x: 352, startPoint y: 503, endPoint x: 344, endPoint y: 566, distance: 64.0
click at [344, 566] on div "Professional Themes Theme One Theme Two Theme Three Theme Four" at bounding box center [676, 360] width 1353 height 503
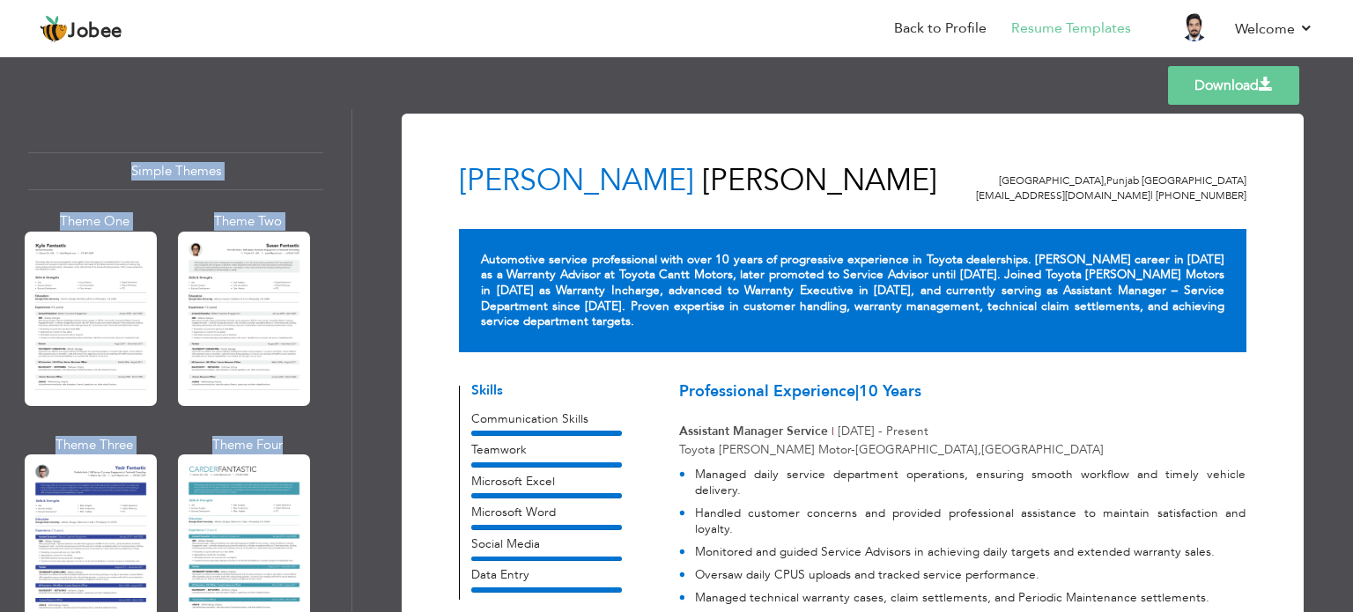
scroll to position [3026, 0]
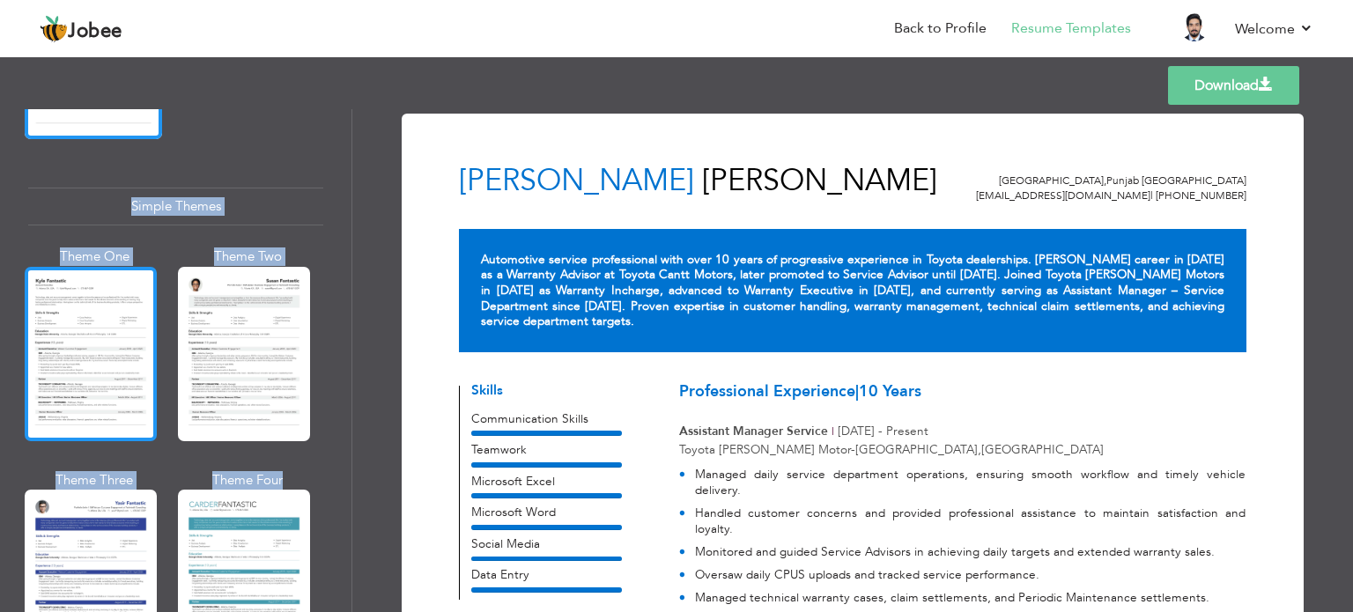
click at [74, 323] on div at bounding box center [91, 354] width 132 height 174
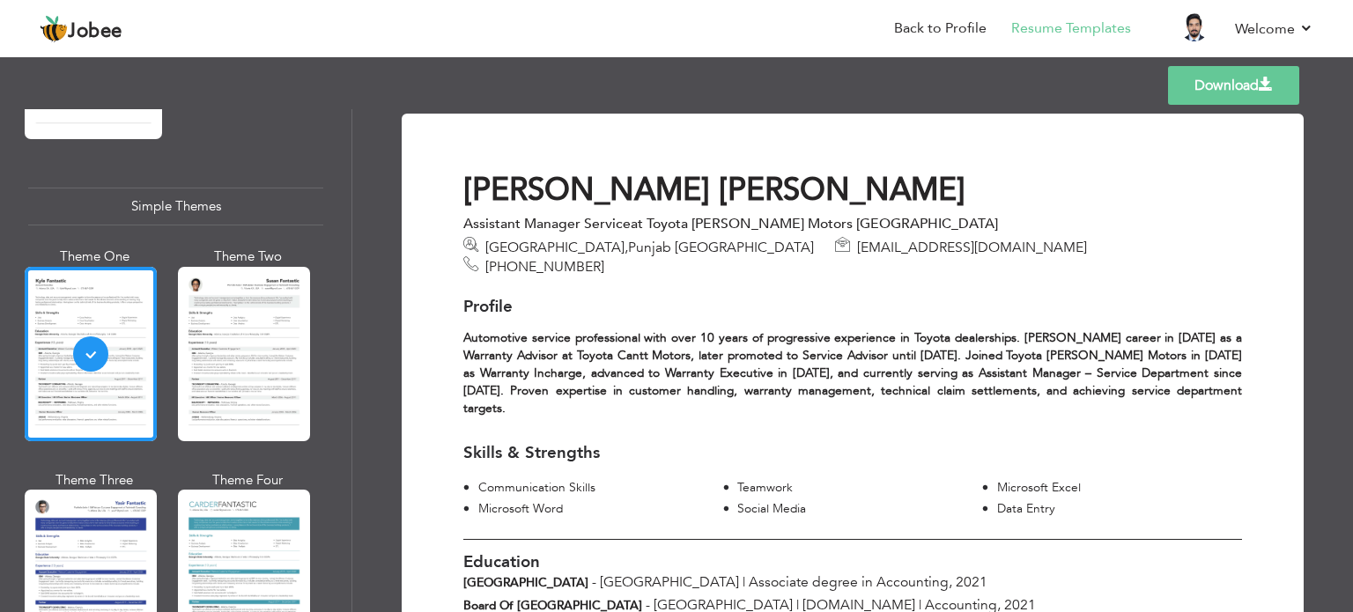
click at [272, 321] on div at bounding box center [244, 354] width 132 height 174
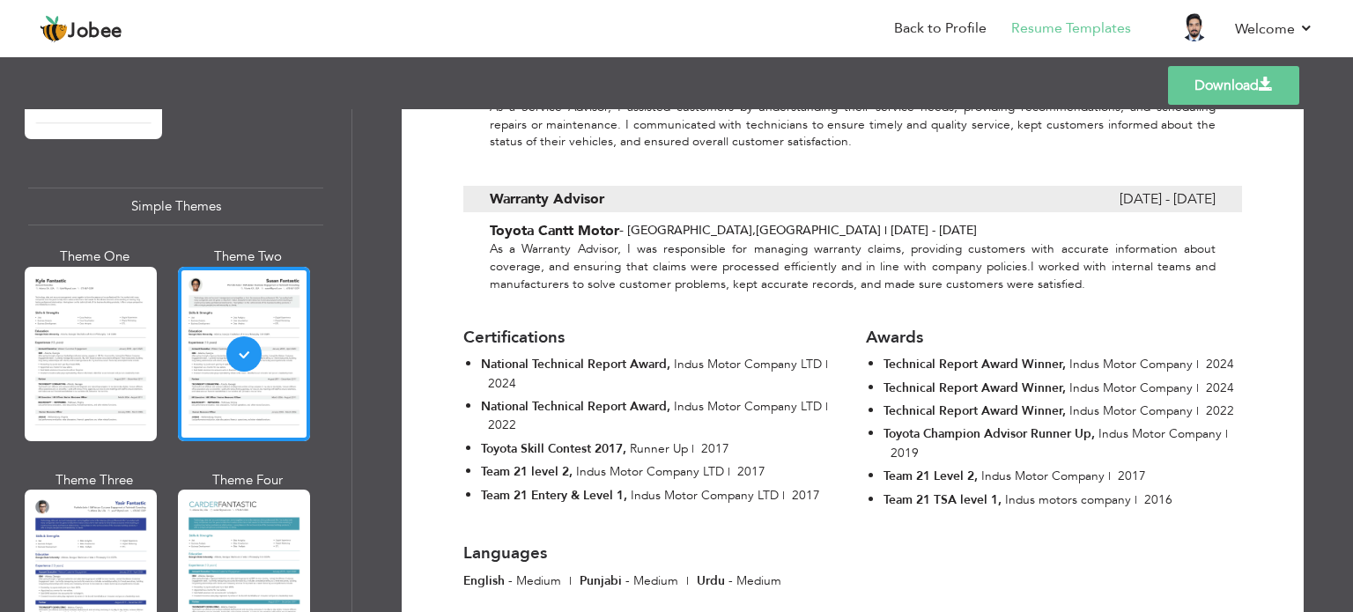
scroll to position [1466, 0]
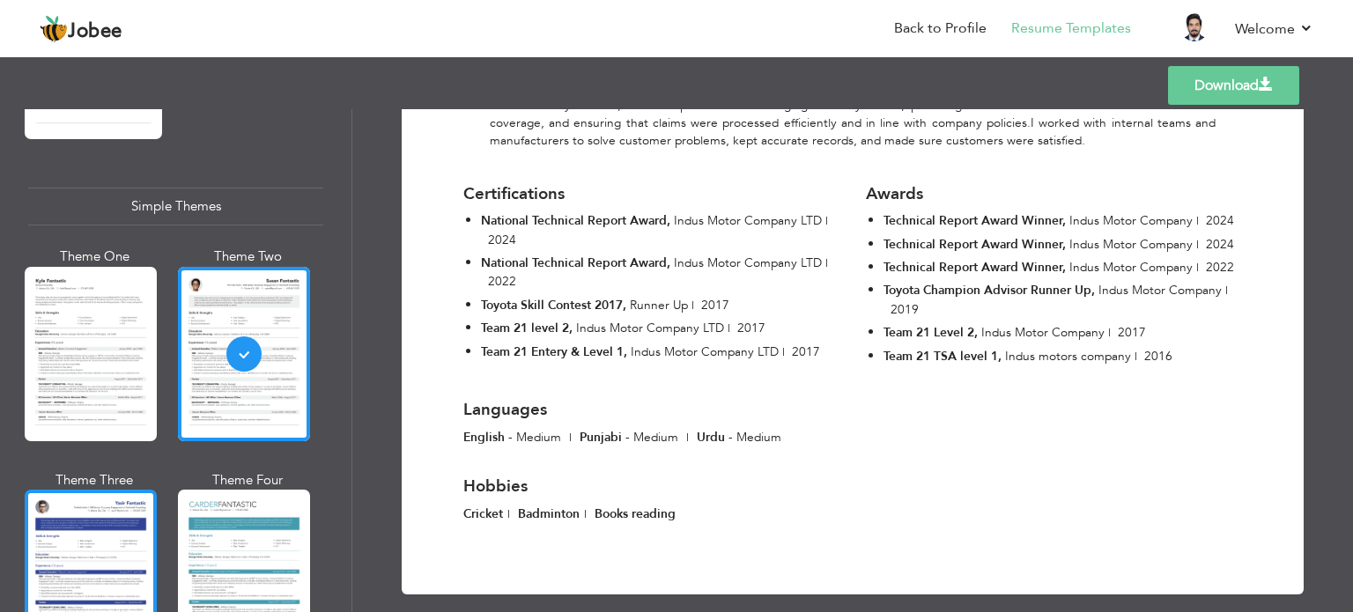
click at [110, 546] on div at bounding box center [91, 577] width 132 height 174
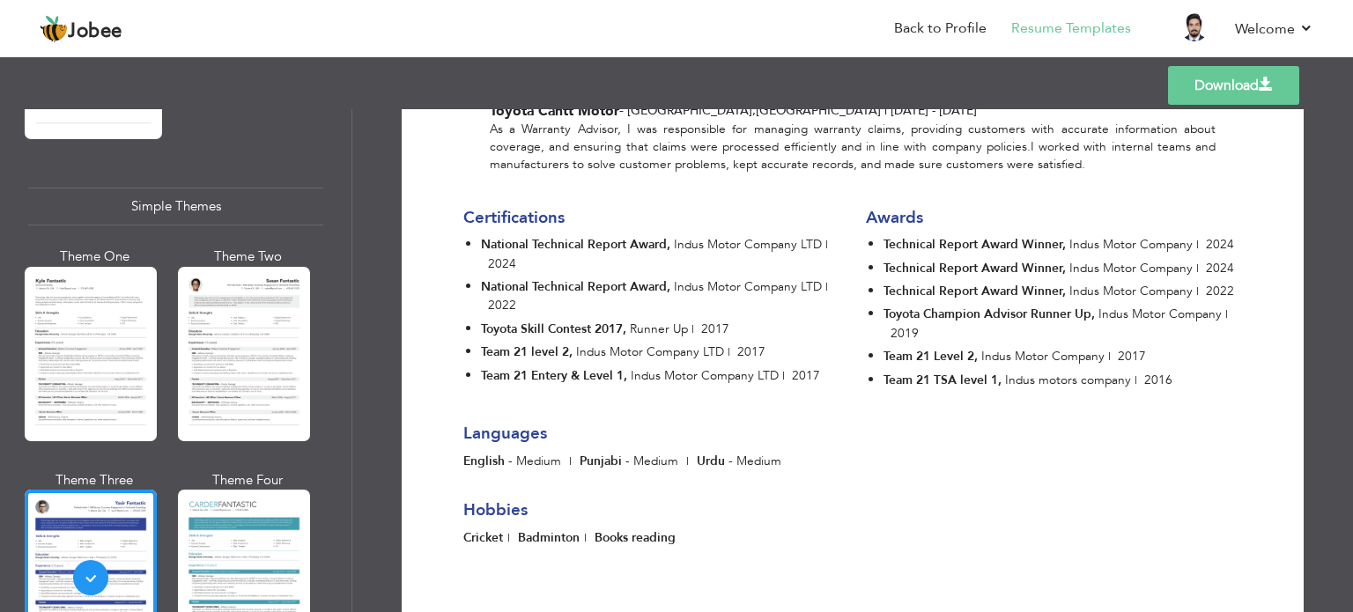
scroll to position [1440, 0]
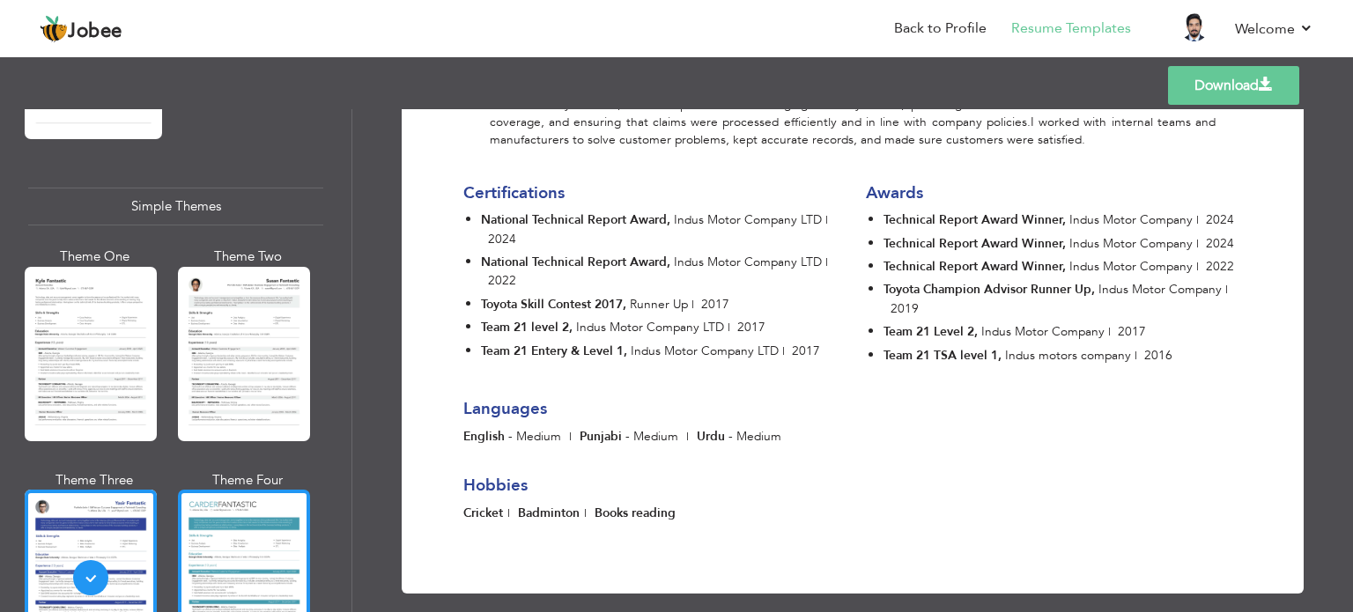
click at [270, 528] on div at bounding box center [244, 577] width 132 height 174
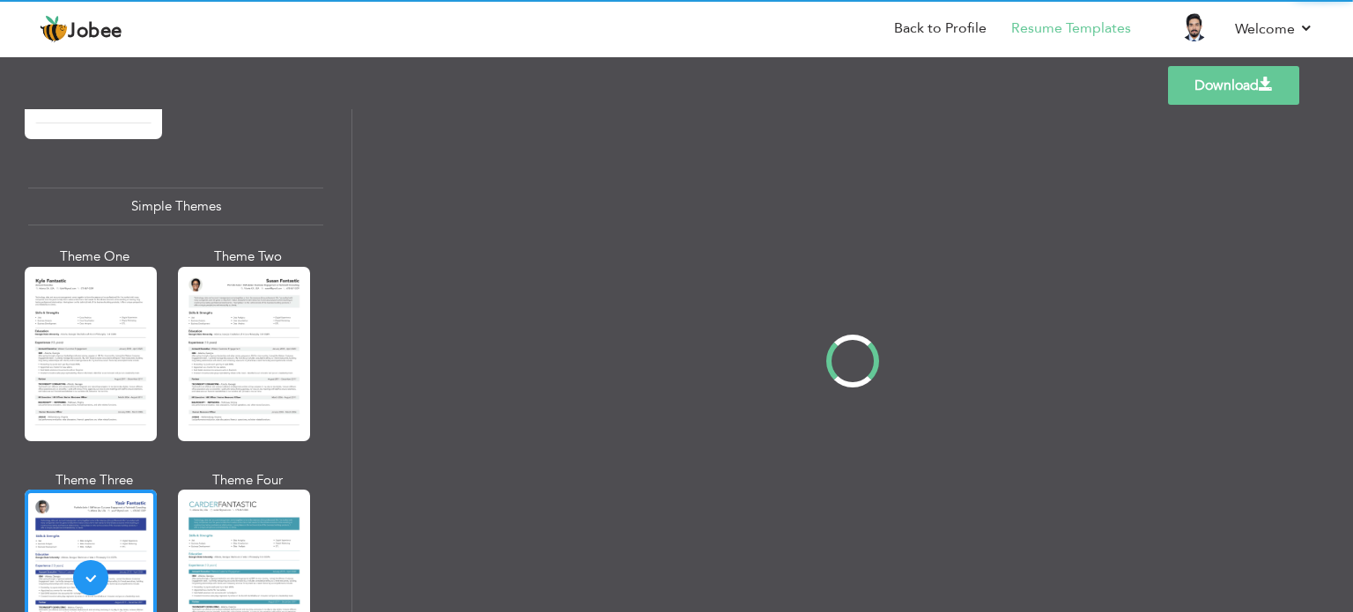
drag, startPoint x: 347, startPoint y: 551, endPoint x: 347, endPoint y: 593, distance: 41.4
click at [347, 593] on div "Professional Themes Theme One Theme Two Theme Three Theme Four" at bounding box center [676, 360] width 1353 height 503
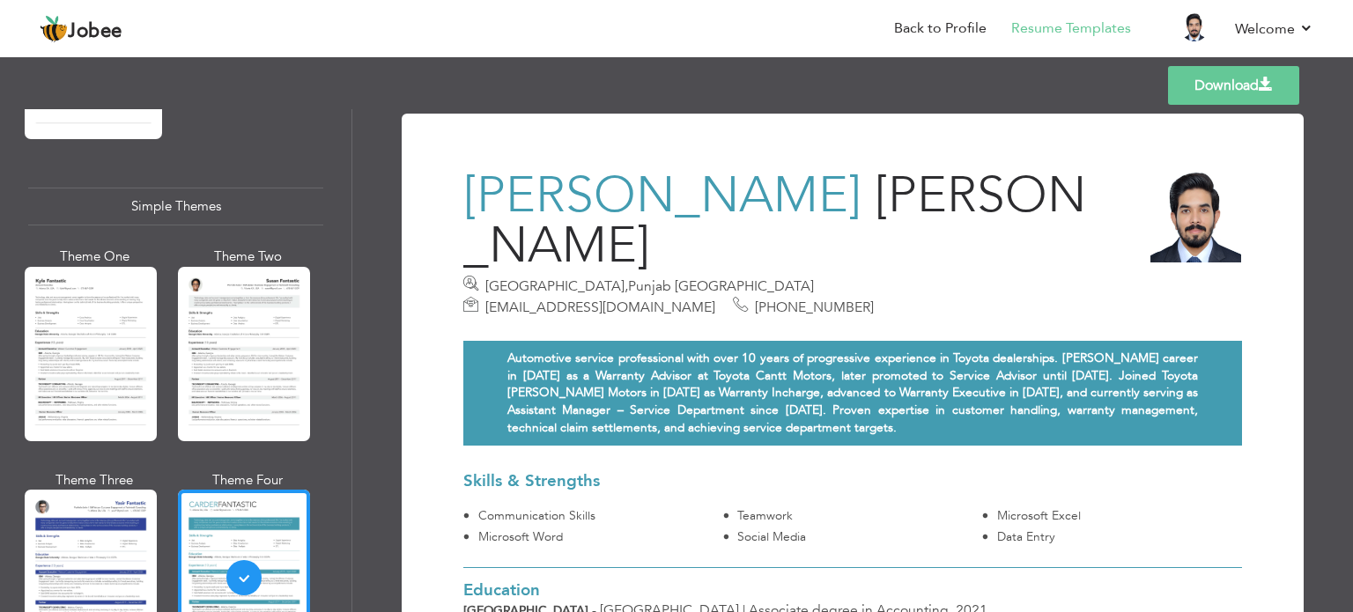
scroll to position [3091, 0]
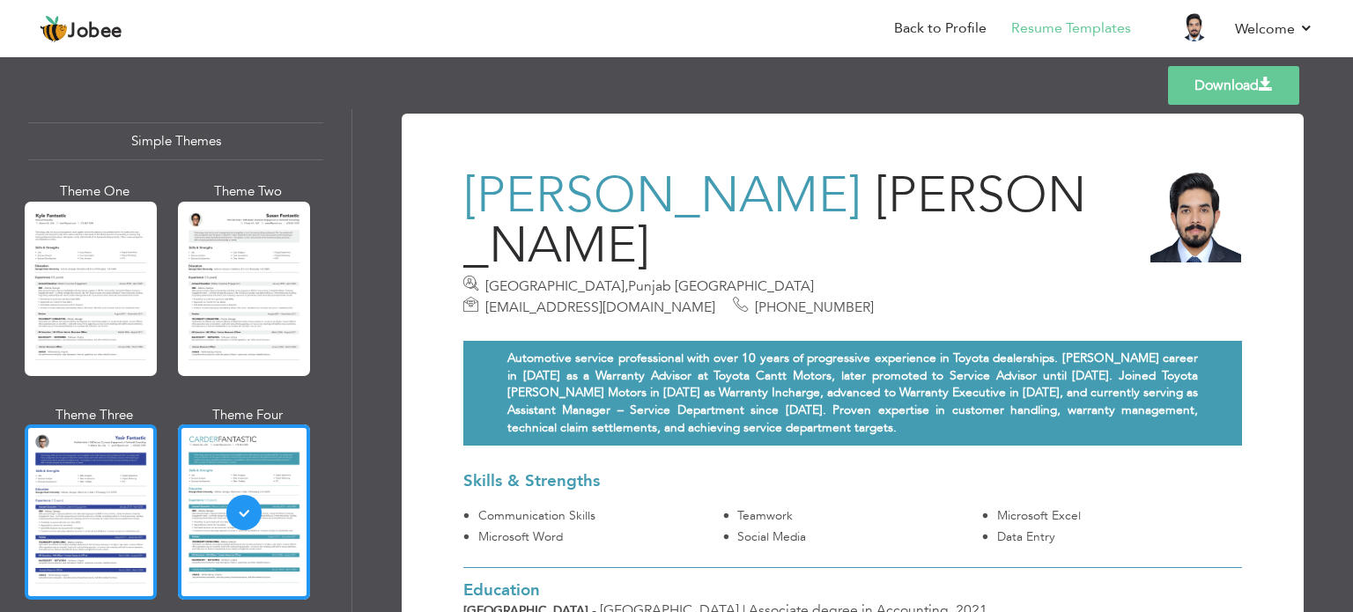
click at [91, 477] on div at bounding box center [91, 512] width 132 height 174
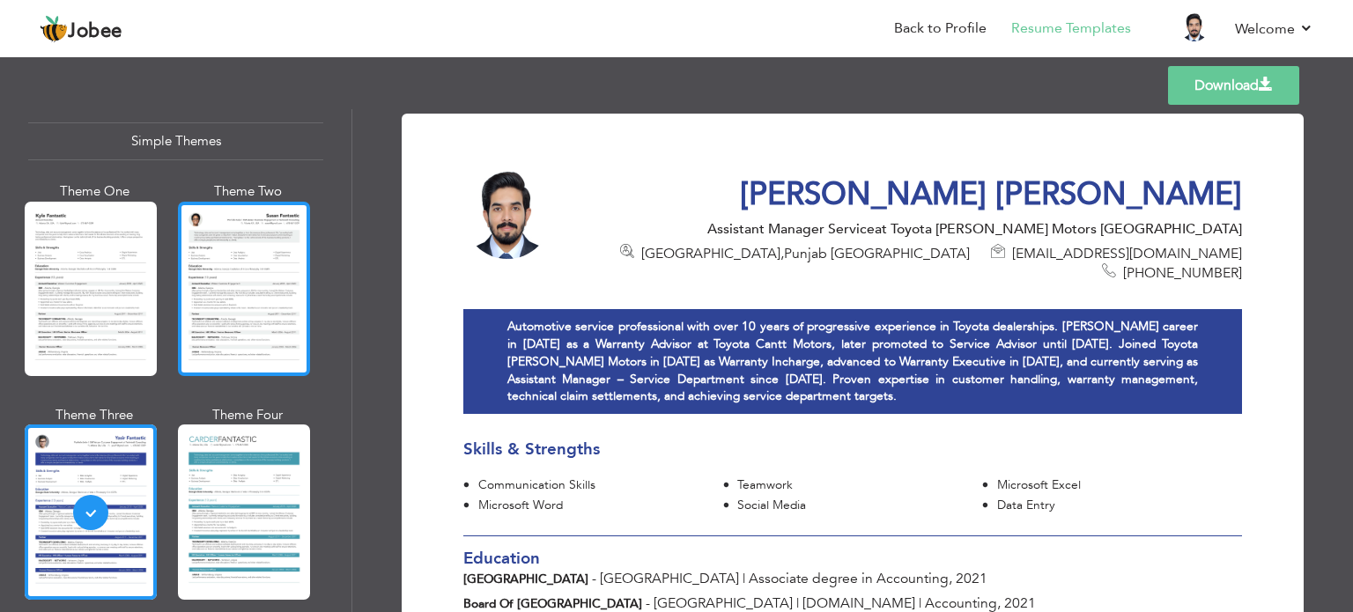
click at [225, 283] on div at bounding box center [244, 289] width 132 height 174
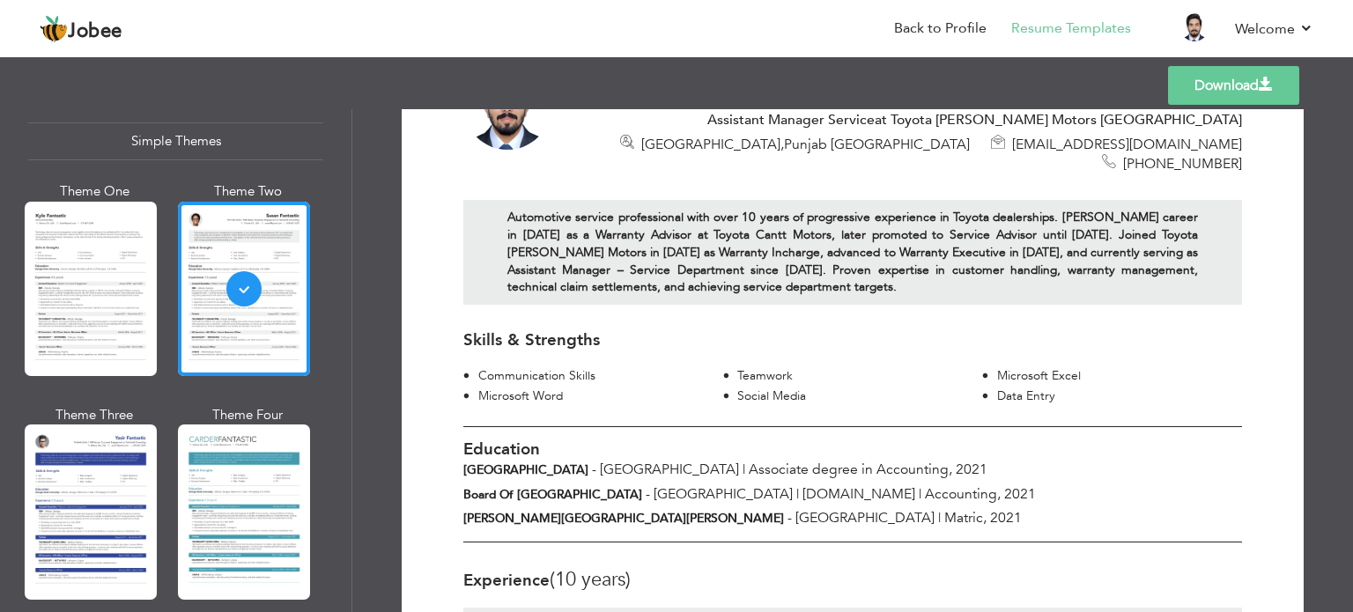
scroll to position [0, 0]
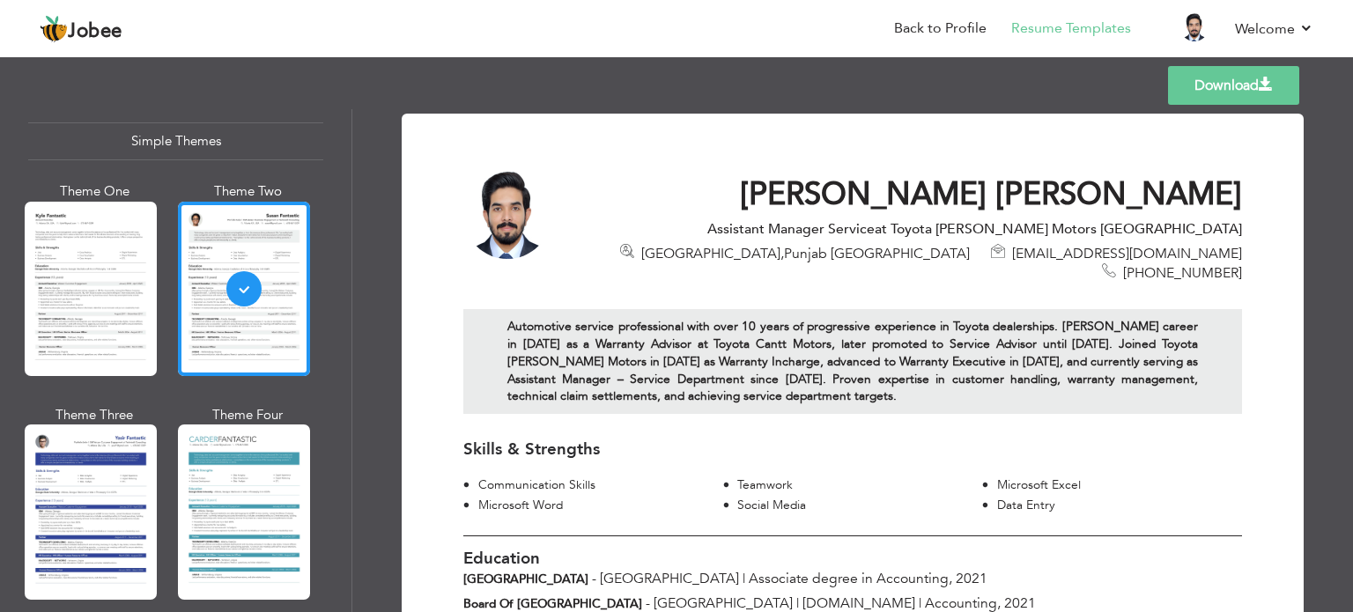
click at [1188, 87] on link "Download" at bounding box center [1233, 85] width 131 height 39
click at [1230, 93] on link "Download" at bounding box center [1233, 85] width 131 height 39
click at [944, 33] on link "Back to Profile" at bounding box center [940, 28] width 92 height 20
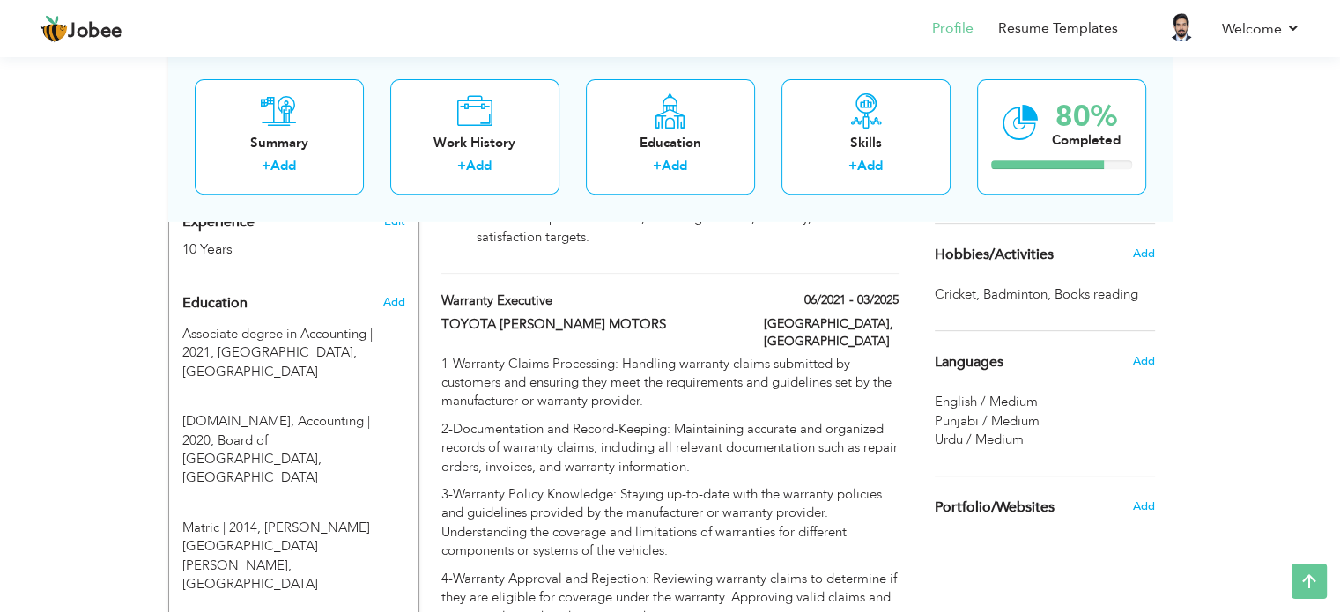
scroll to position [732, 0]
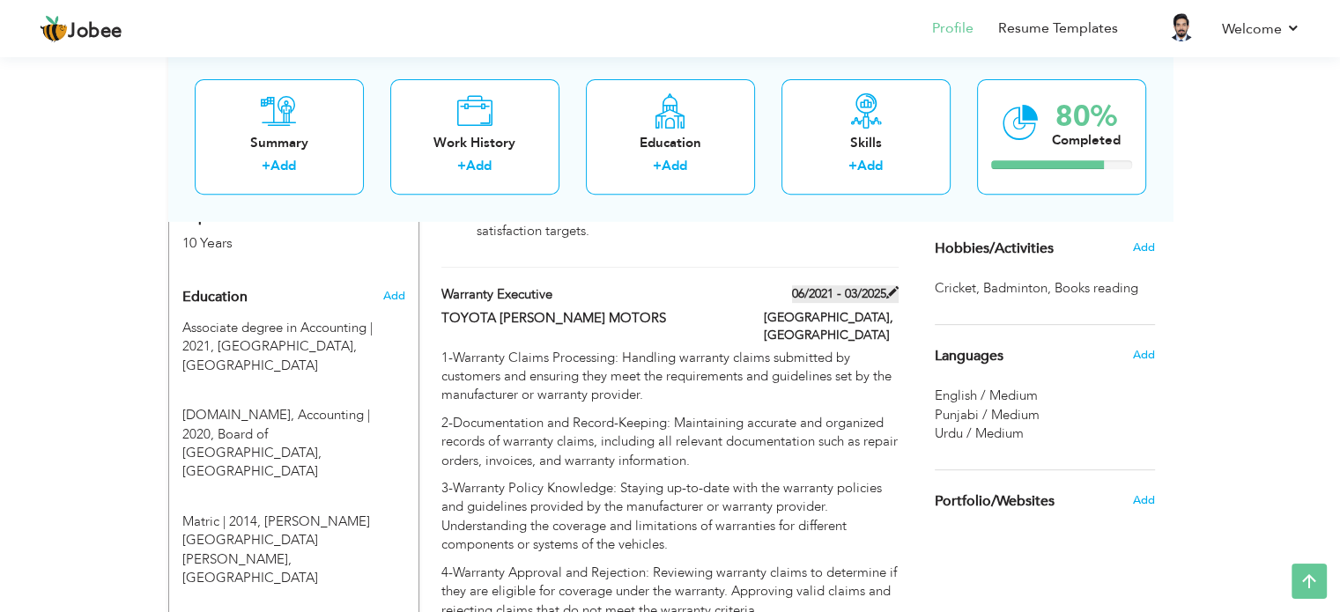
click at [863, 285] on label "06/2021 - 03/2025" at bounding box center [845, 294] width 107 height 18
type input "Warranty Executive"
type input "TOYOTA [PERSON_NAME] MOTORS"
type input "06/2021"
type input "03/2025"
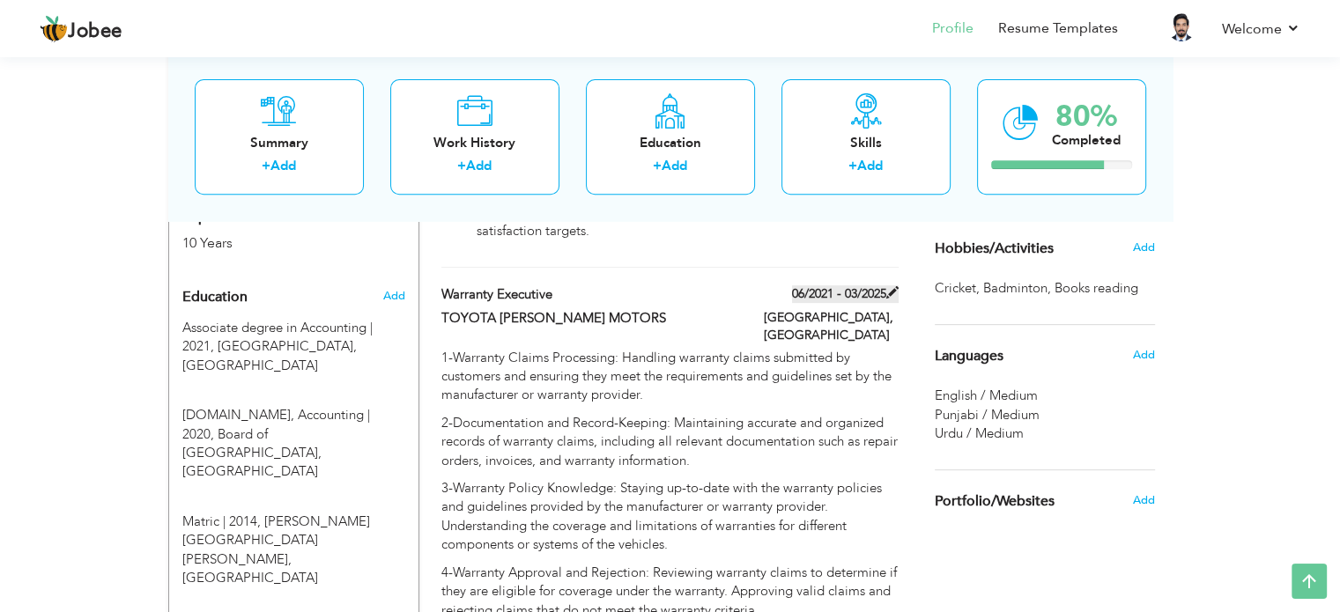
type input "[GEOGRAPHIC_DATA]"
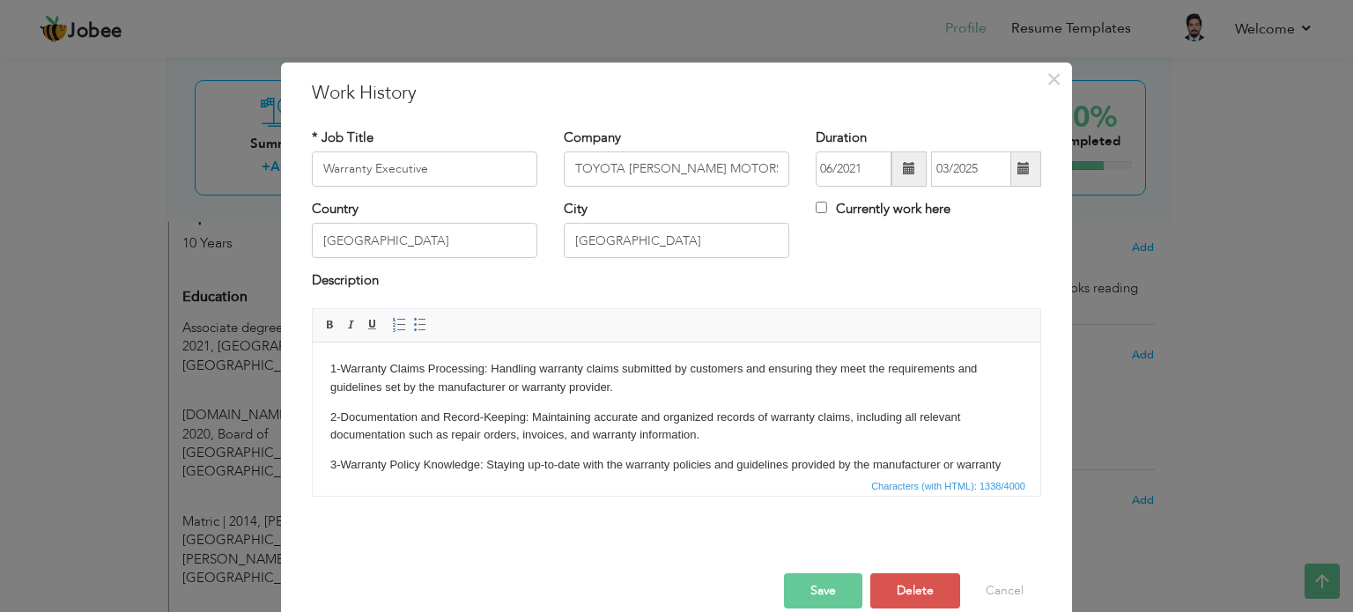
click at [1018, 174] on span at bounding box center [1023, 168] width 12 height 12
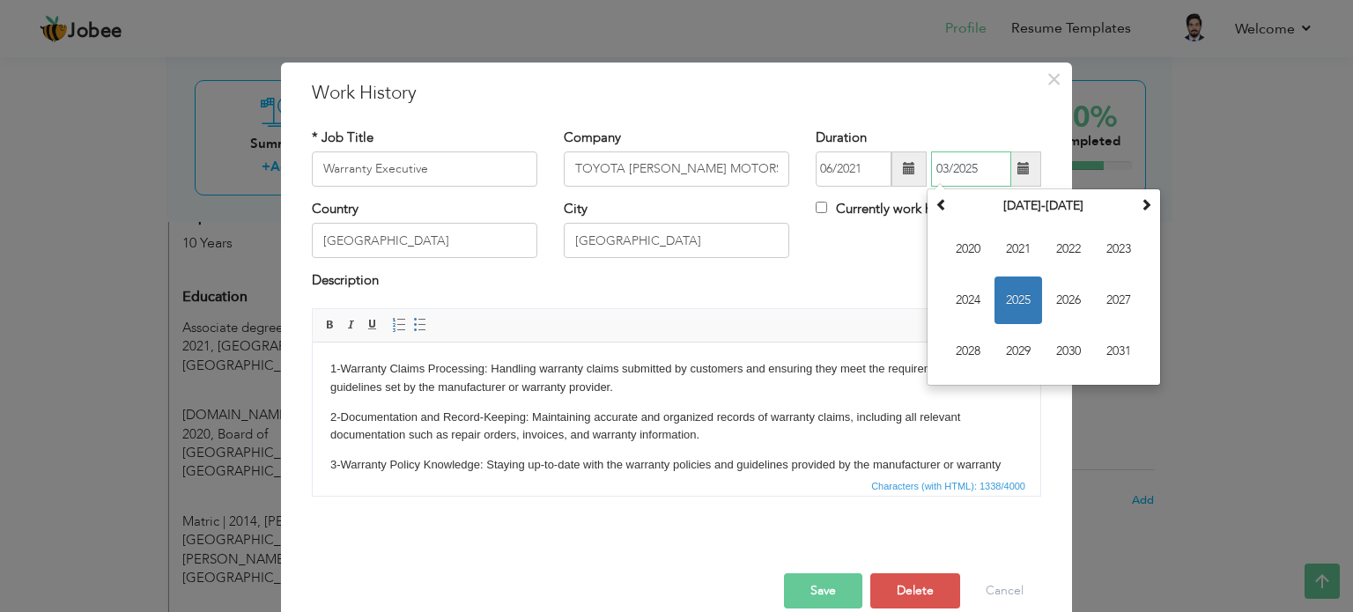
click at [1015, 295] on span "2025" at bounding box center [1019, 301] width 48 height 48
click at [1014, 252] on span "Feb" at bounding box center [1019, 250] width 48 height 48
type input "02/2025"
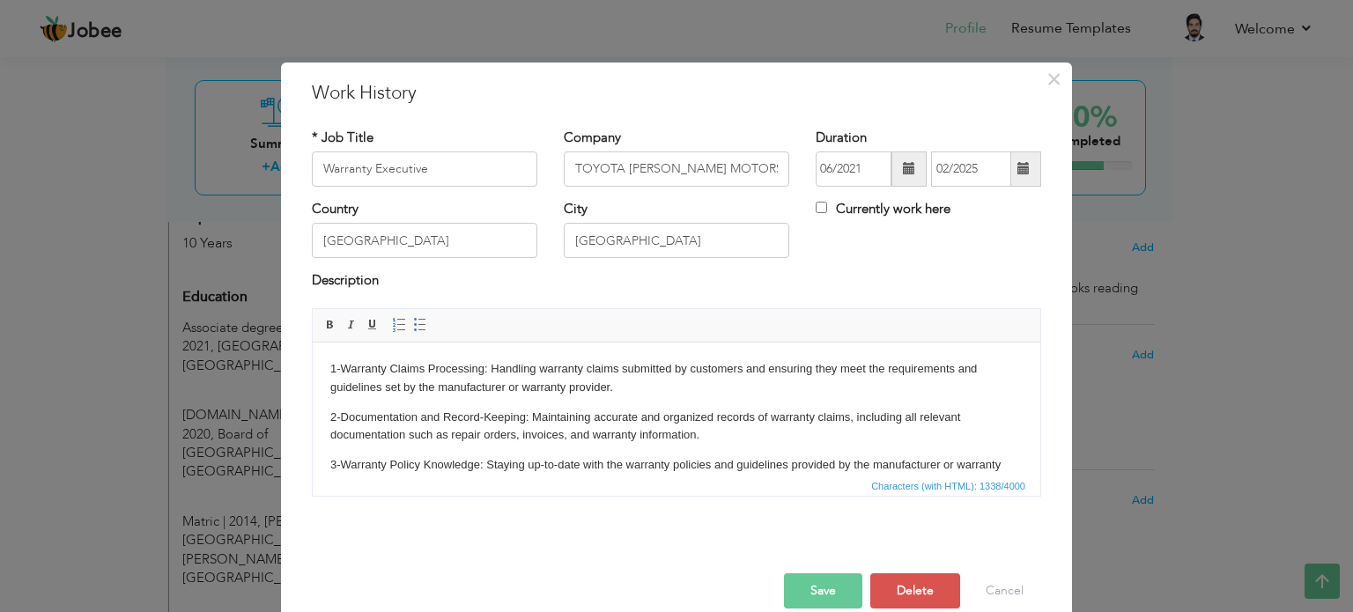
click at [795, 596] on button "Save" at bounding box center [823, 590] width 78 height 35
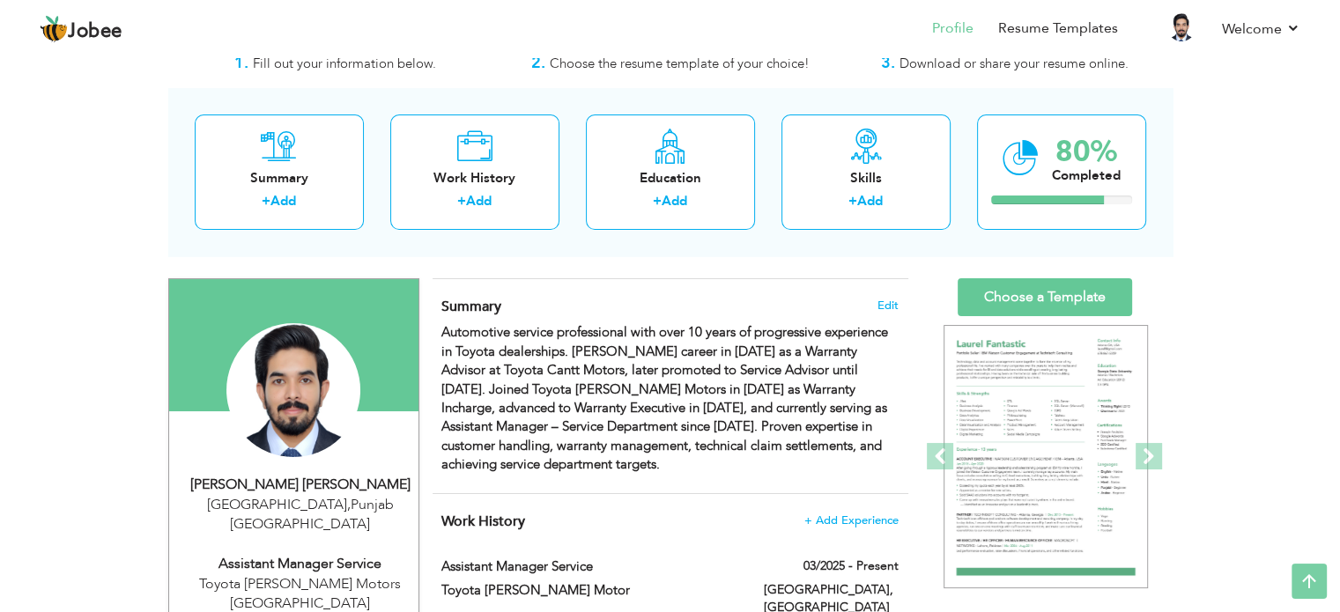
scroll to position [0, 0]
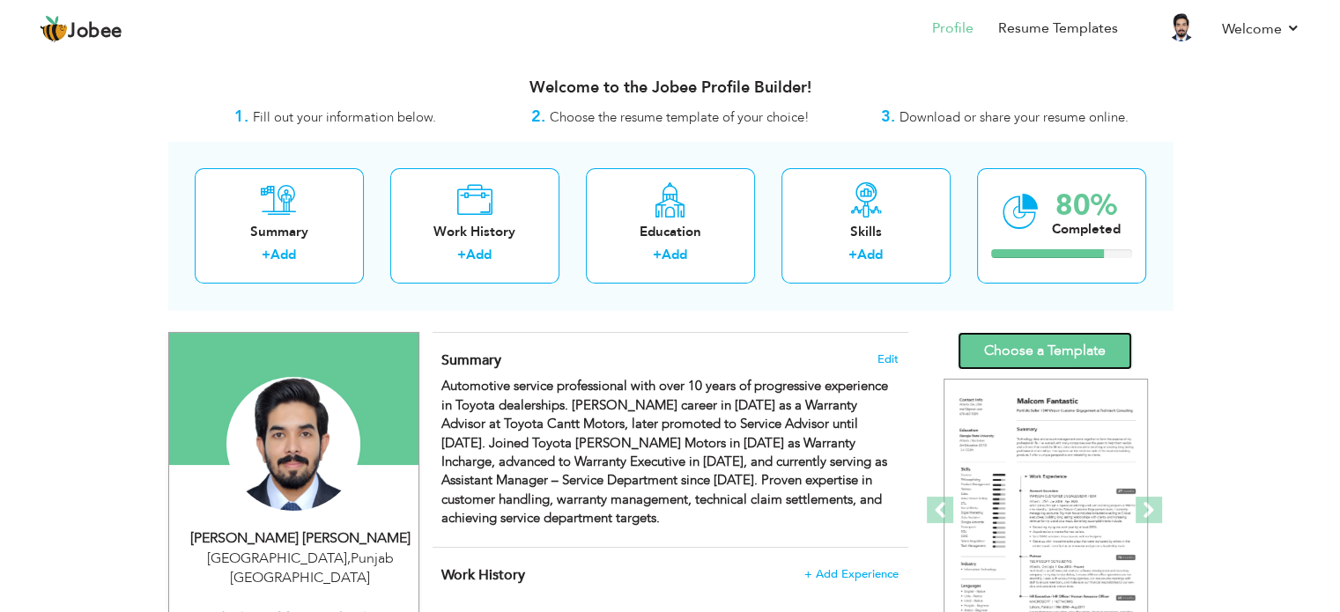
click at [1014, 359] on link "Choose a Template" at bounding box center [1045, 351] width 174 height 38
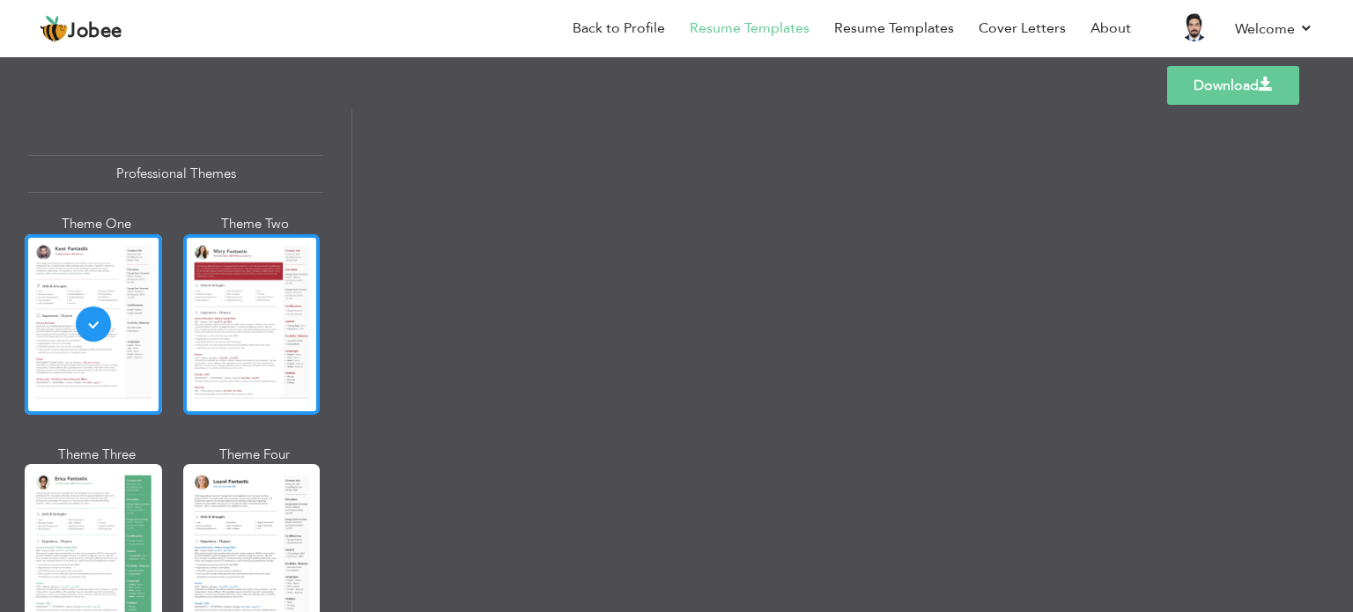
click at [203, 359] on div at bounding box center [251, 324] width 137 height 181
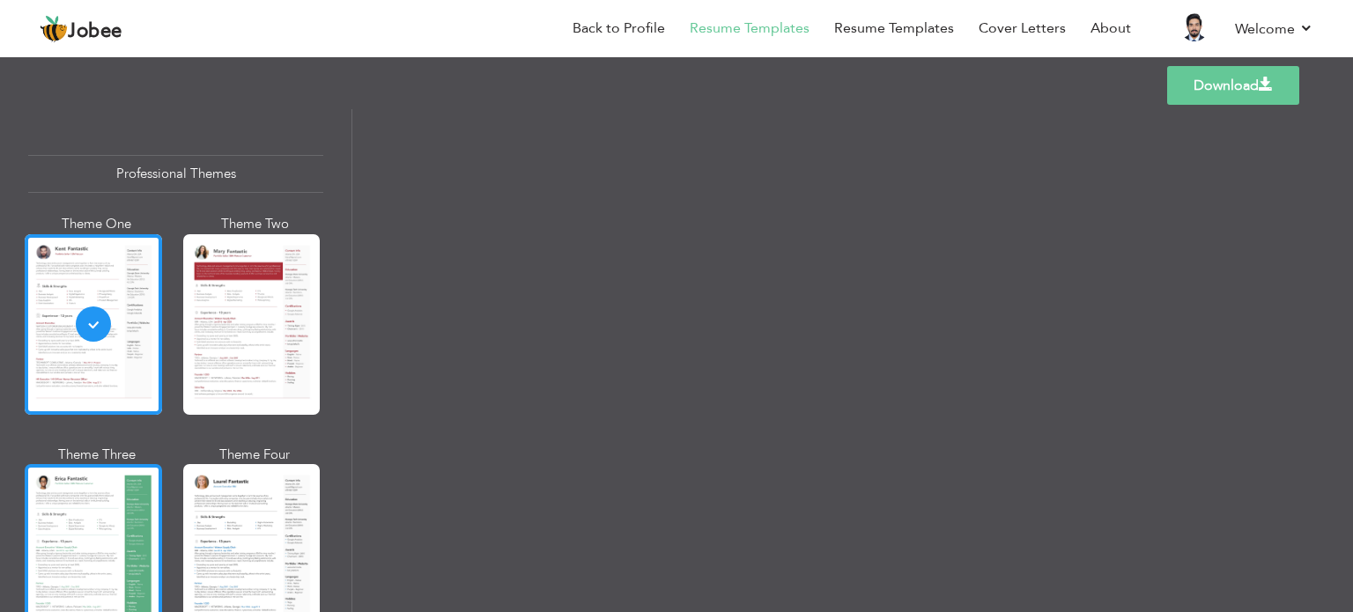
click at [61, 485] on div at bounding box center [93, 554] width 137 height 181
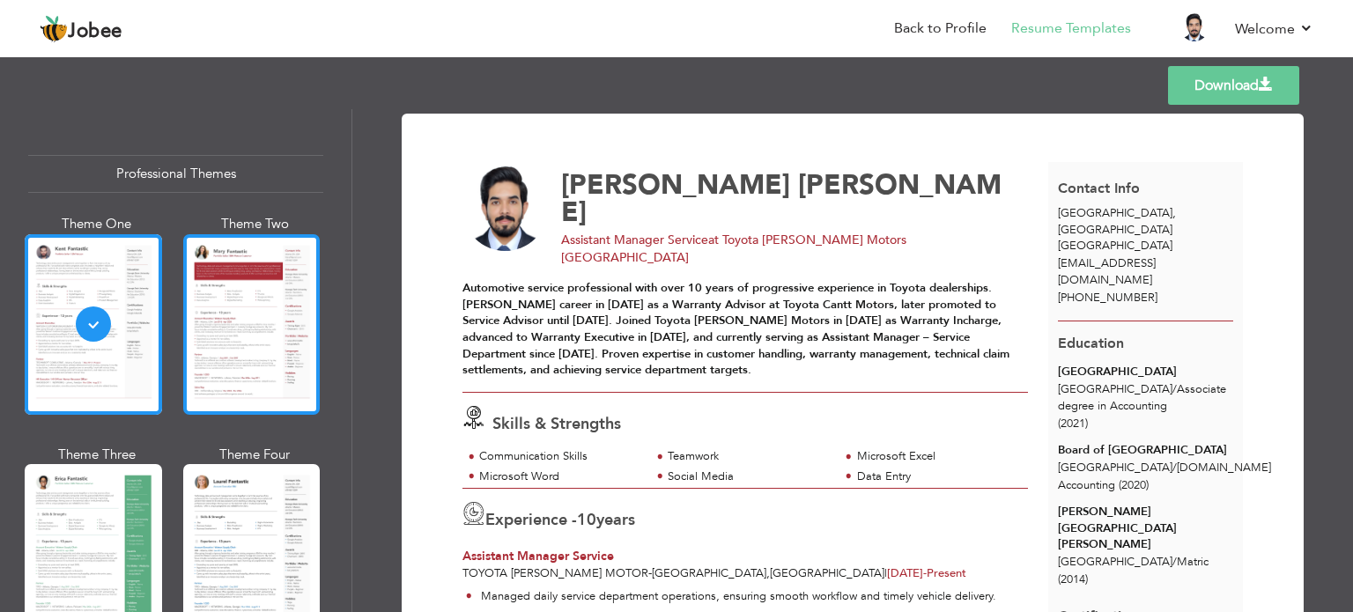
click at [252, 292] on div at bounding box center [251, 324] width 137 height 181
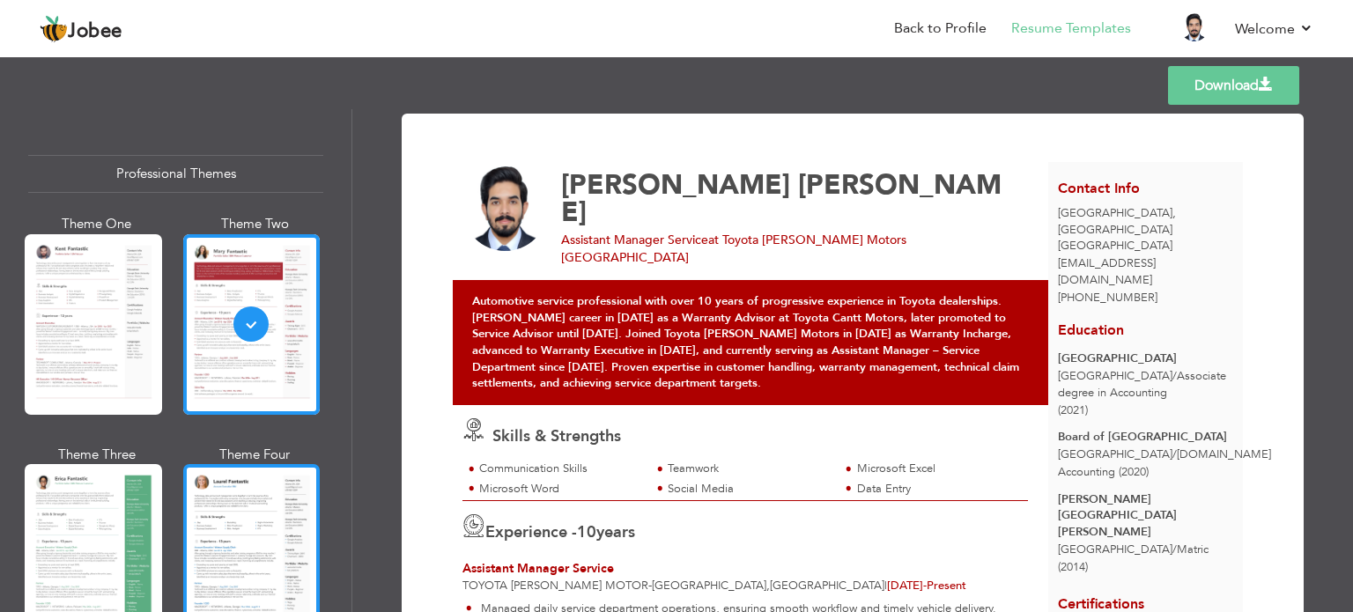
click at [227, 523] on div at bounding box center [251, 554] width 137 height 181
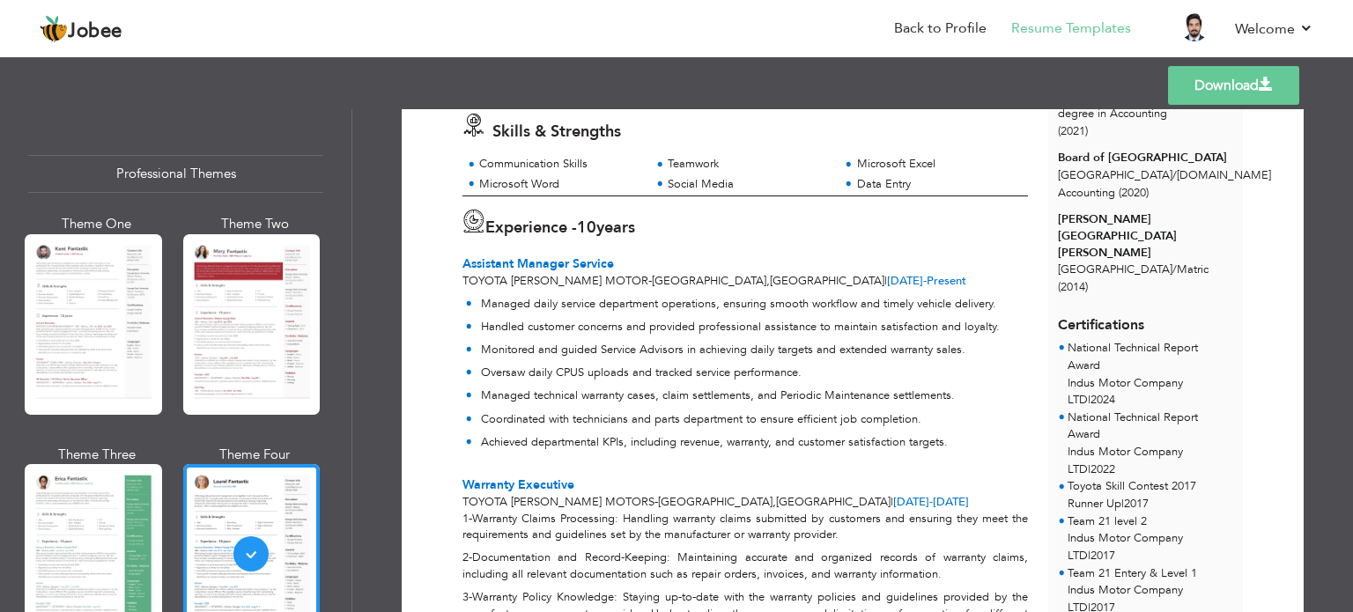
scroll to position [271, 0]
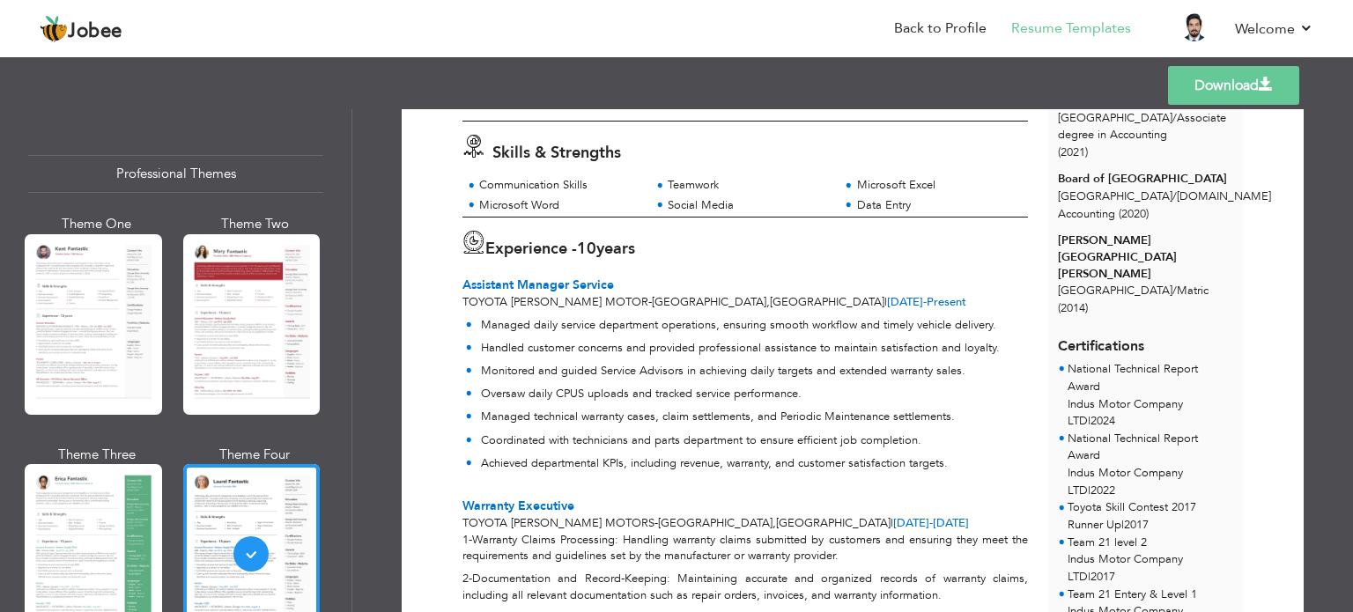
click at [1346, 344] on div "Download [PERSON_NAME] [PERSON_NAME] Assistant Manager Service at Toyota [PERSO…" at bounding box center [852, 360] width 1001 height 503
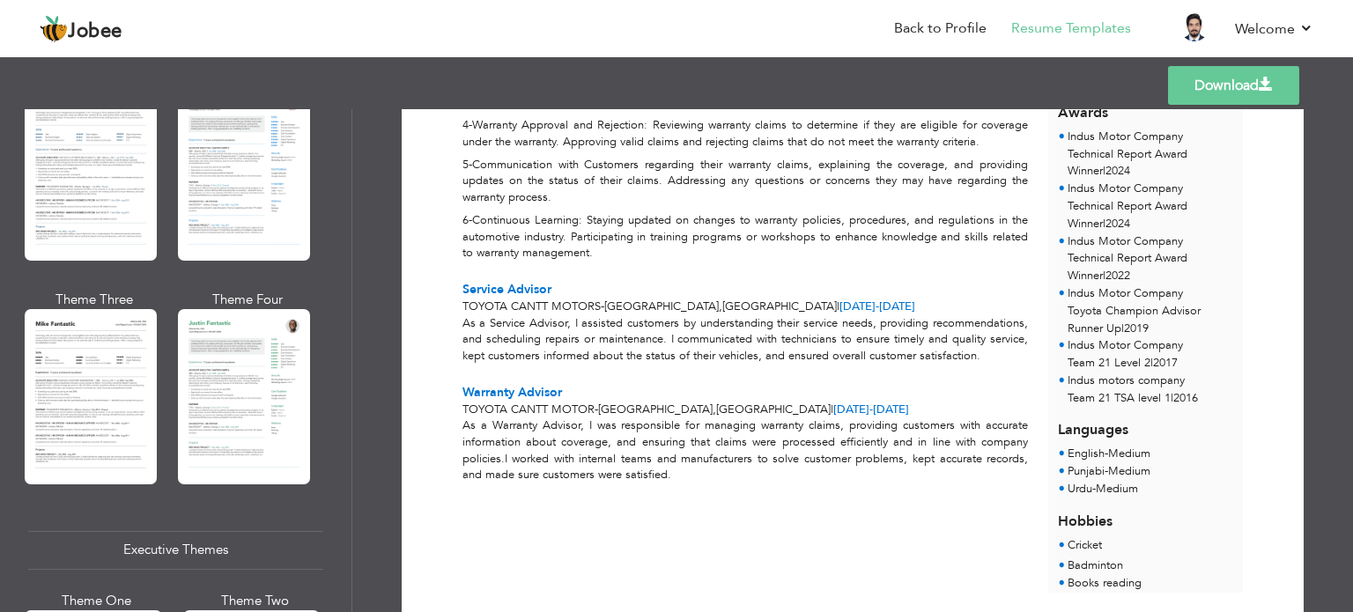
scroll to position [921, 0]
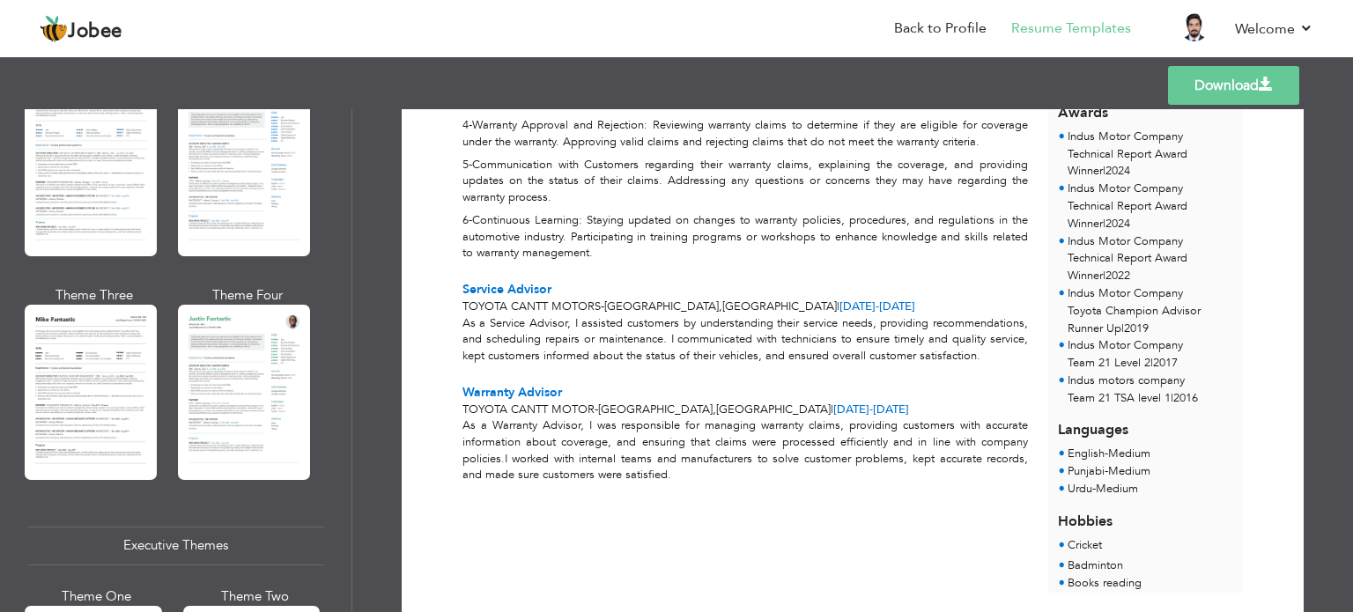
drag, startPoint x: 356, startPoint y: 268, endPoint x: 353, endPoint y: 292, distance: 23.9
click at [353, 292] on div "Download [PERSON_NAME] [PERSON_NAME] Assistant Manager Service at Toyota [PERSO…" at bounding box center [852, 360] width 1001 height 503
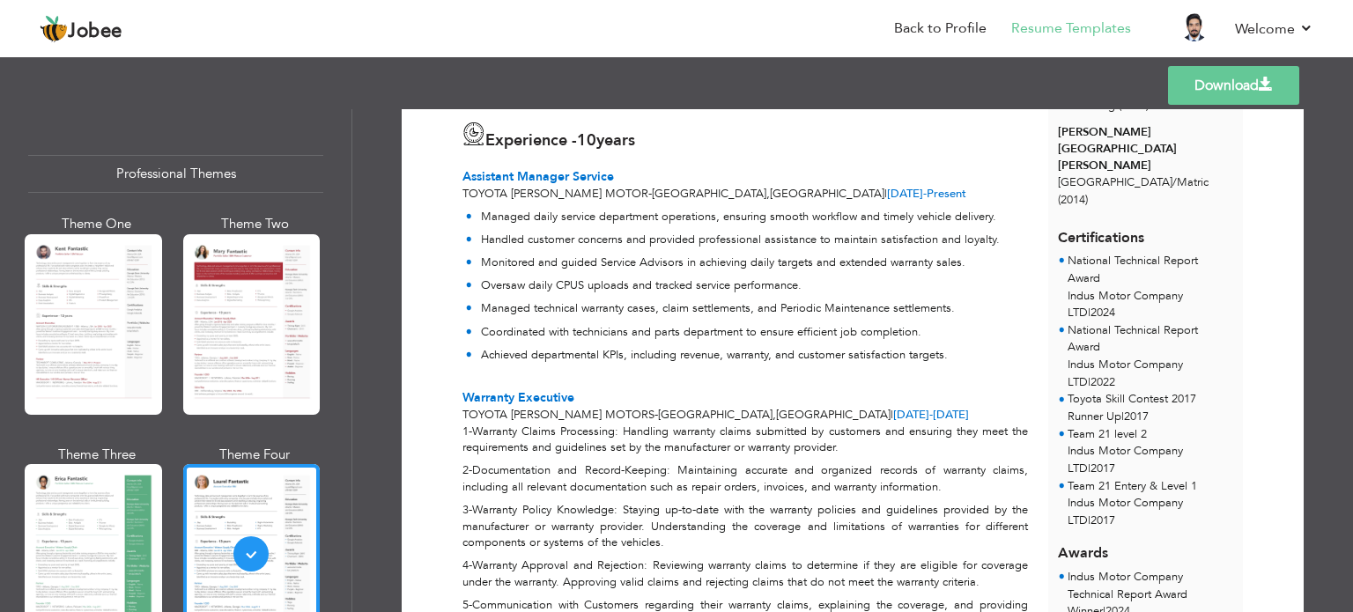
scroll to position [0, 0]
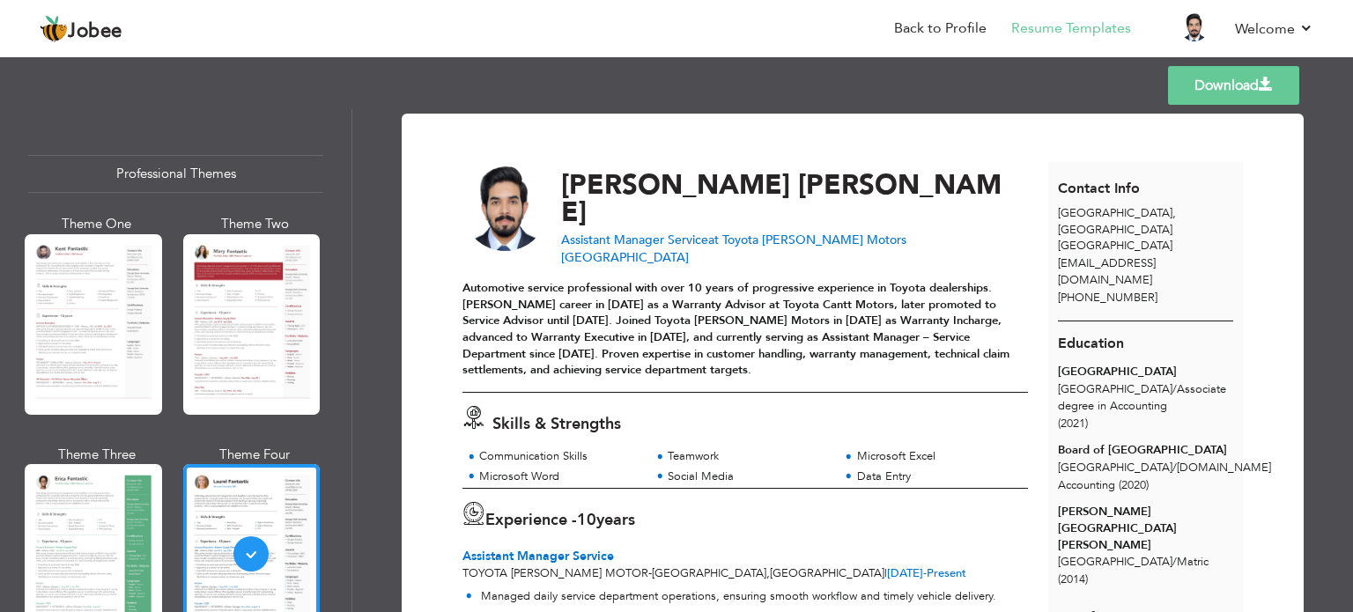
click at [1223, 90] on link "Download" at bounding box center [1233, 85] width 131 height 39
